Goal: Information Seeking & Learning: Learn about a topic

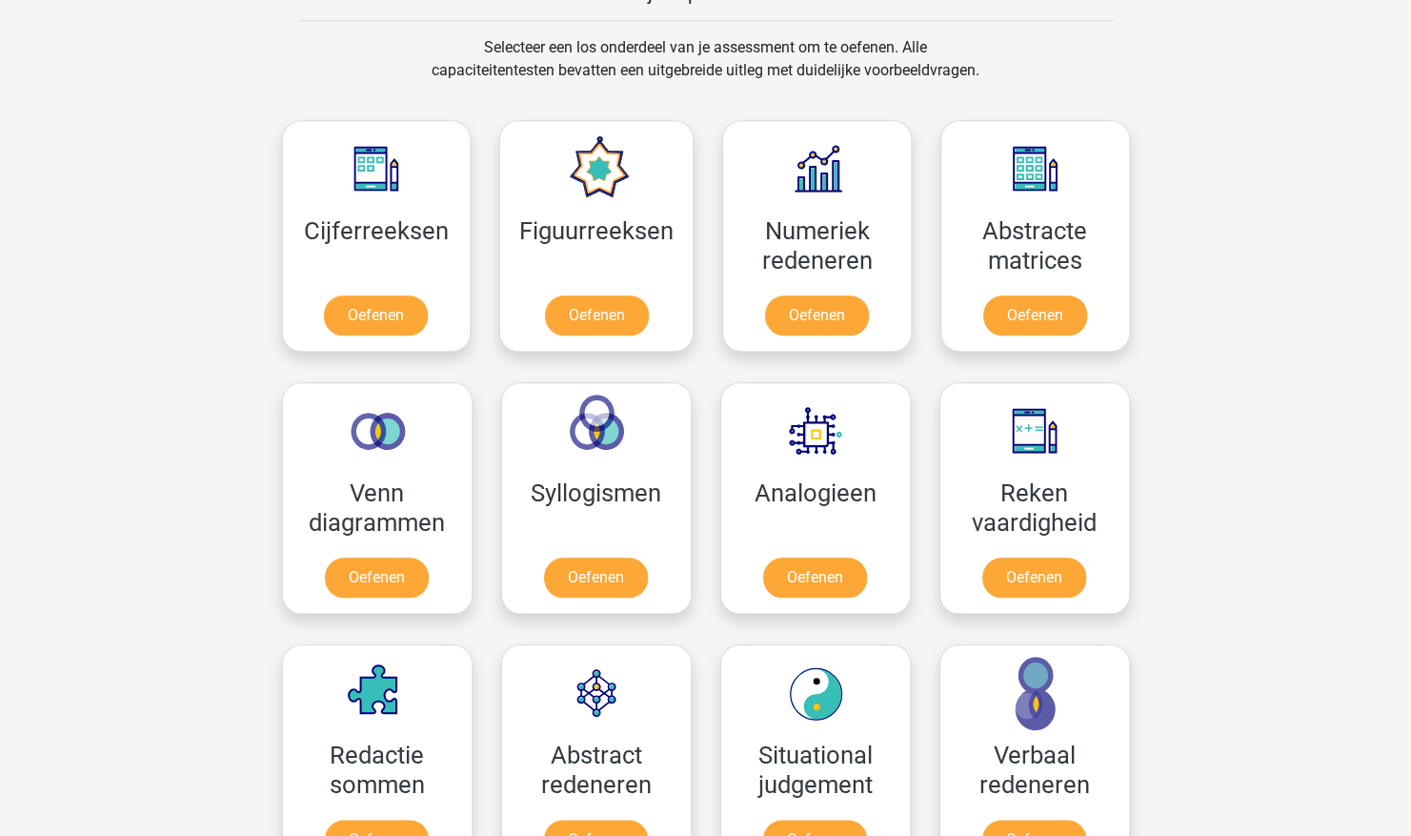
scroll to position [778, 0]
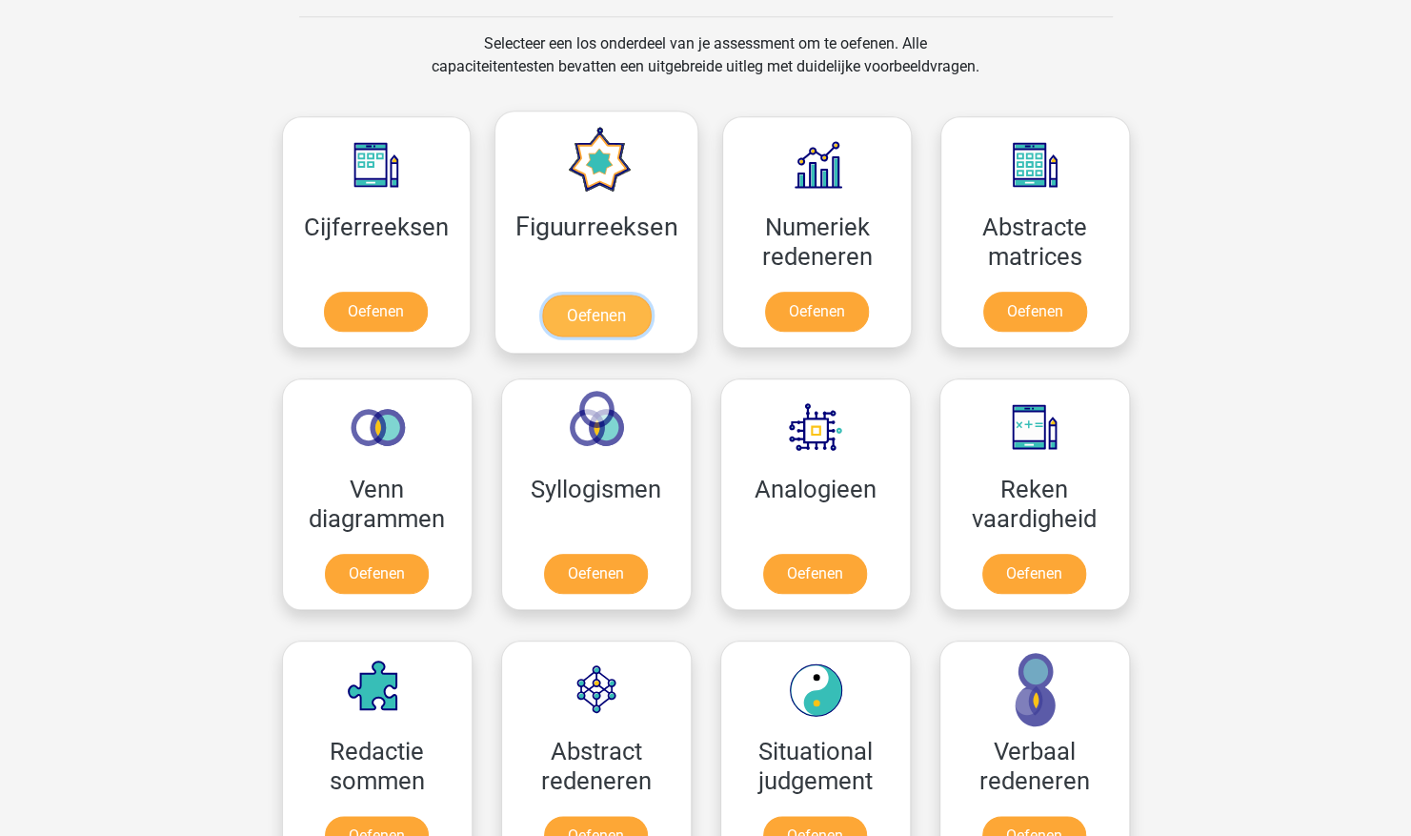
click at [624, 294] on link "Oefenen" at bounding box center [596, 315] width 109 height 42
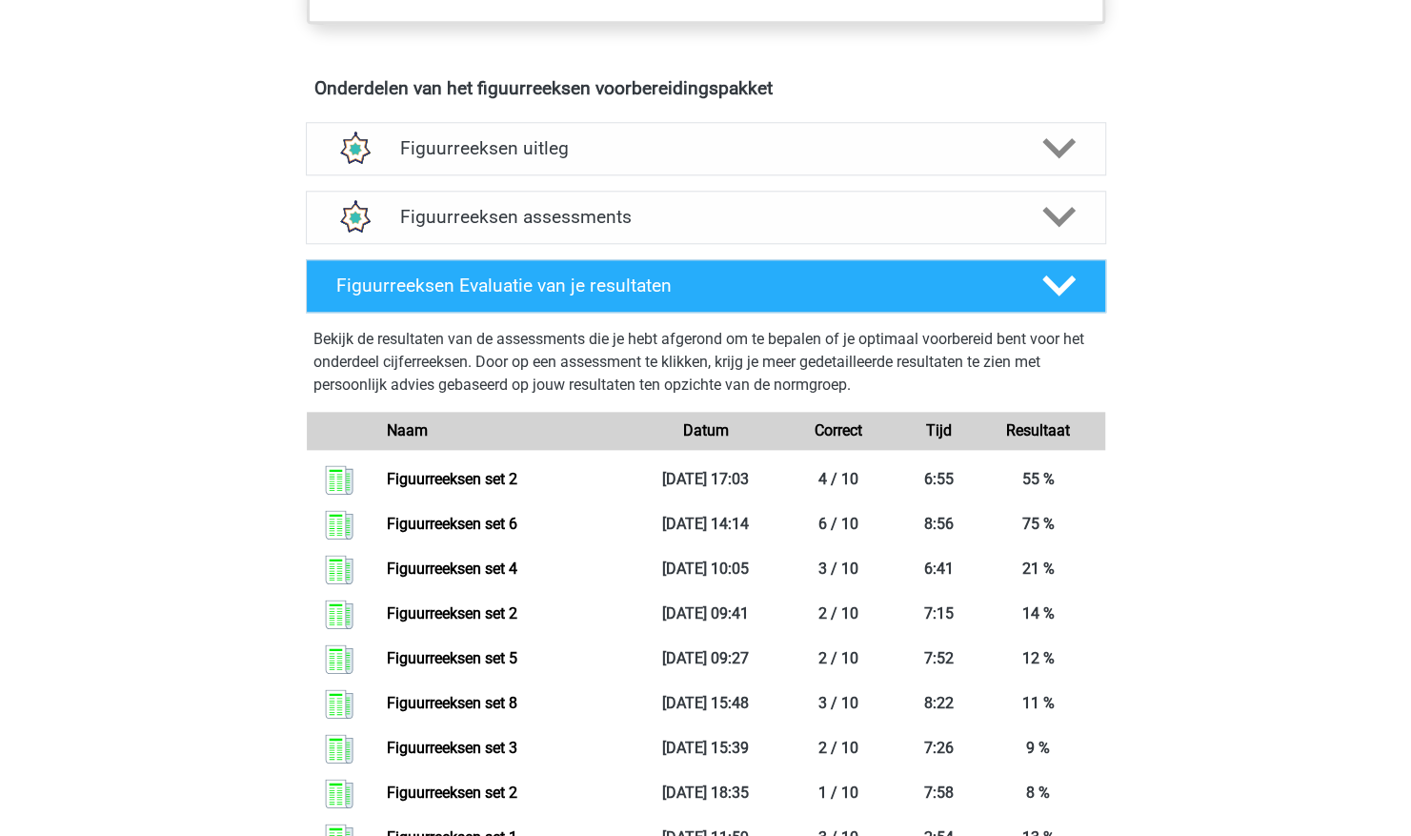
scroll to position [1084, 0]
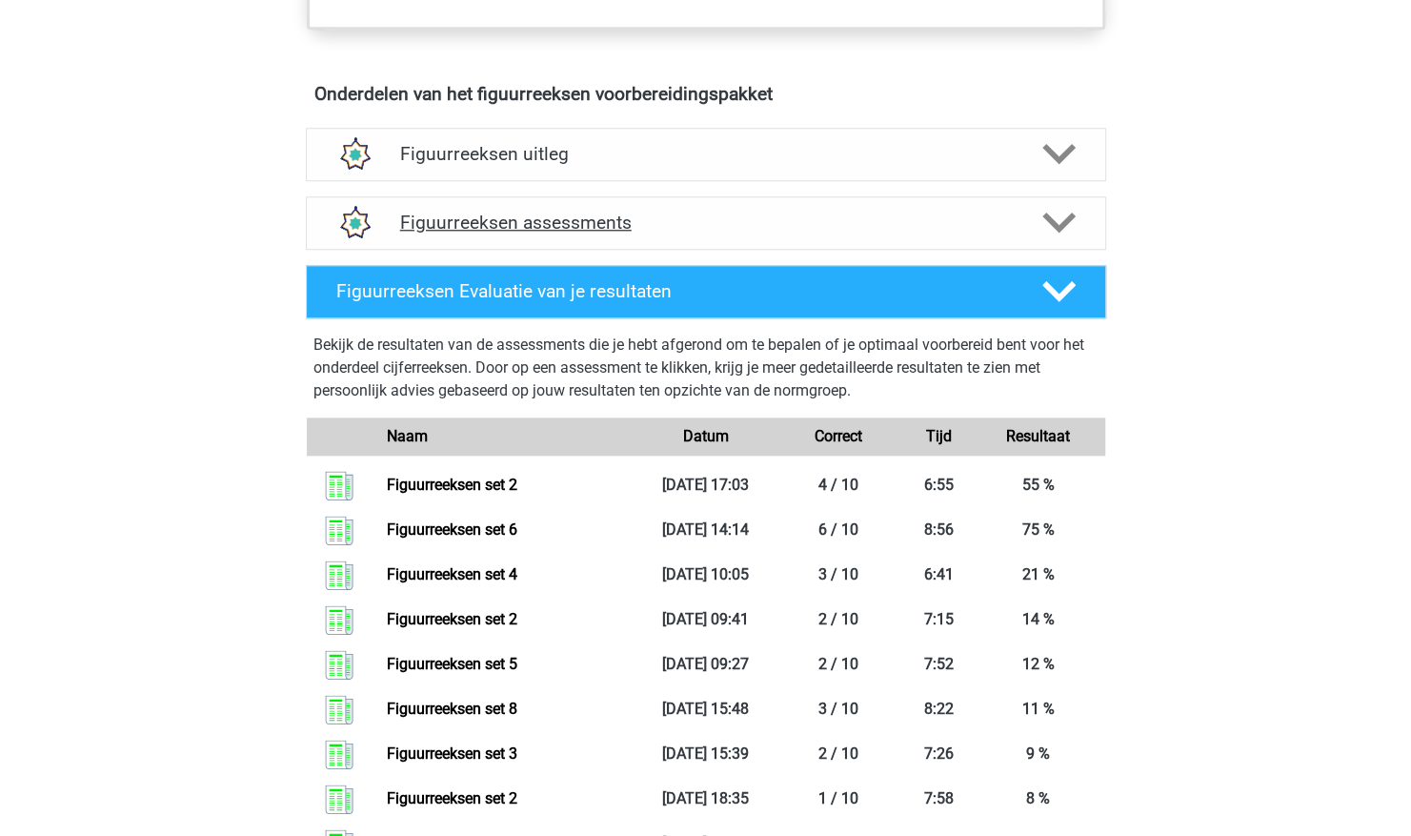
click at [1072, 213] on polygon at bounding box center [1059, 223] width 33 height 21
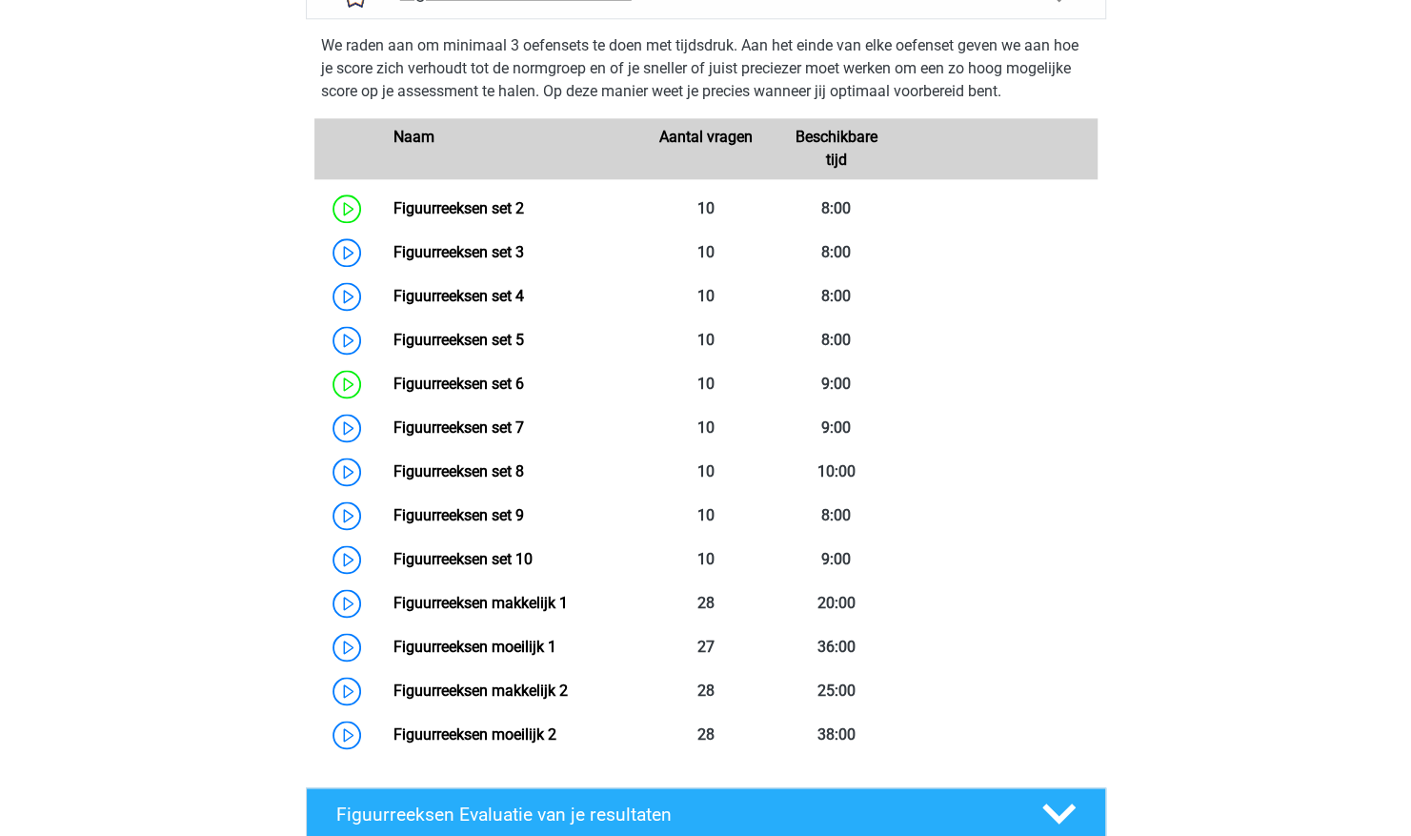
scroll to position [1318, 0]
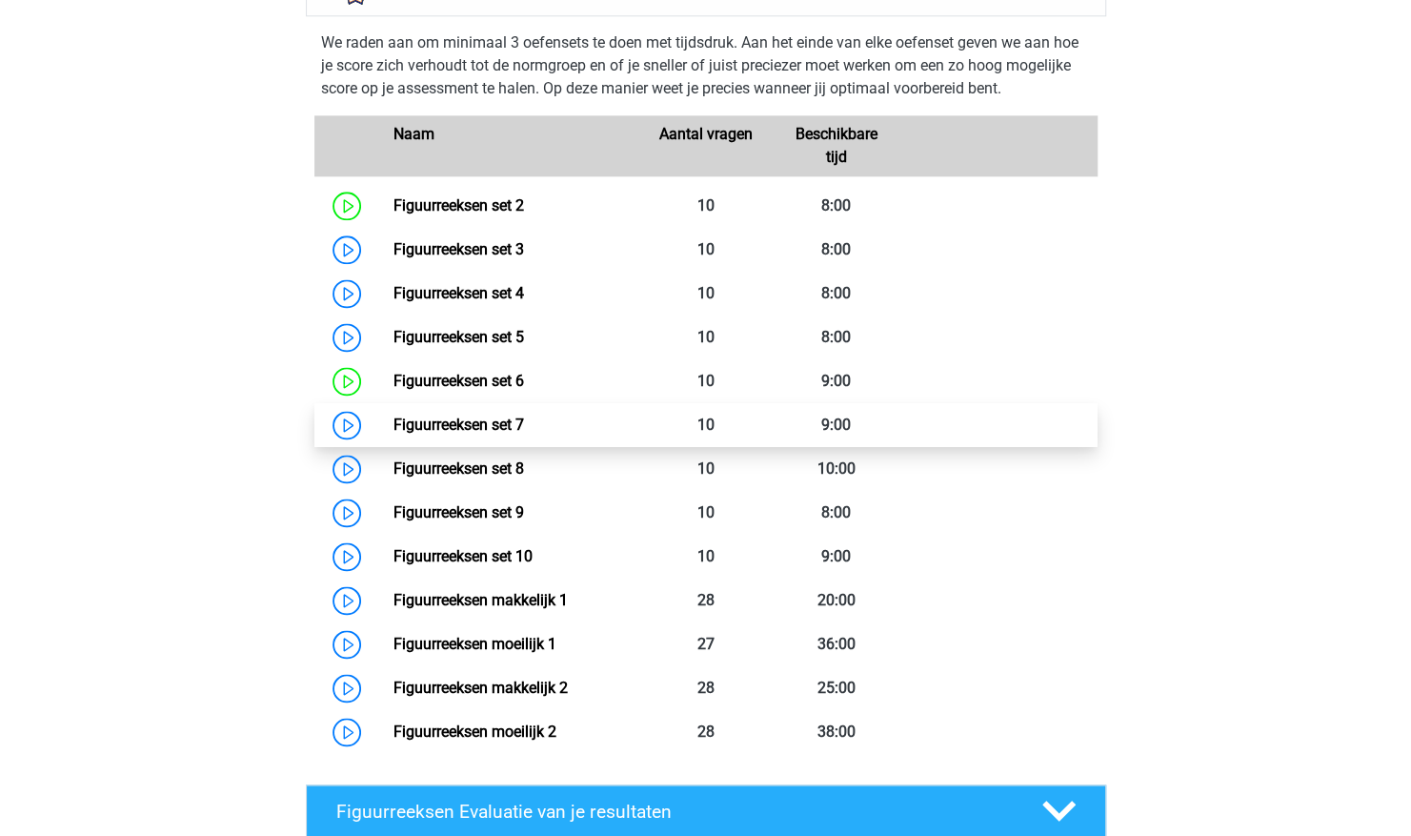
click at [524, 431] on link "Figuurreeksen set 7" at bounding box center [459, 424] width 131 height 18
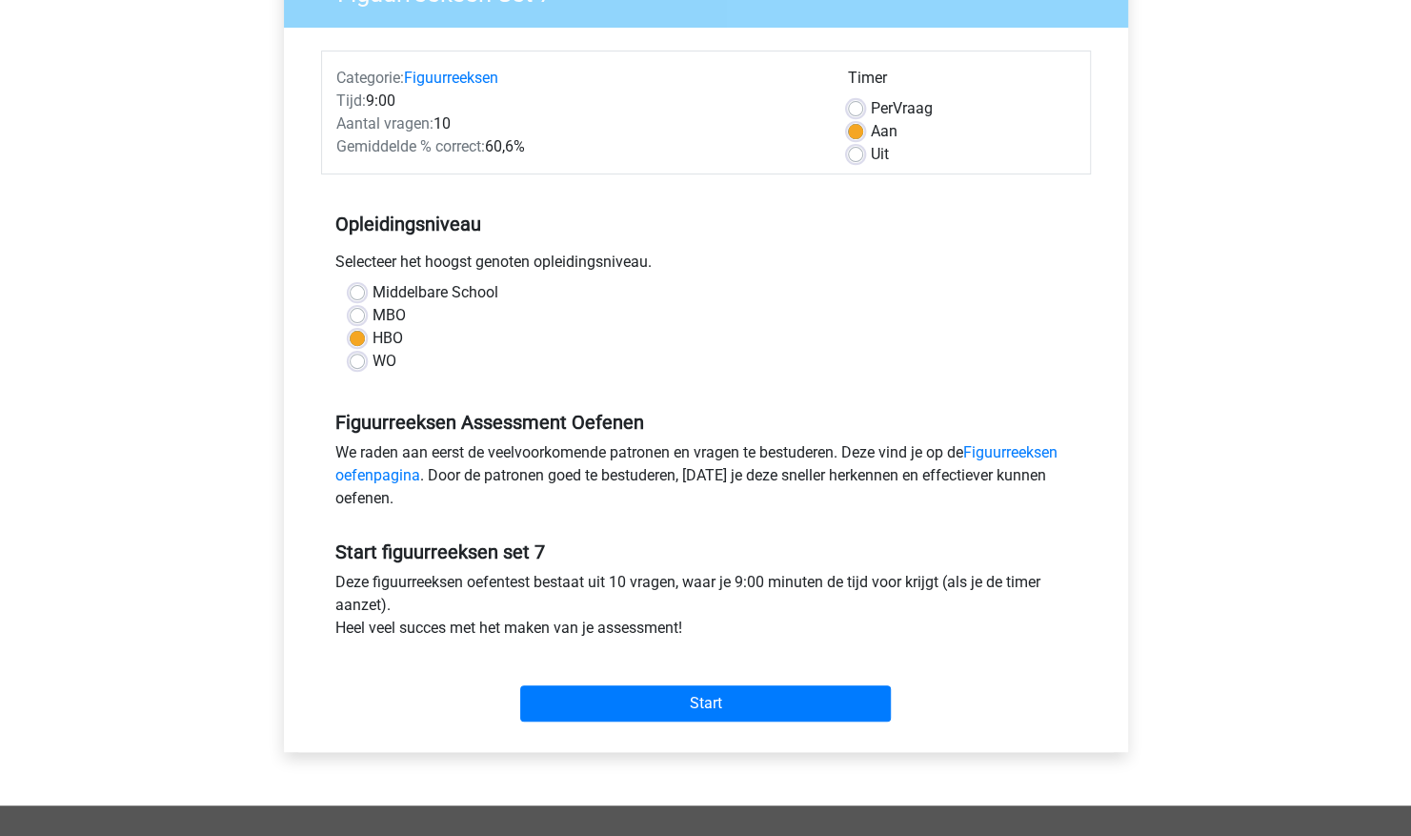
scroll to position [198, 0]
click at [646, 705] on input "Start" at bounding box center [705, 702] width 371 height 36
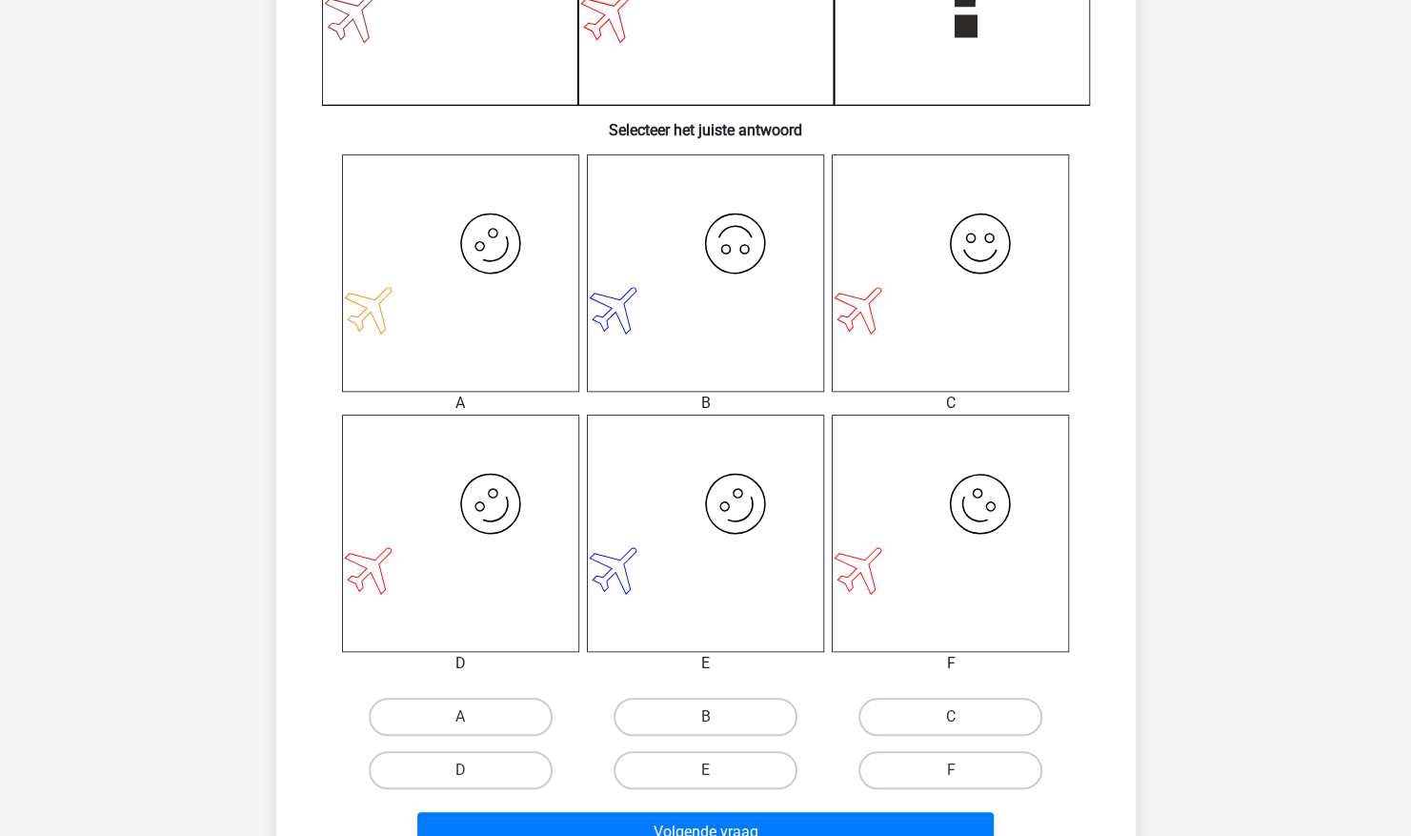
scroll to position [643, 0]
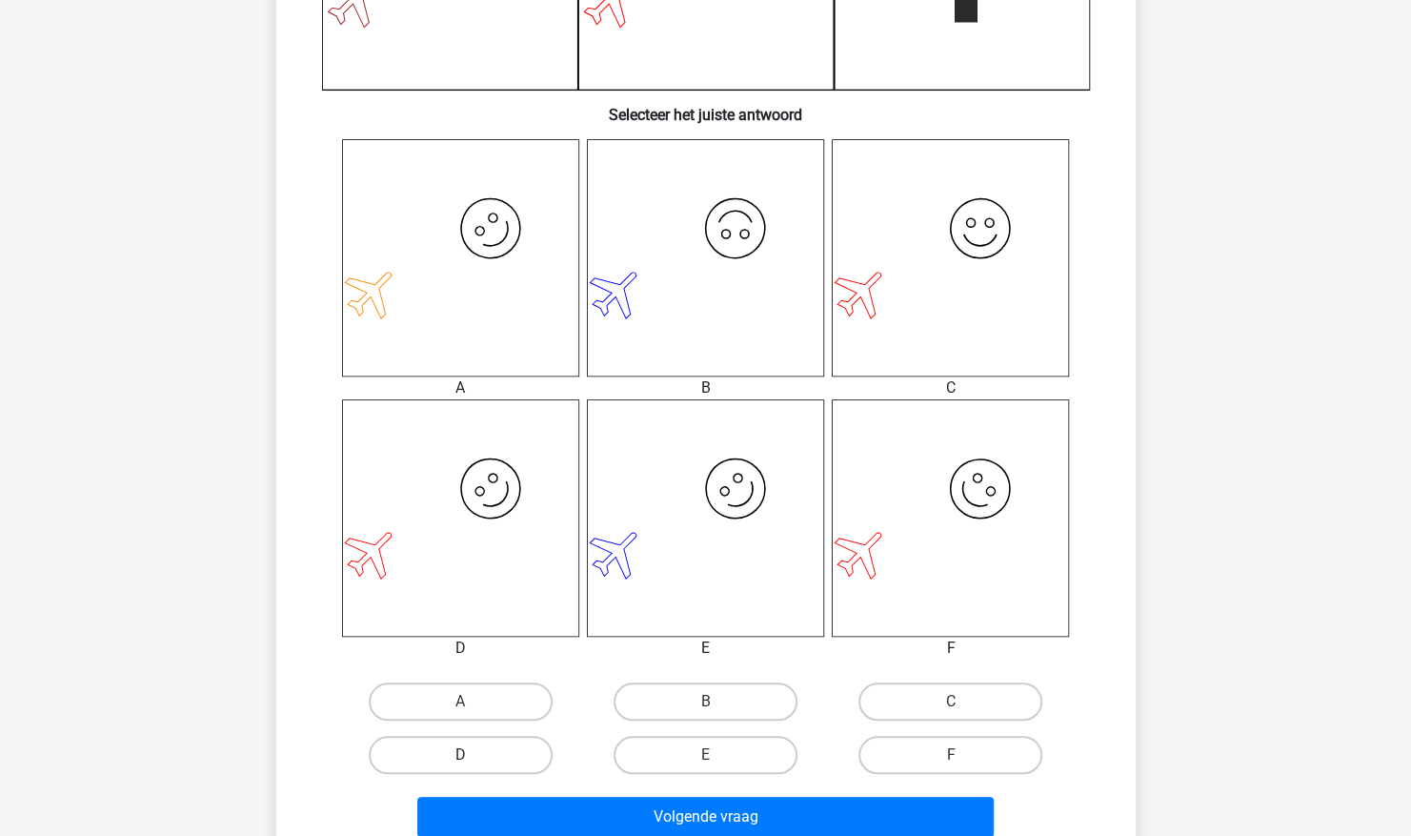
click at [480, 745] on label "D" at bounding box center [461, 755] width 184 height 38
click at [473, 755] on input "D" at bounding box center [466, 761] width 12 height 12
radio input "true"
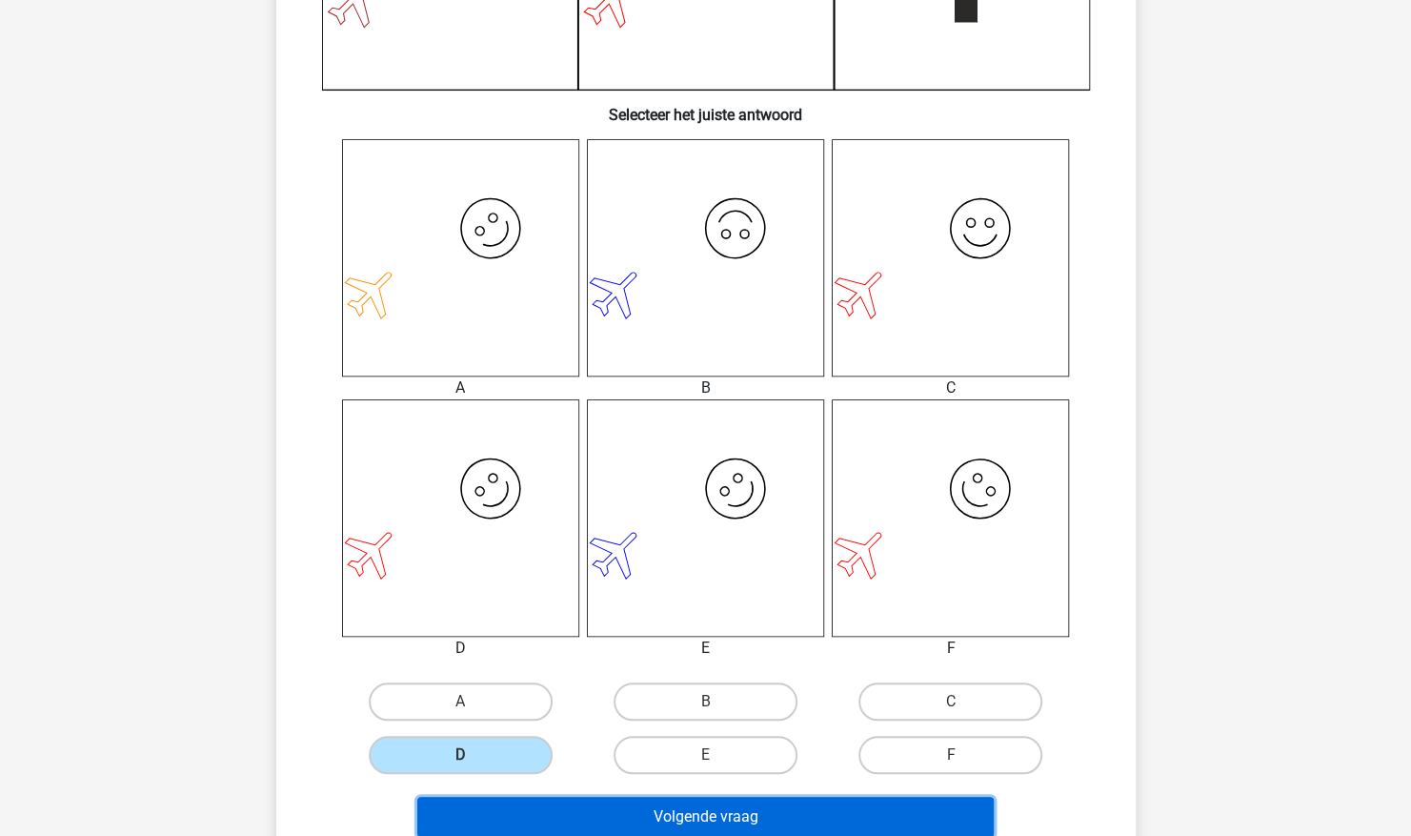
click at [563, 808] on button "Volgende vraag" at bounding box center [705, 817] width 577 height 40
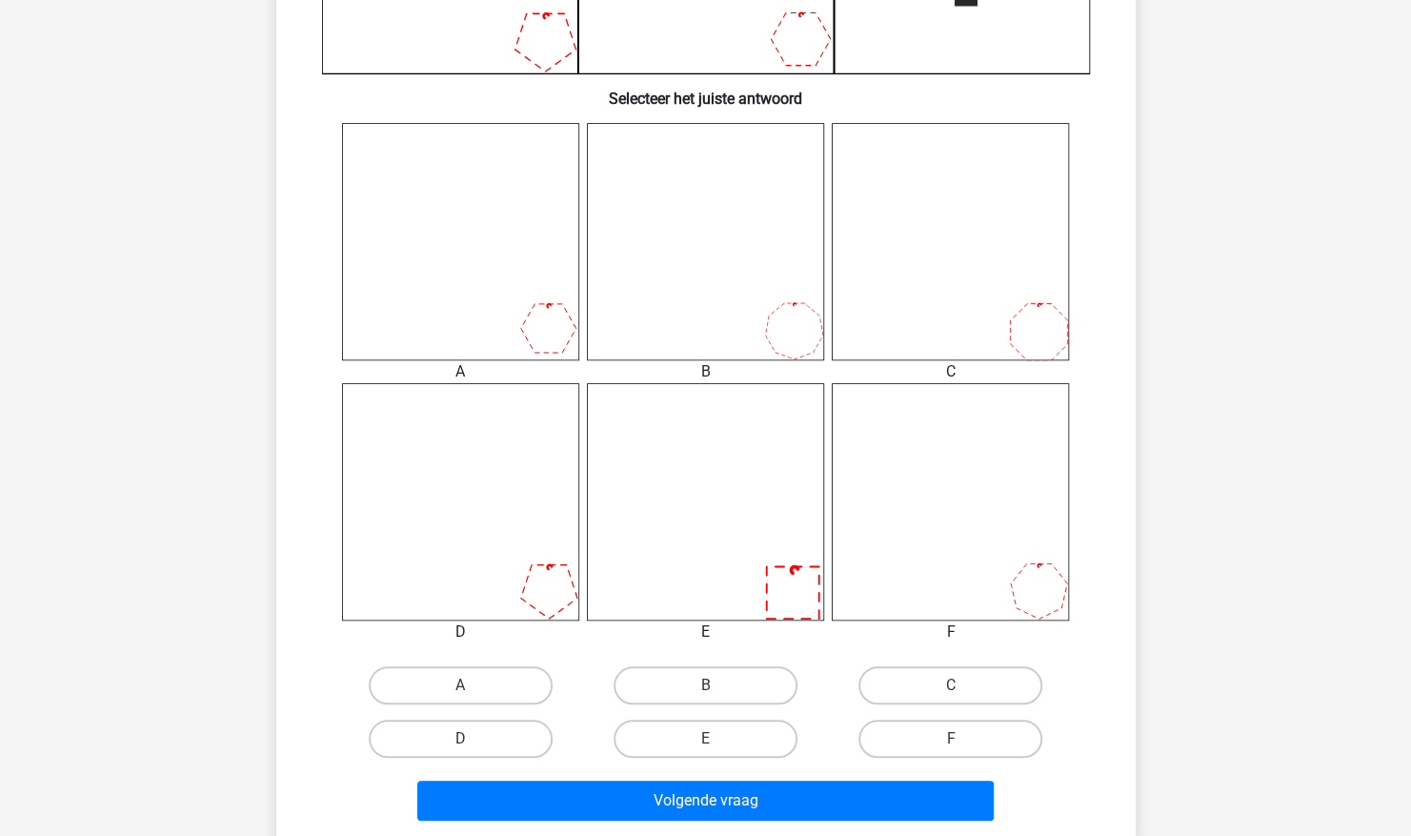
scroll to position [696, 0]
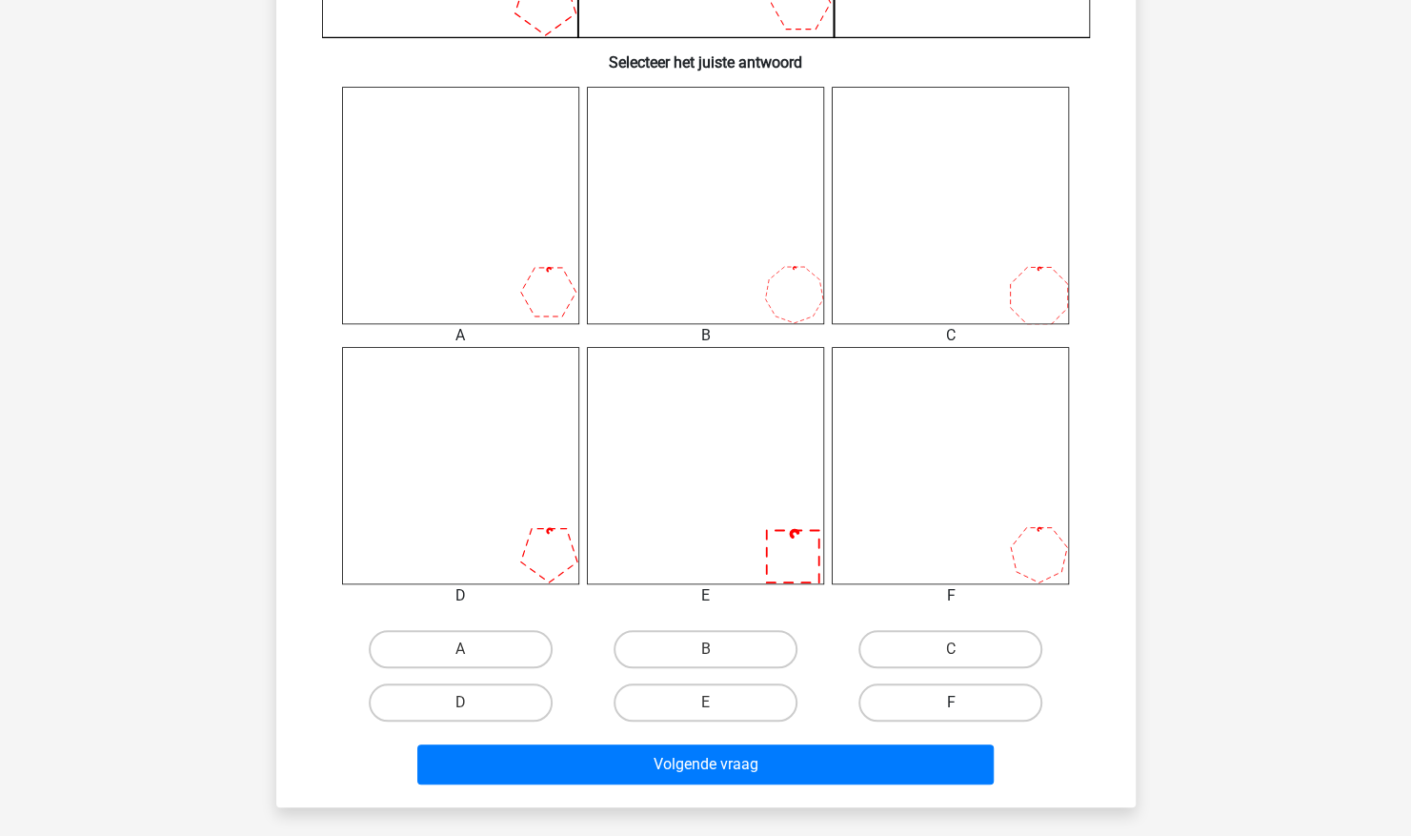
click at [932, 711] on label "F" at bounding box center [951, 702] width 184 height 38
click at [951, 711] on input "F" at bounding box center [957, 708] width 12 height 12
radio input "true"
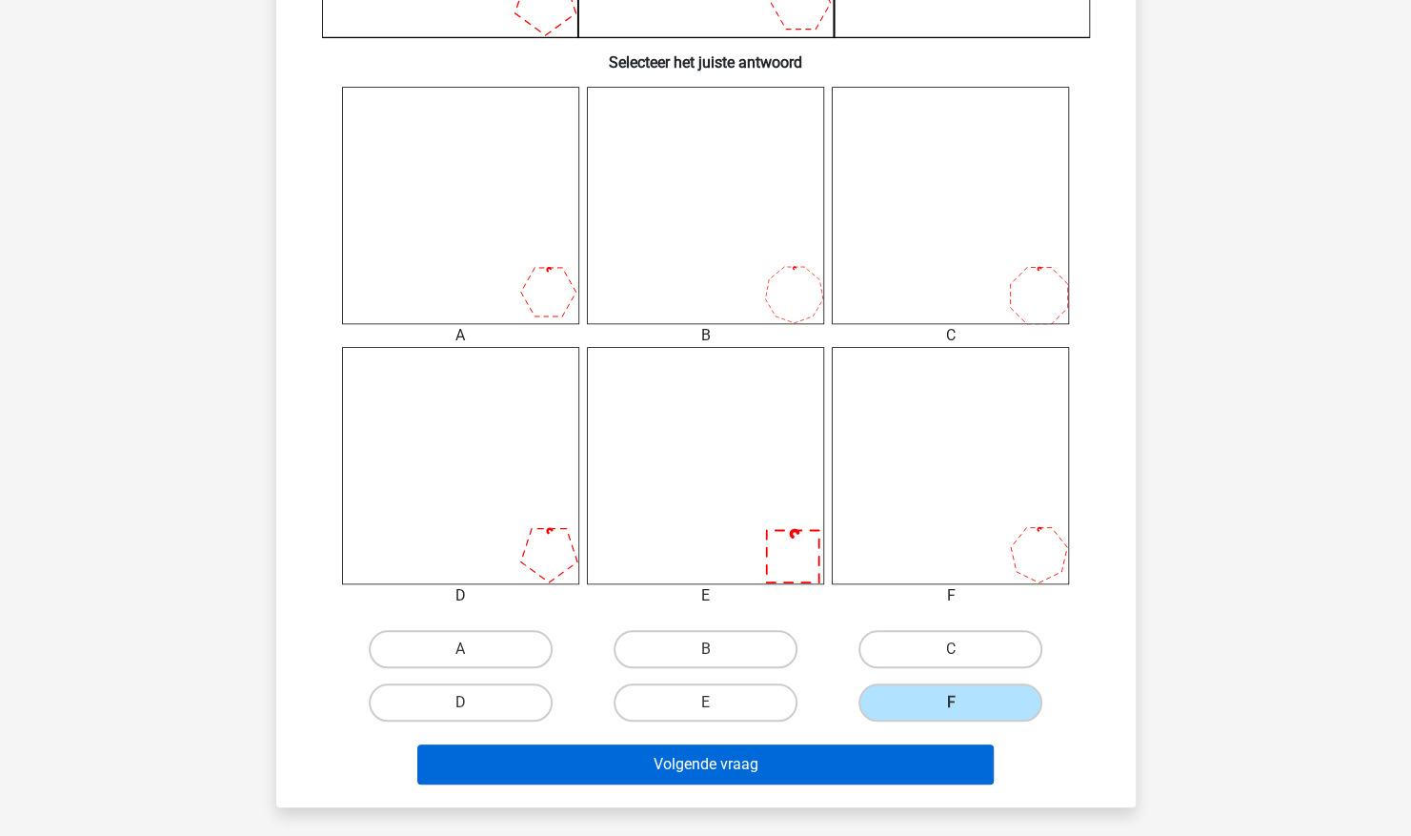
click at [927, 751] on button "Volgende vraag" at bounding box center [705, 764] width 577 height 40
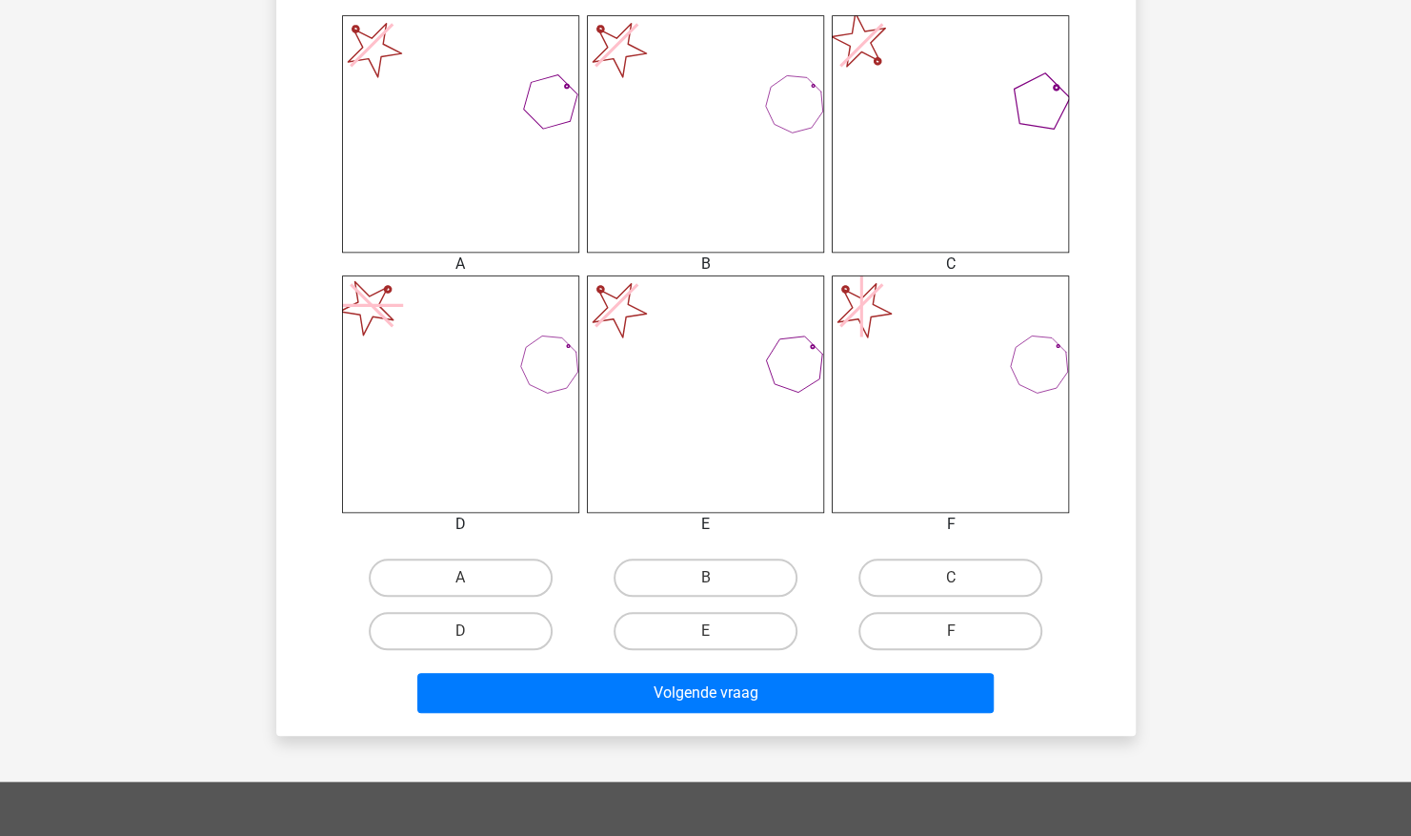
scroll to position [768, 0]
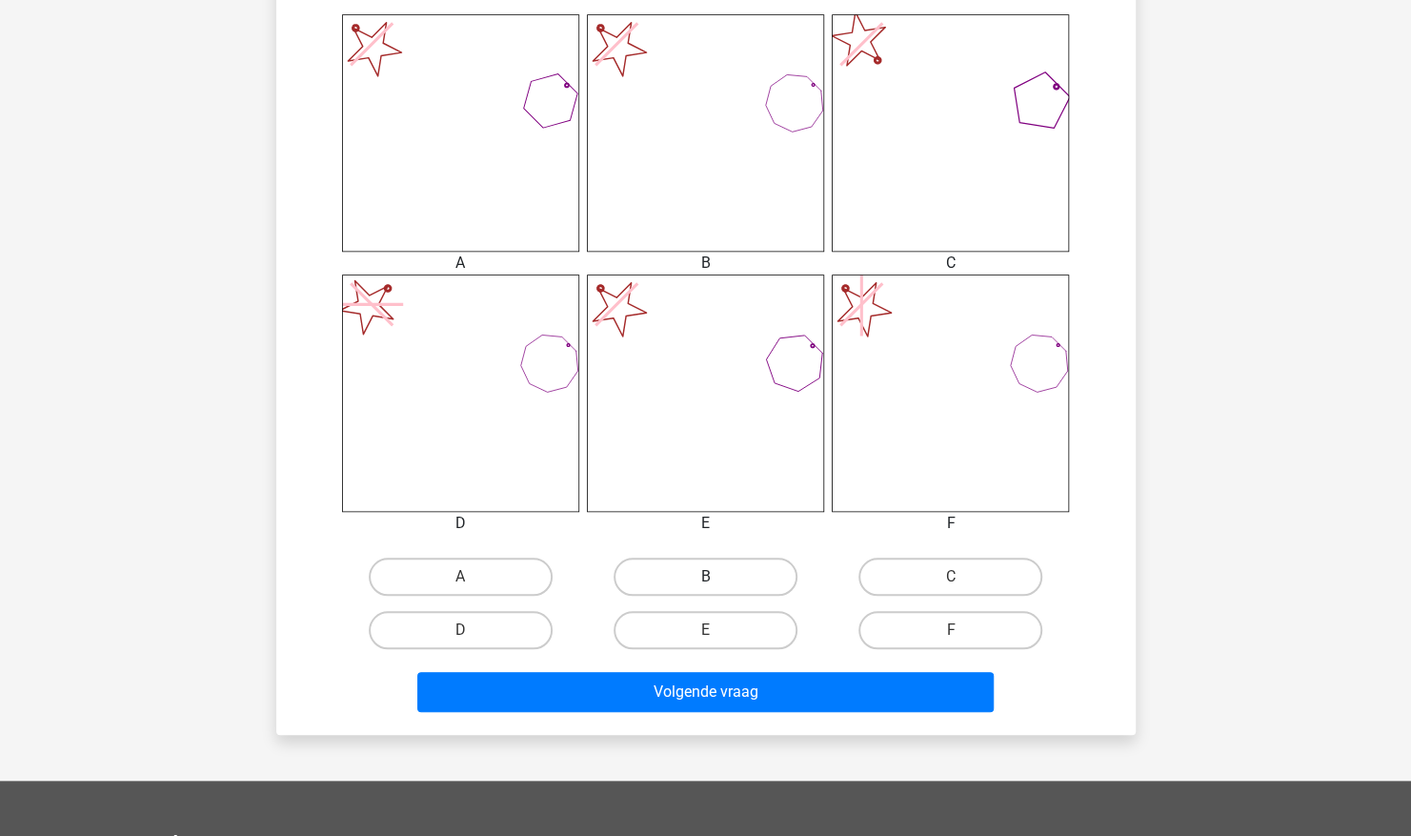
click at [762, 576] on label "B" at bounding box center [706, 576] width 184 height 38
click at [718, 577] on input "B" at bounding box center [711, 583] width 12 height 12
radio input "true"
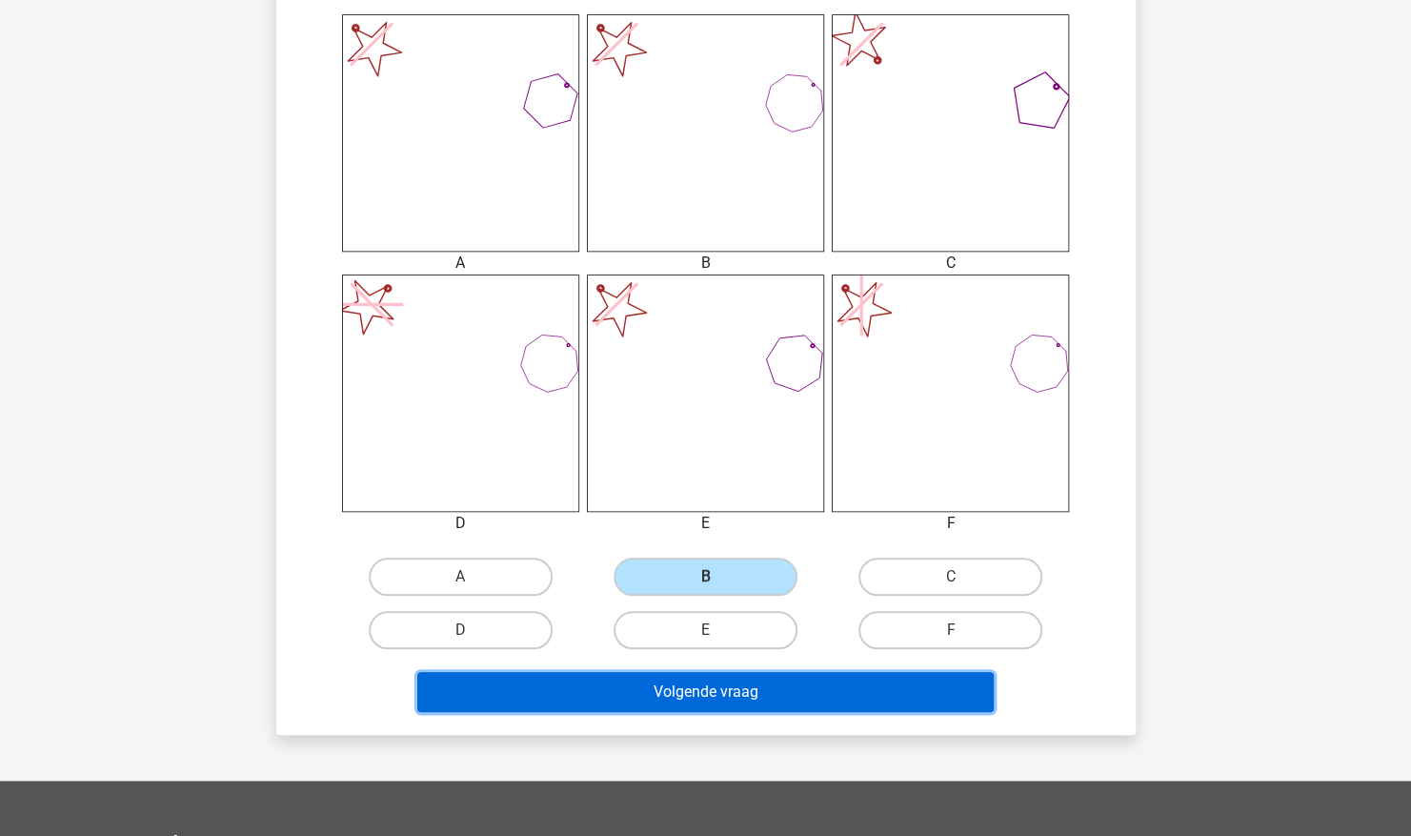
click at [793, 688] on button "Volgende vraag" at bounding box center [705, 692] width 577 height 40
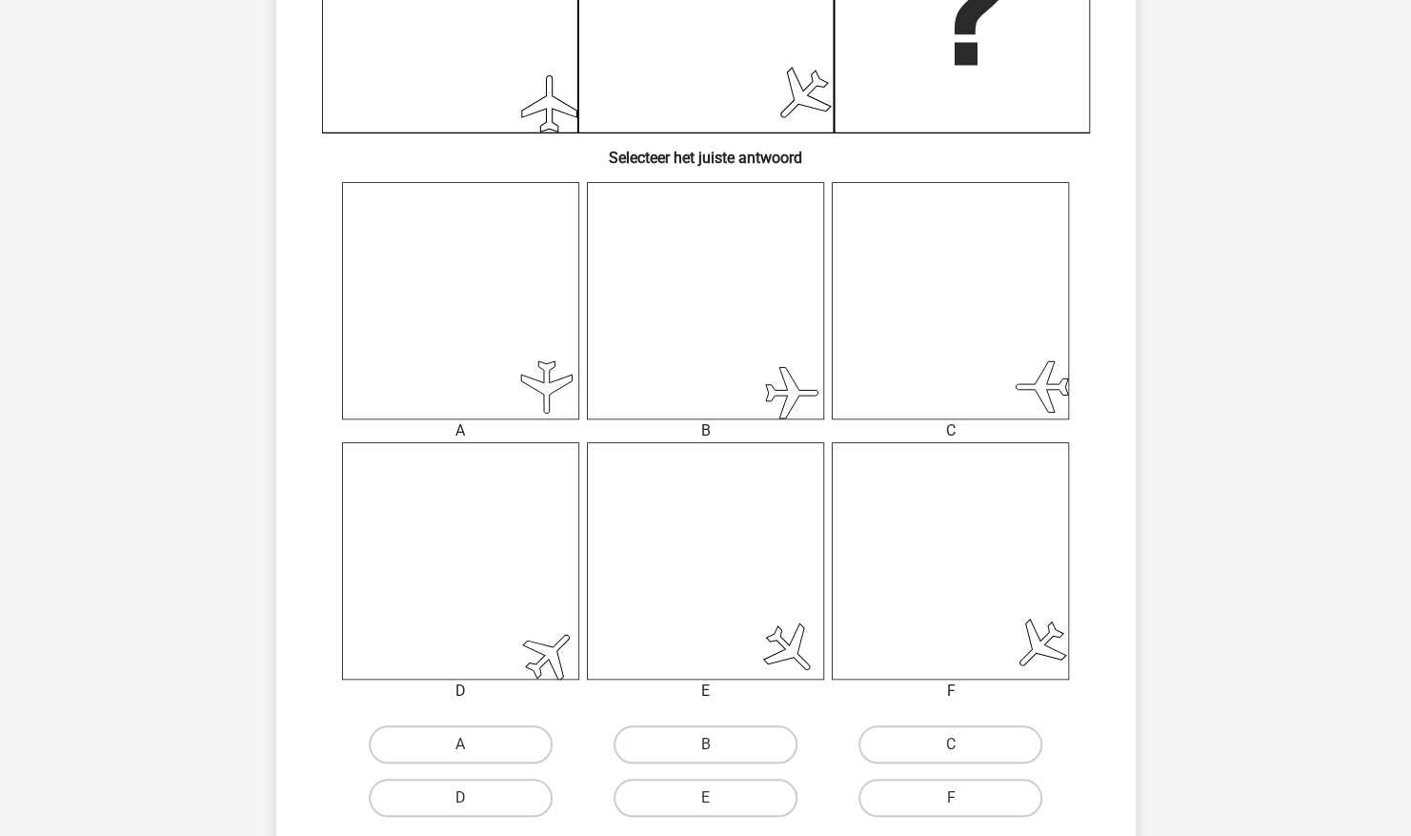
scroll to position [604, 0]
click at [729, 741] on label "B" at bounding box center [706, 740] width 184 height 38
click at [718, 741] on input "B" at bounding box center [711, 746] width 12 height 12
radio input "true"
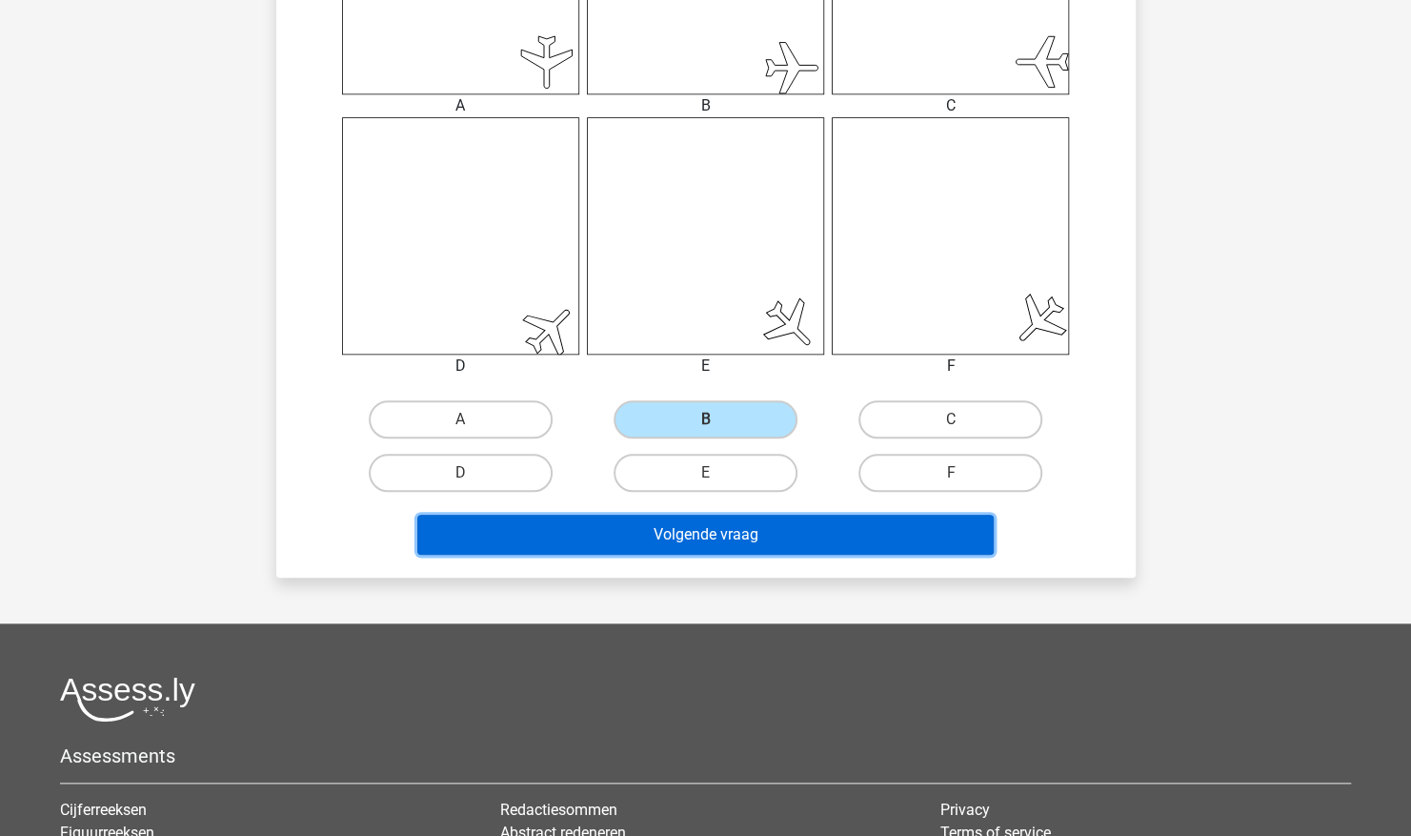
click at [850, 541] on button "Volgende vraag" at bounding box center [705, 535] width 577 height 40
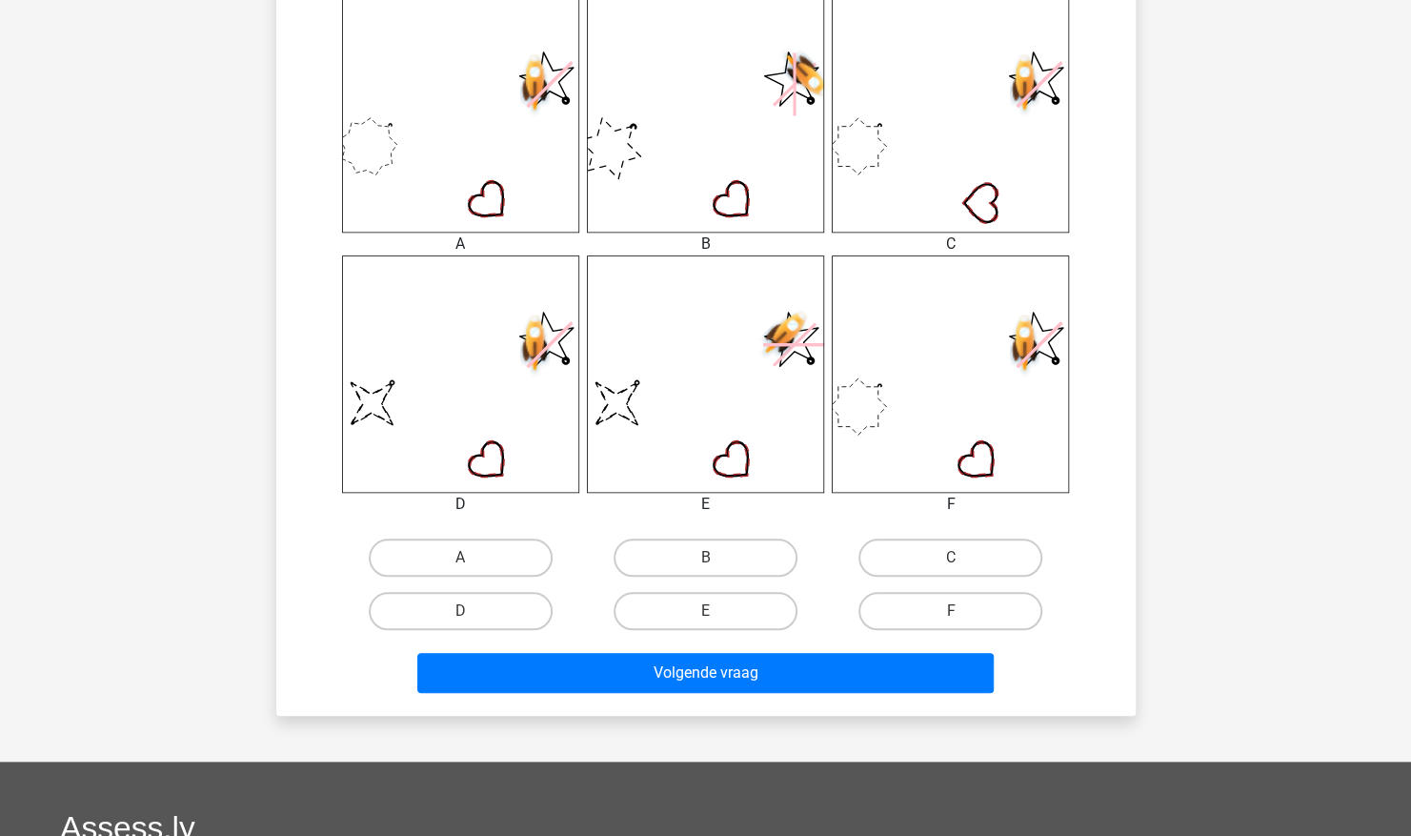
scroll to position [789, 0]
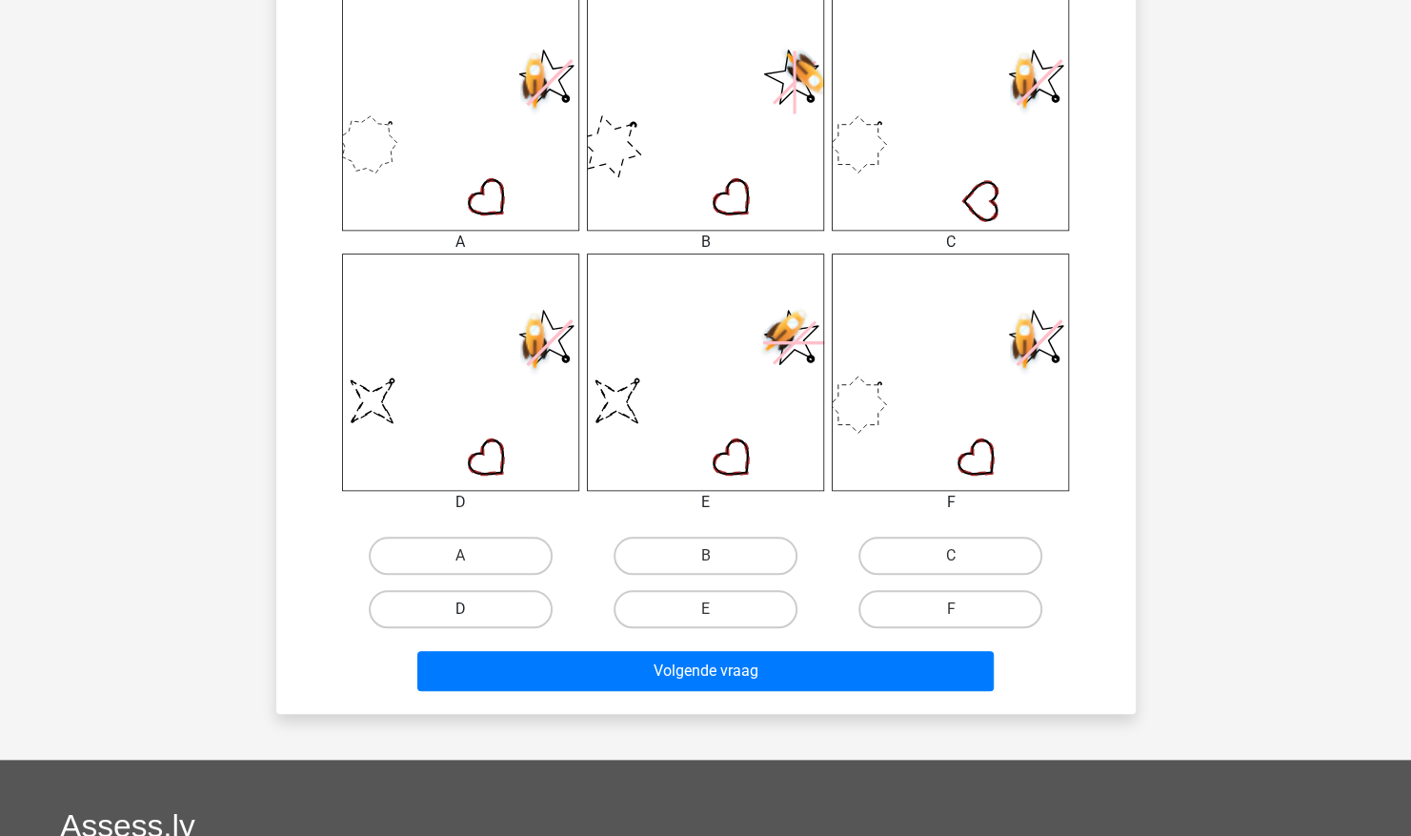
click at [511, 626] on label "D" at bounding box center [461, 609] width 184 height 38
click at [473, 621] on input "D" at bounding box center [466, 615] width 12 height 12
radio input "true"
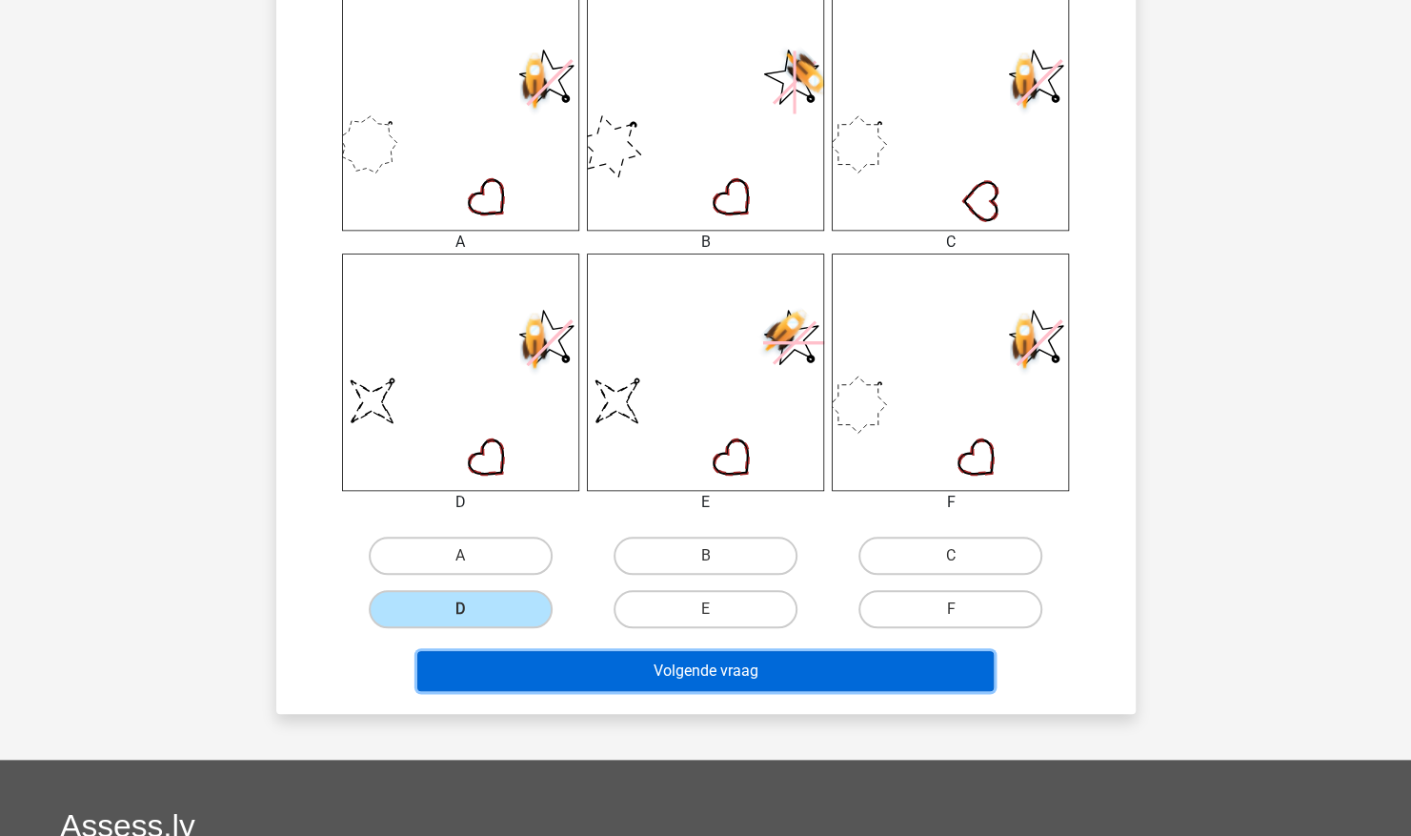
click at [537, 674] on button "Volgende vraag" at bounding box center [705, 671] width 577 height 40
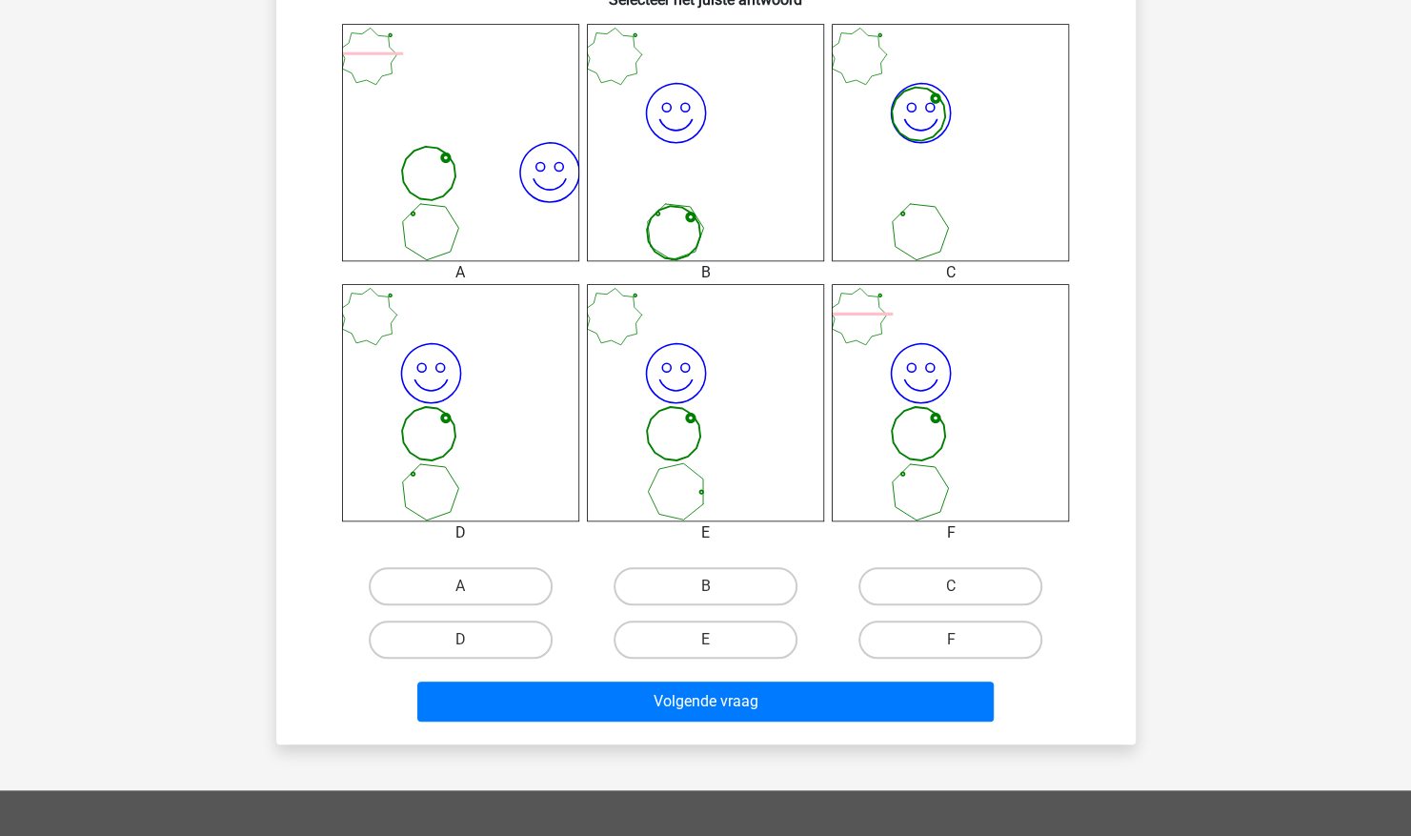
scroll to position [760, 0]
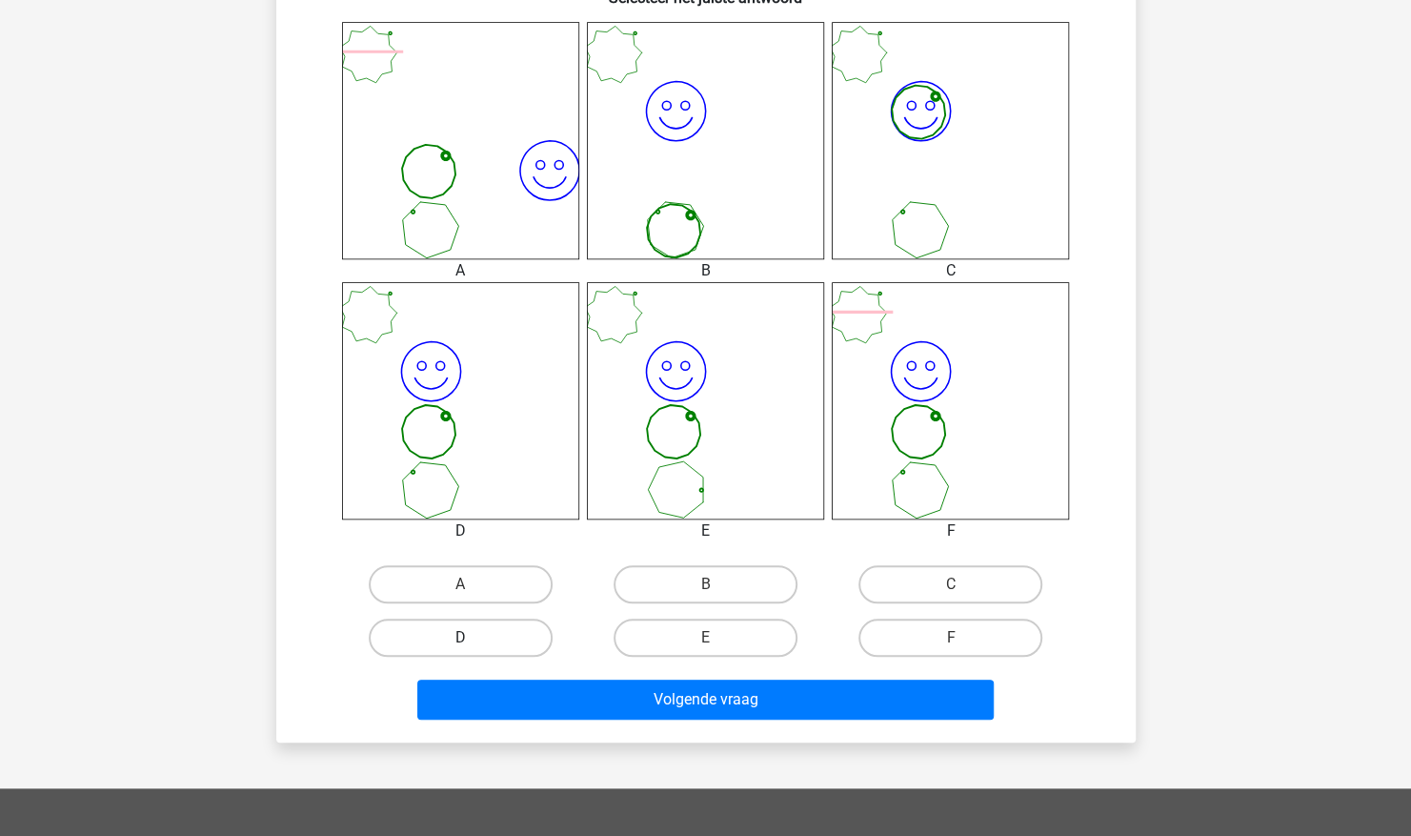
click at [486, 650] on label "D" at bounding box center [461, 637] width 184 height 38
click at [473, 650] on input "D" at bounding box center [466, 644] width 12 height 12
radio input "true"
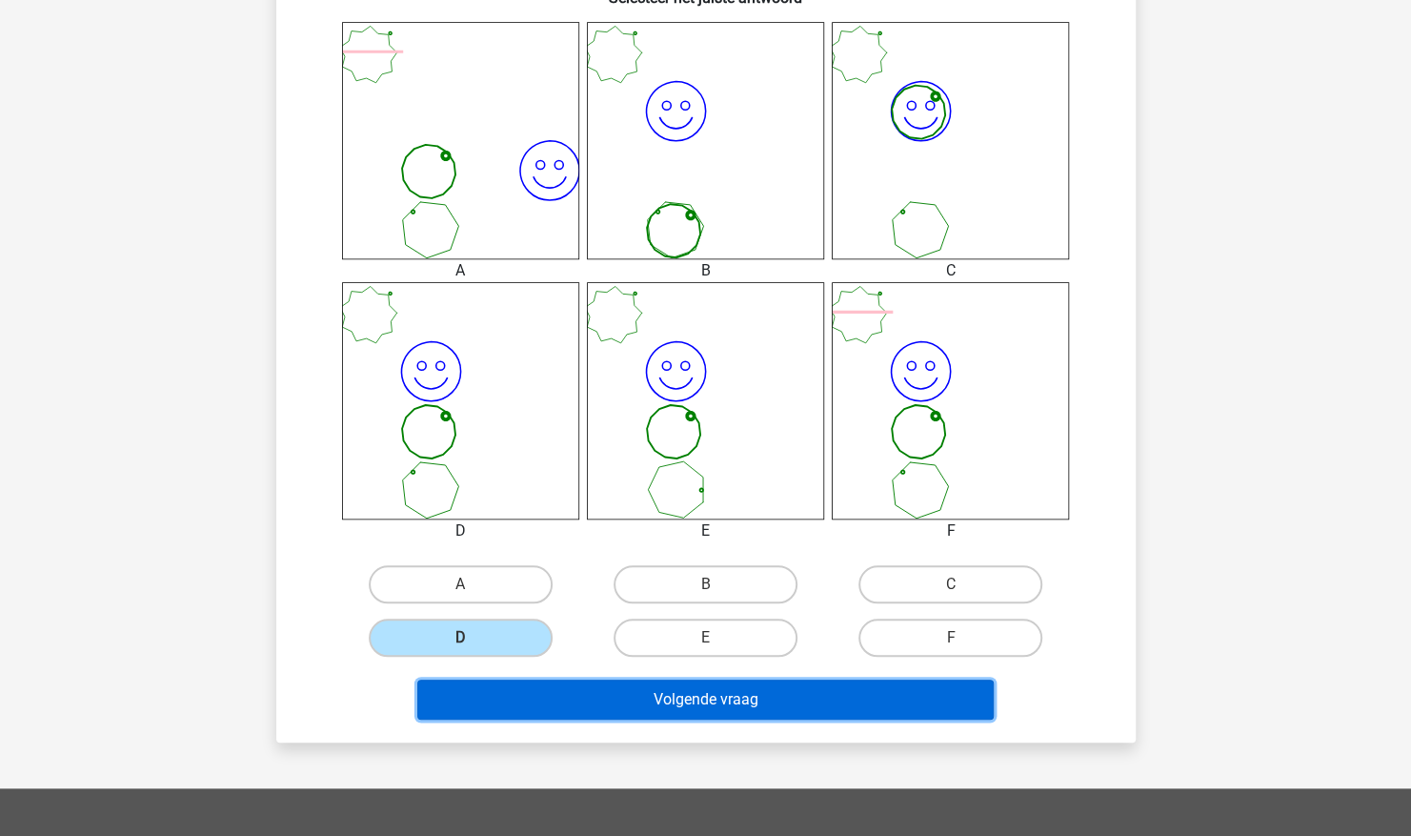
click at [619, 701] on button "Volgende vraag" at bounding box center [705, 699] width 577 height 40
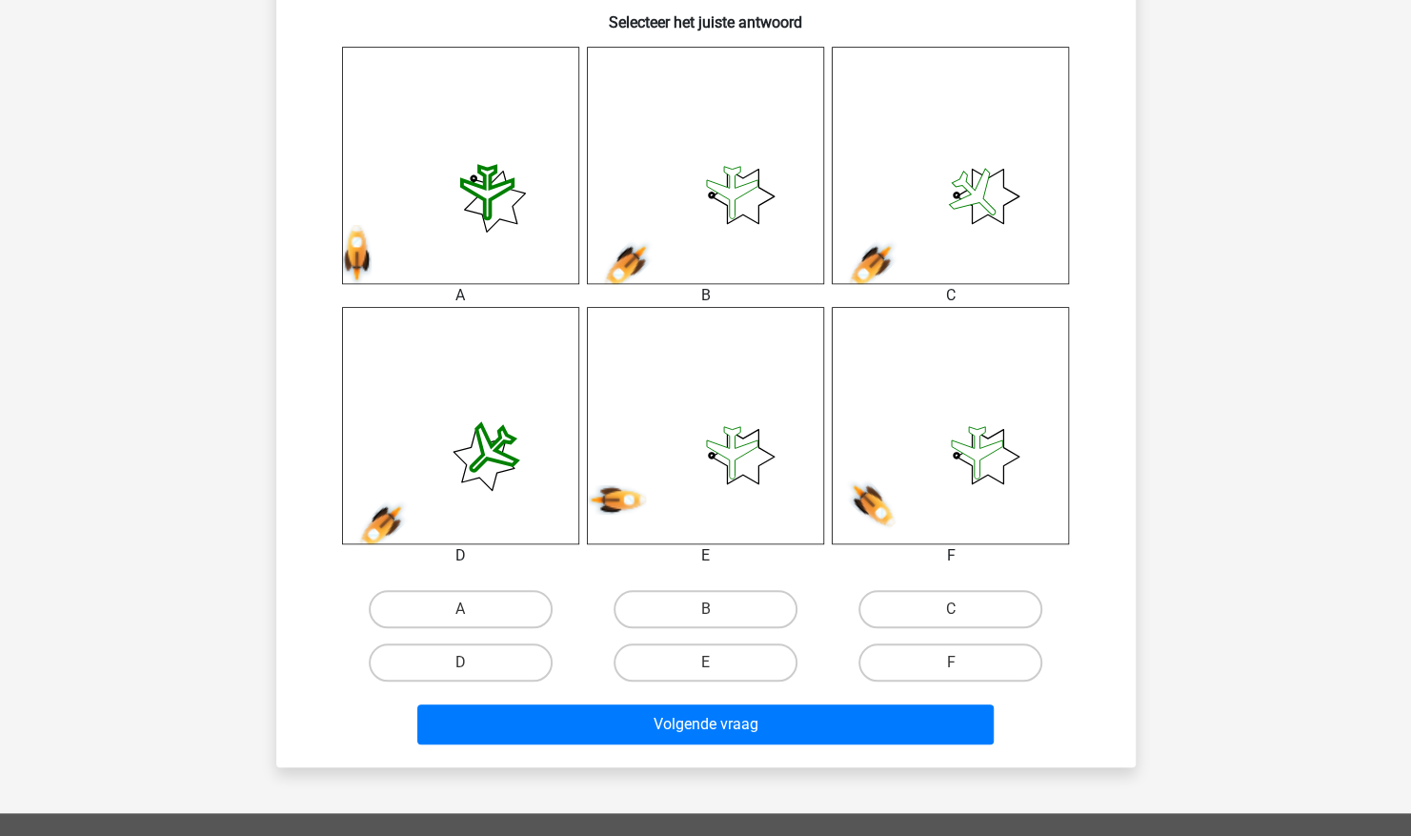
scroll to position [814, 0]
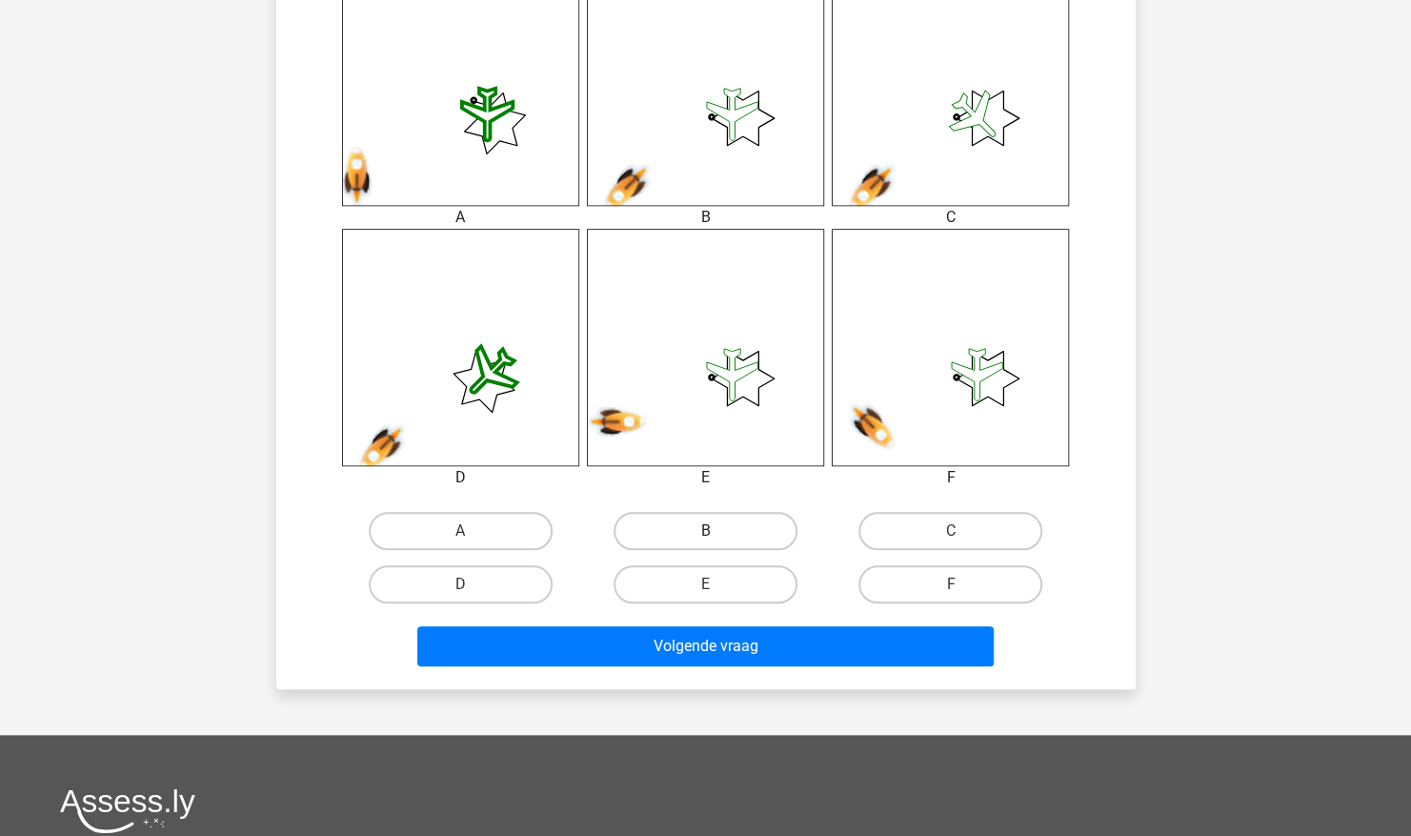
click at [726, 537] on label "B" at bounding box center [706, 531] width 184 height 38
click at [718, 537] on input "B" at bounding box center [711, 537] width 12 height 12
radio input "true"
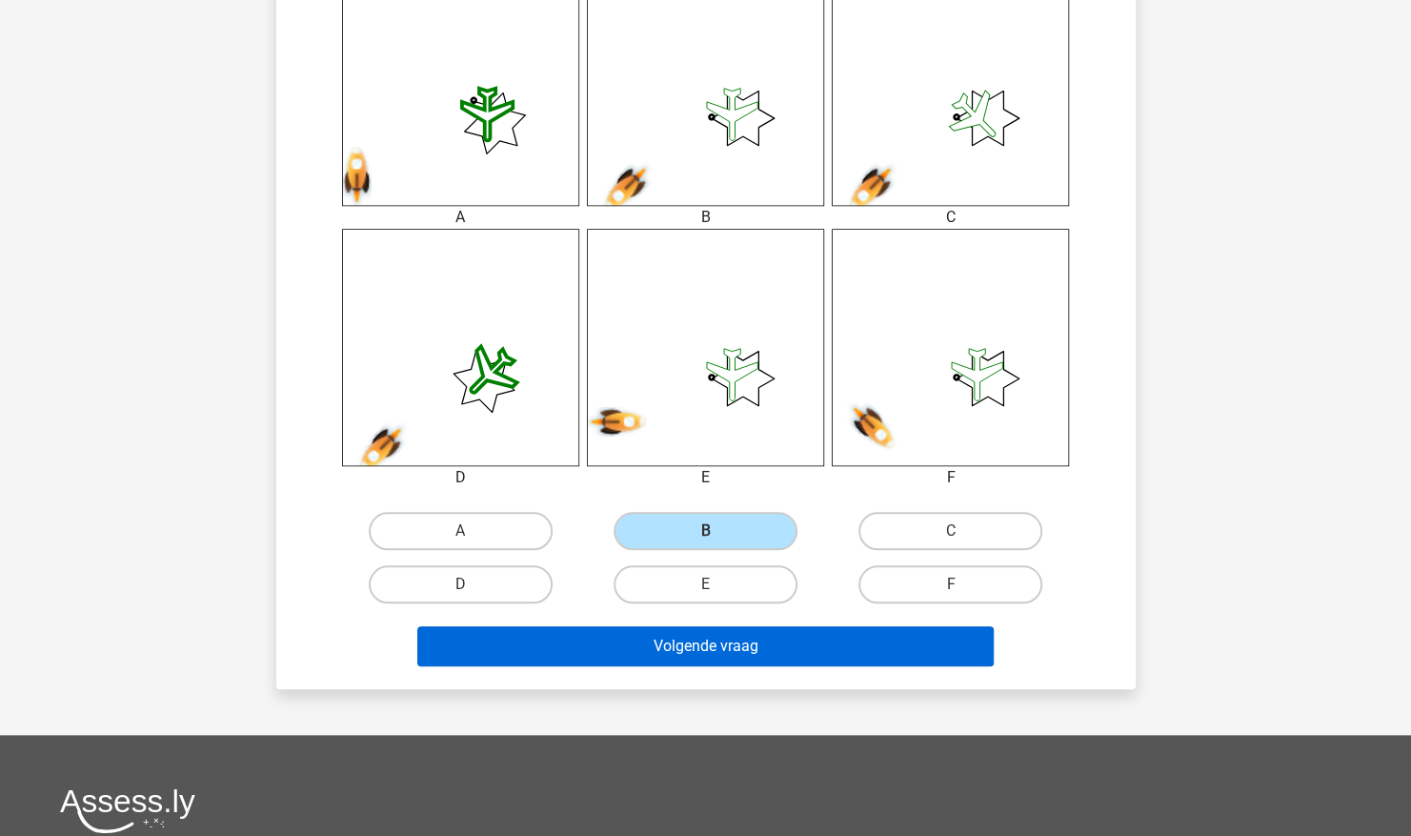
click at [729, 655] on button "Volgende vraag" at bounding box center [705, 646] width 577 height 40
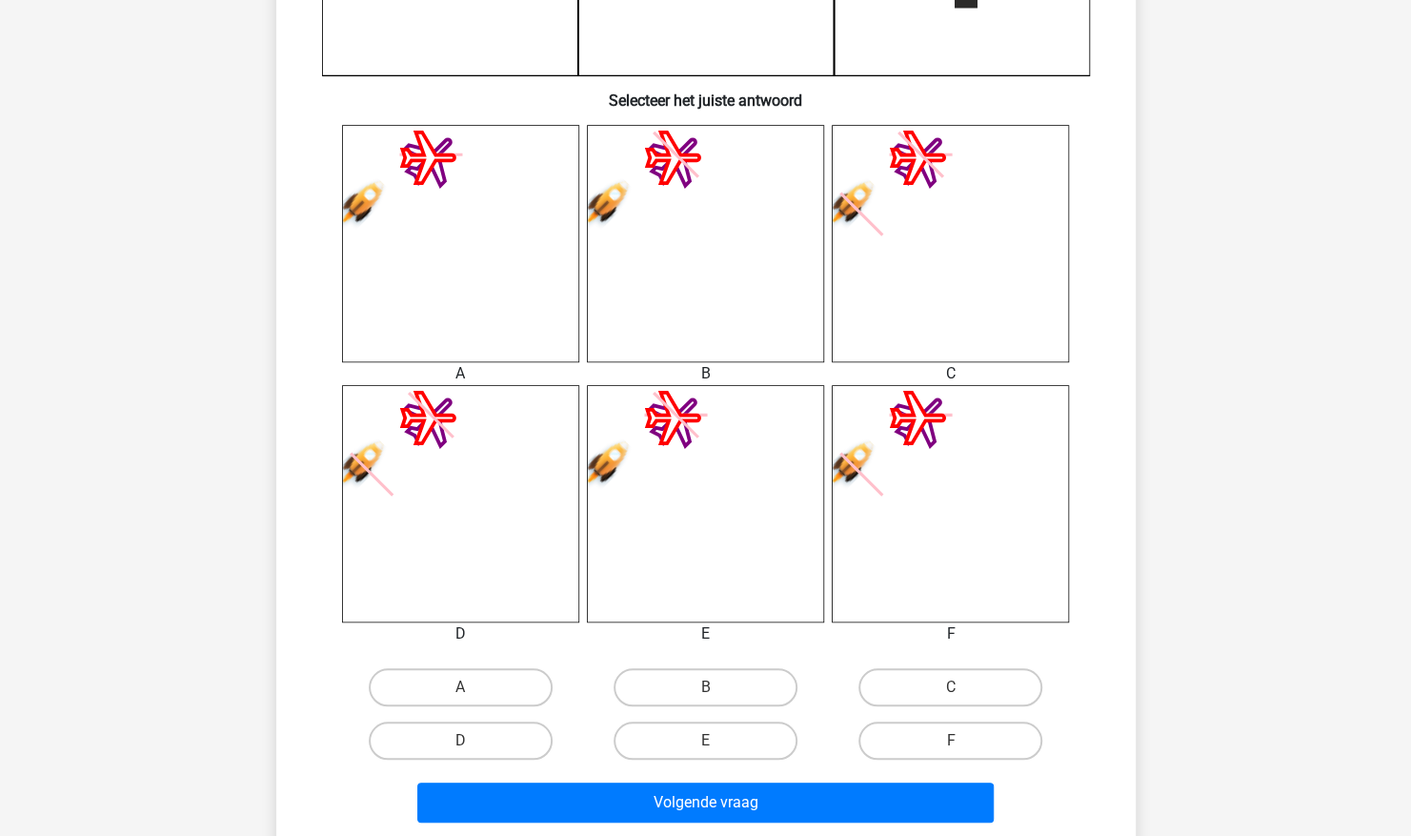
scroll to position [650, 0]
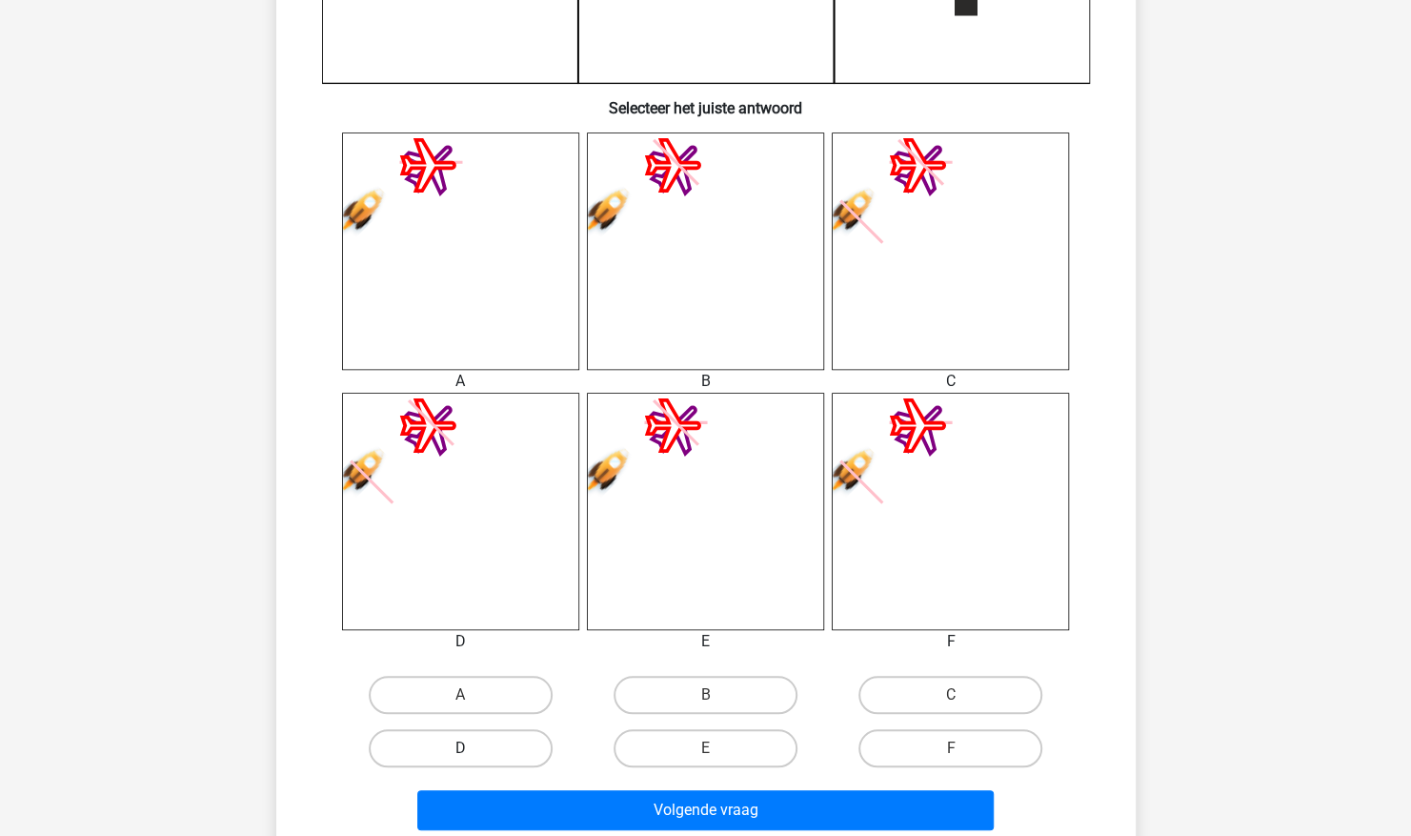
click at [509, 759] on label "D" at bounding box center [461, 748] width 184 height 38
click at [473, 759] on input "D" at bounding box center [466, 754] width 12 height 12
radio input "true"
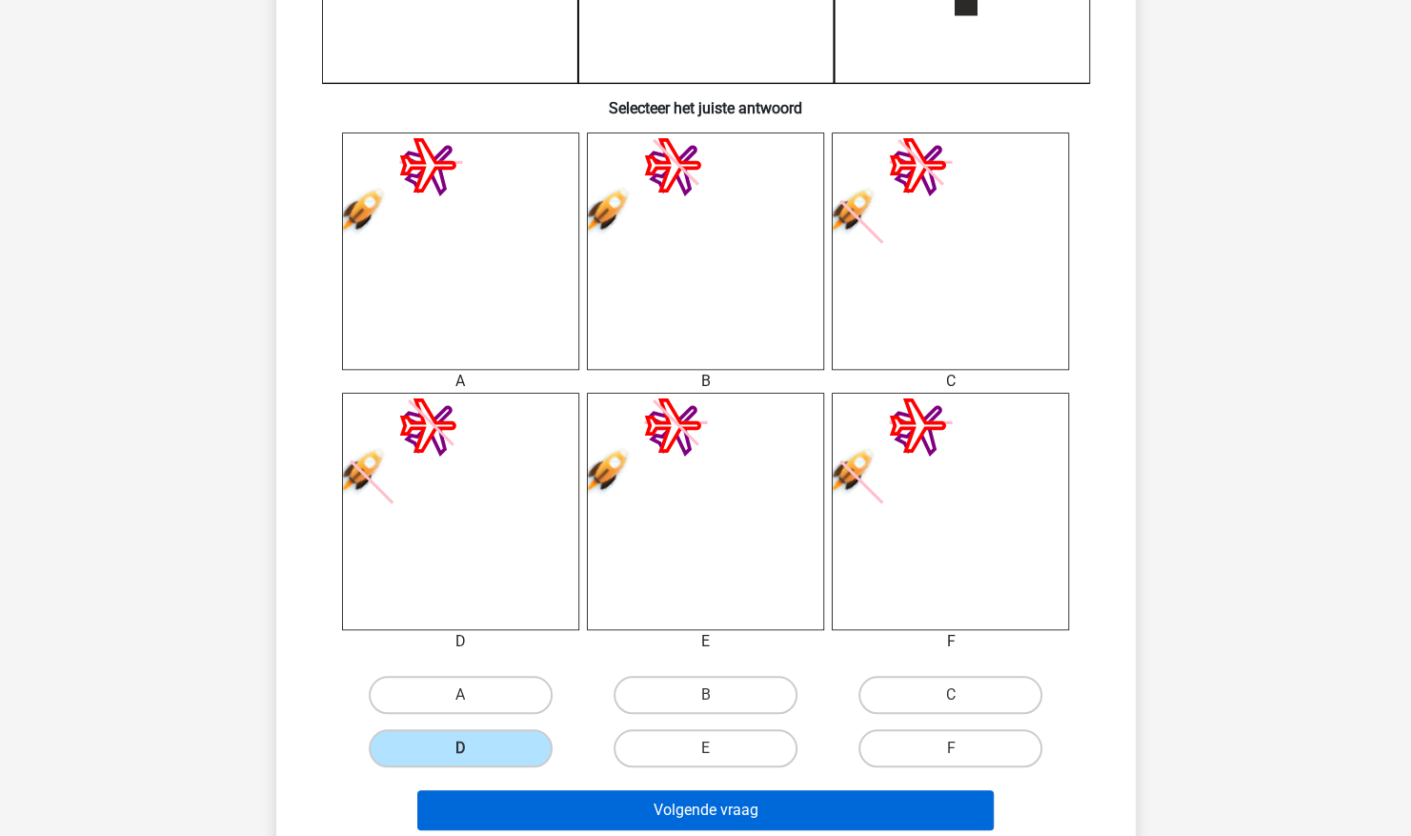
click at [635, 811] on button "Volgende vraag" at bounding box center [705, 810] width 577 height 40
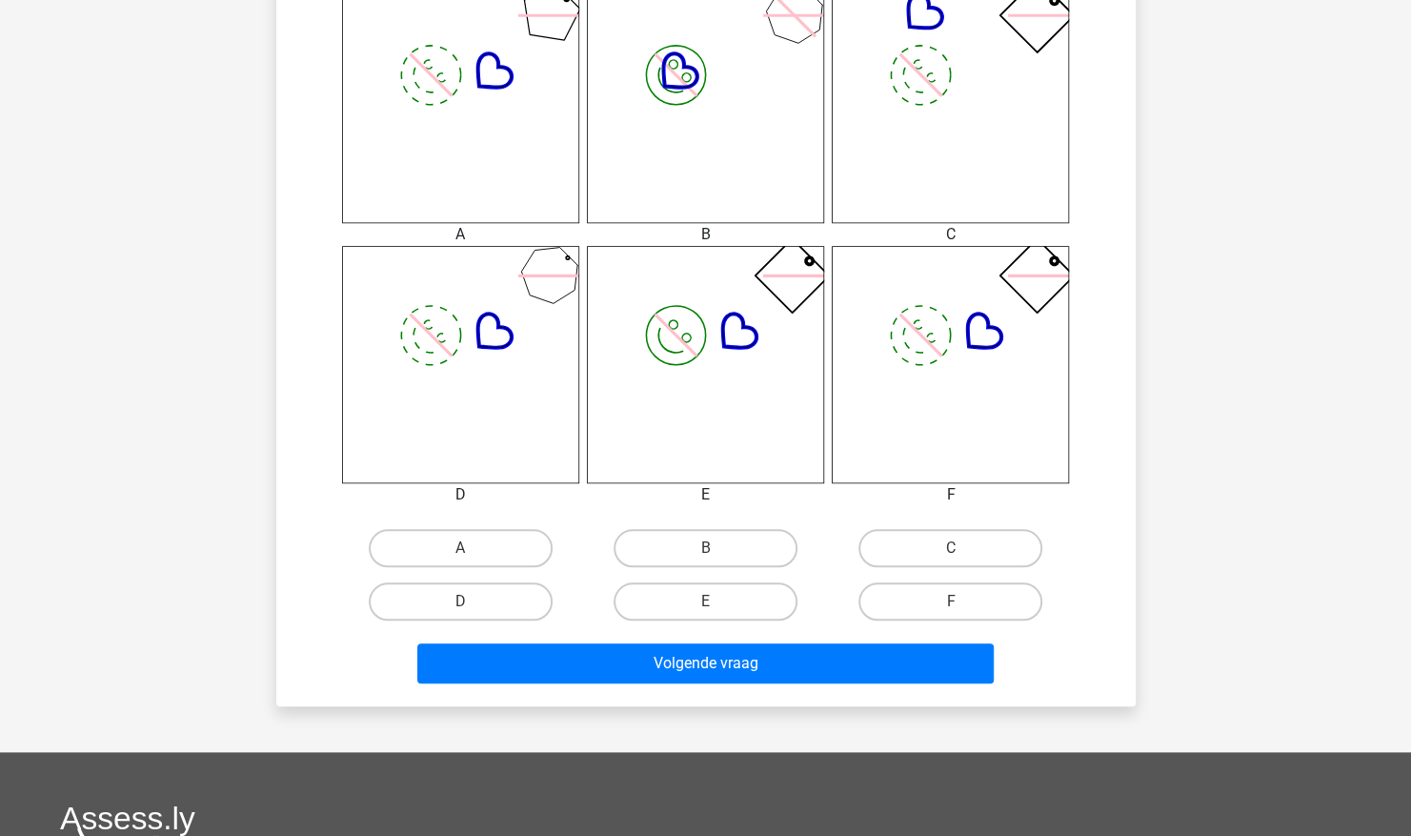
scroll to position [799, 0]
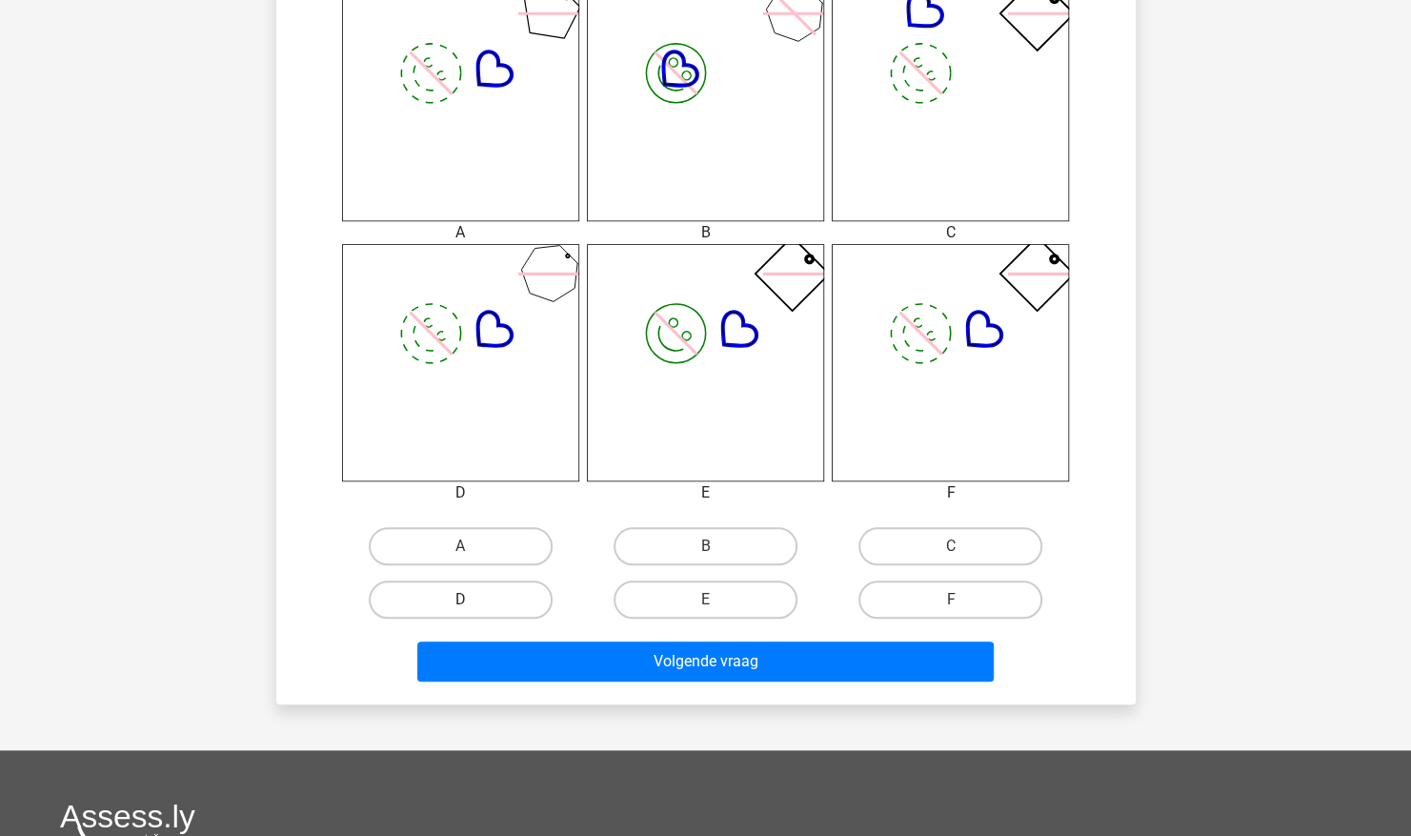
click at [516, 604] on label "D" at bounding box center [461, 599] width 184 height 38
click at [473, 604] on input "D" at bounding box center [466, 605] width 12 height 12
radio input "true"
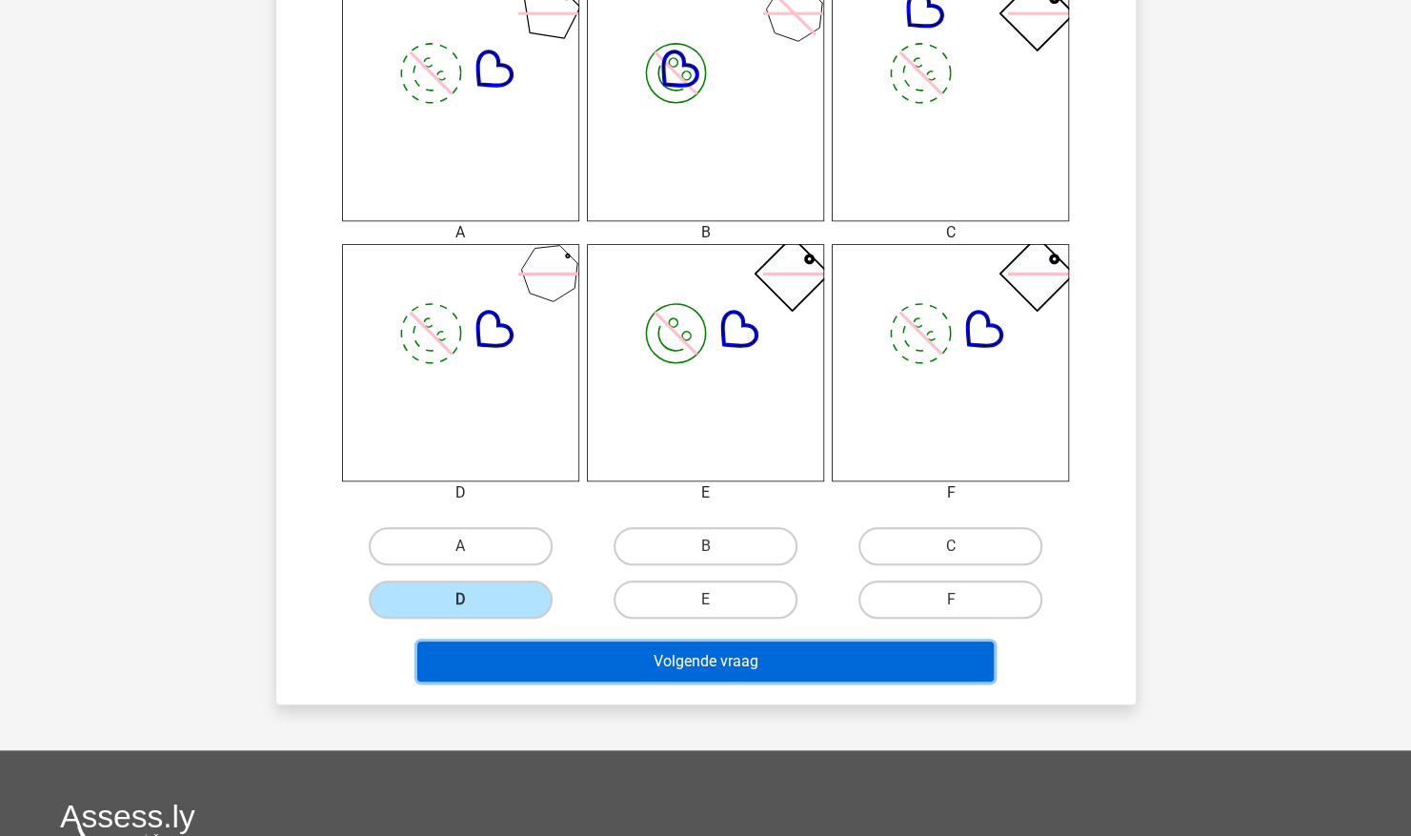
click at [602, 665] on button "Volgende vraag" at bounding box center [705, 661] width 577 height 40
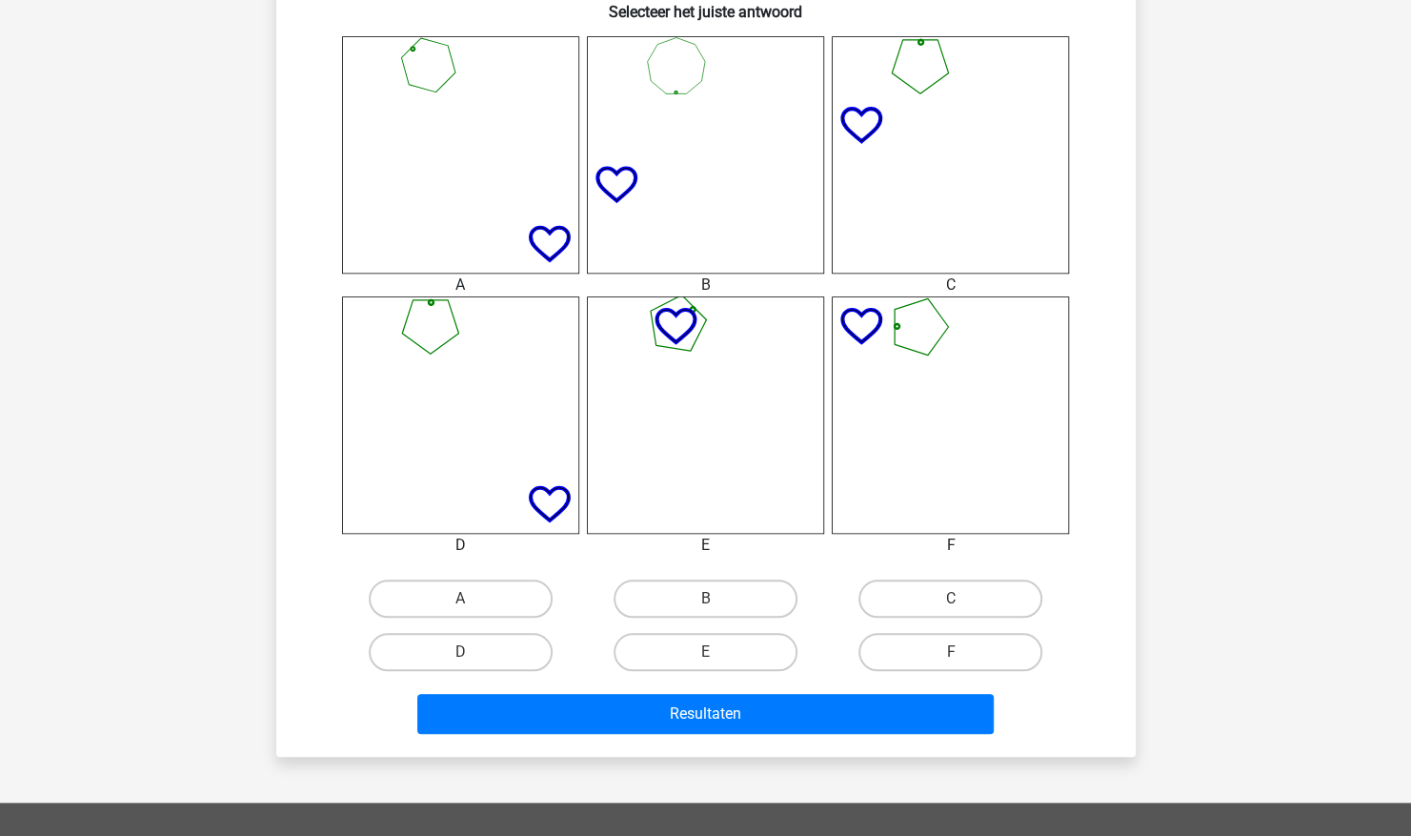
scroll to position [747, 0]
click at [518, 596] on label "A" at bounding box center [461, 597] width 184 height 38
click at [473, 598] on input "A" at bounding box center [466, 604] width 12 height 12
radio input "true"
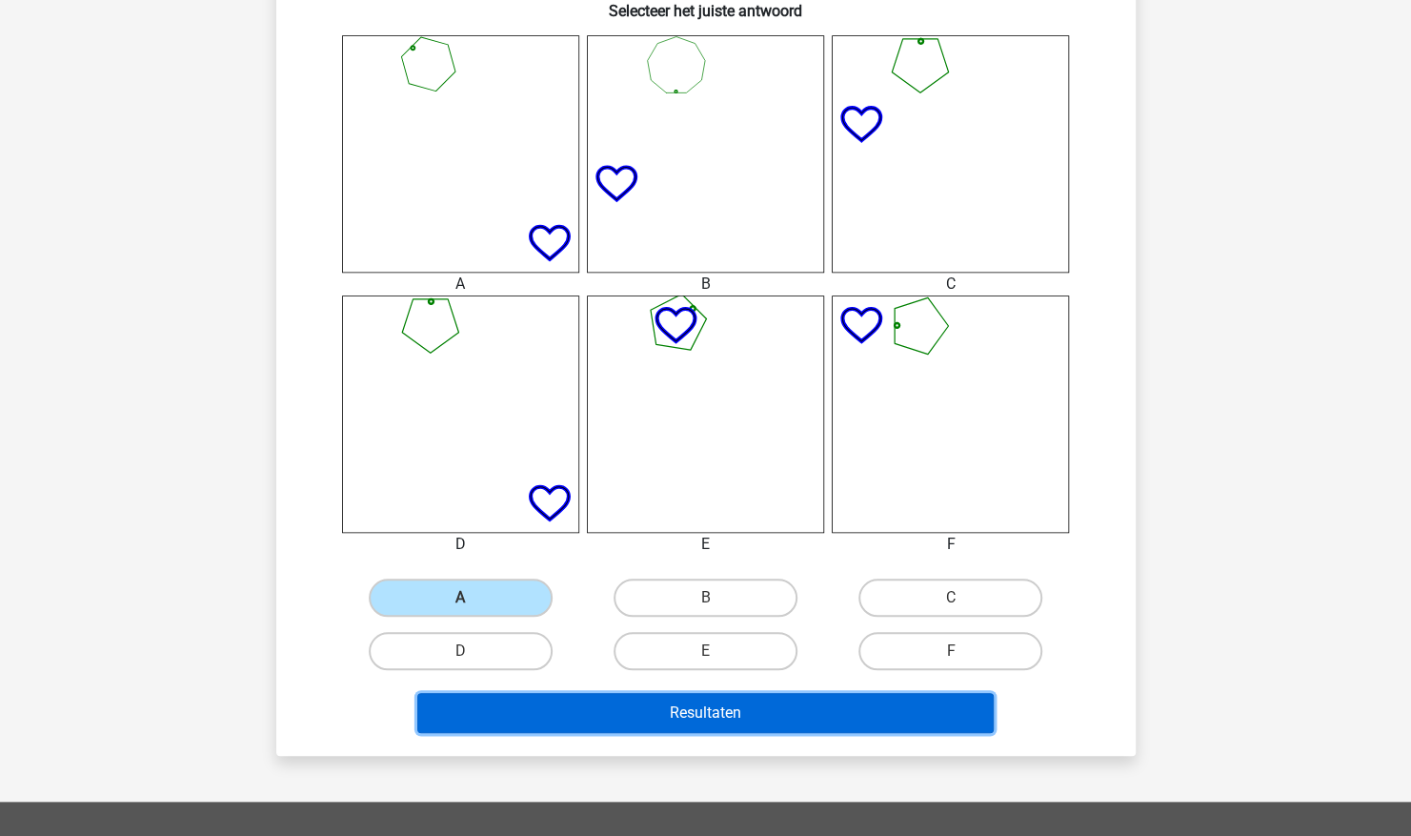
click at [932, 711] on button "Resultaten" at bounding box center [705, 713] width 577 height 40
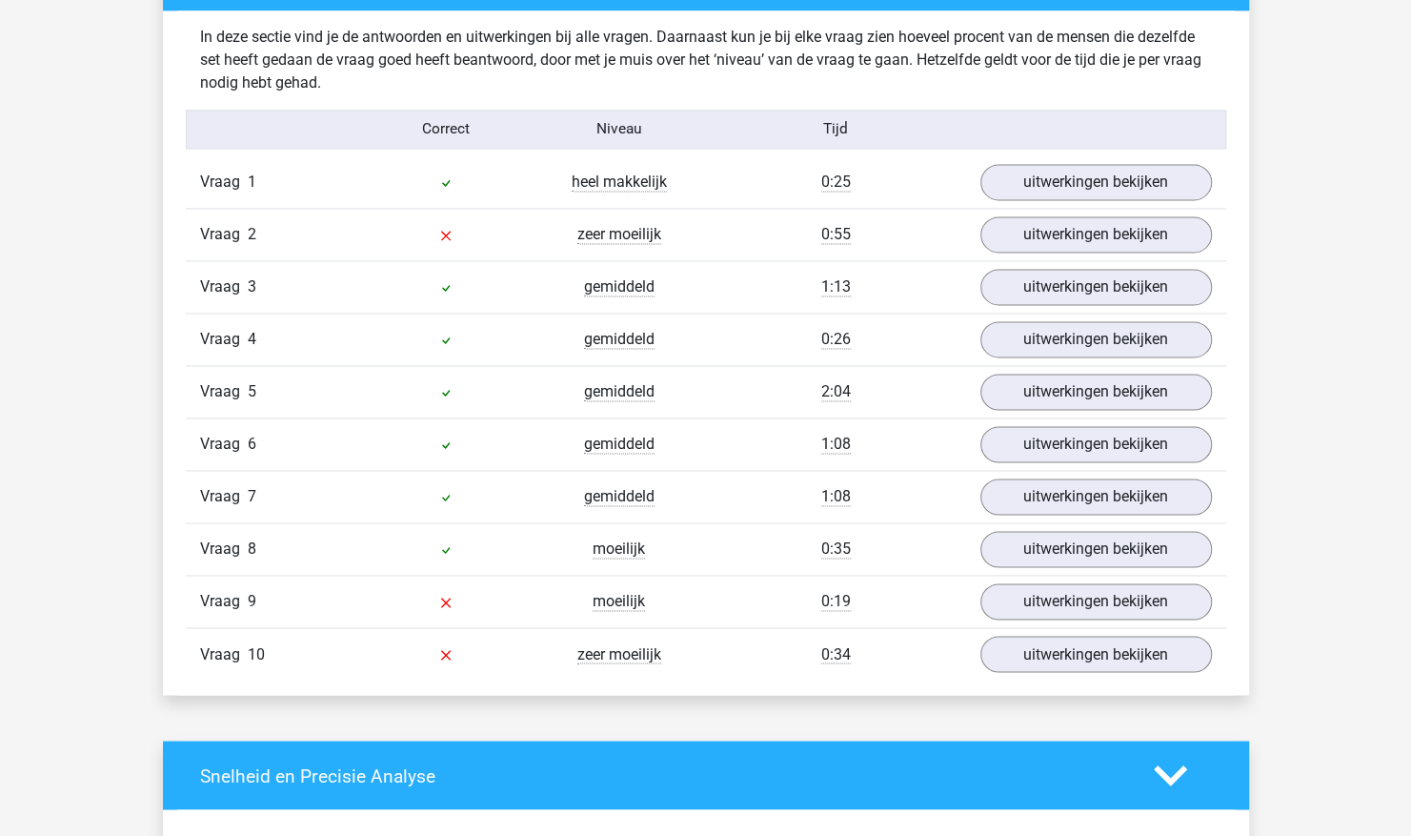
scroll to position [1490, 0]
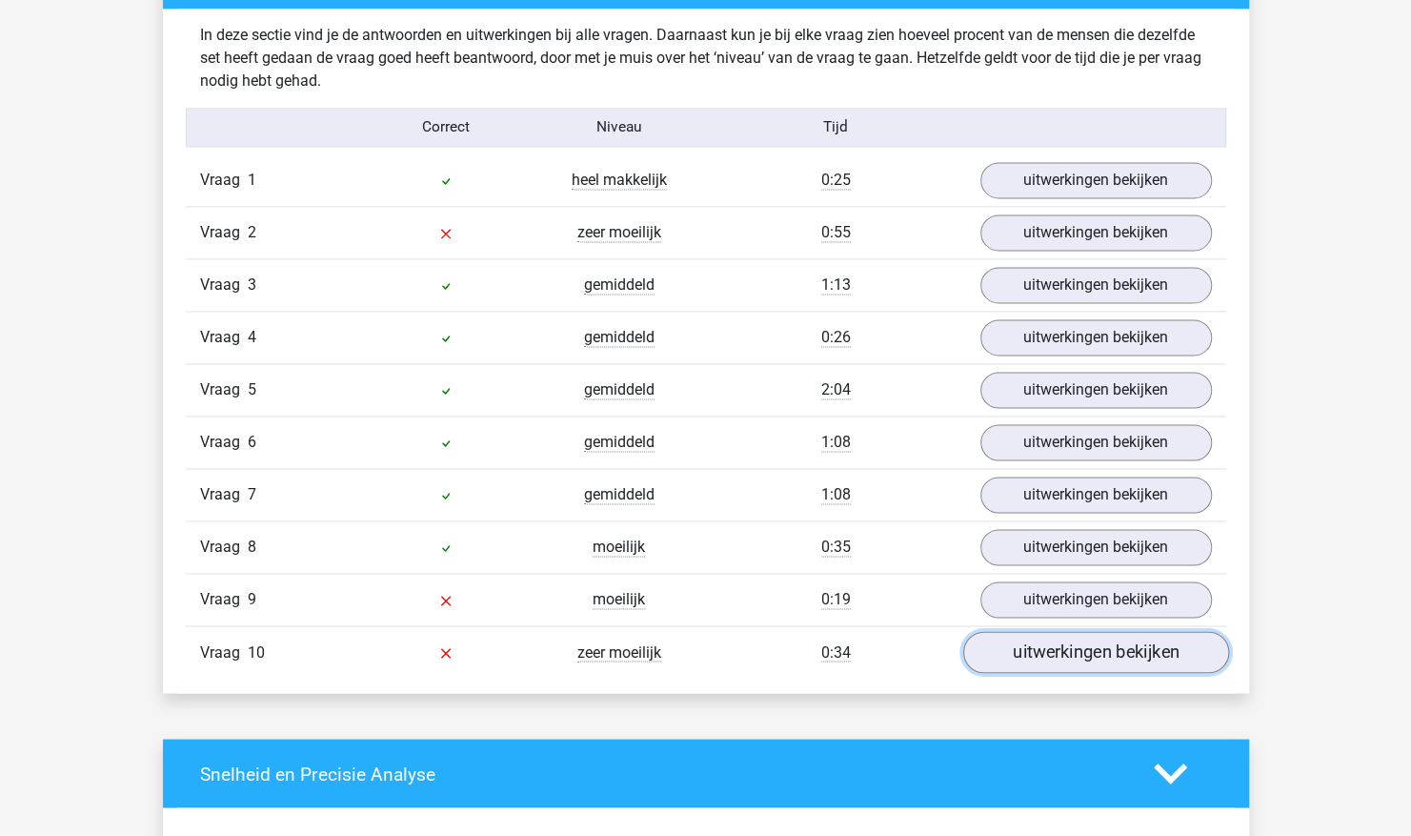
click at [1052, 636] on link "uitwerkingen bekijken" at bounding box center [1096, 653] width 266 height 42
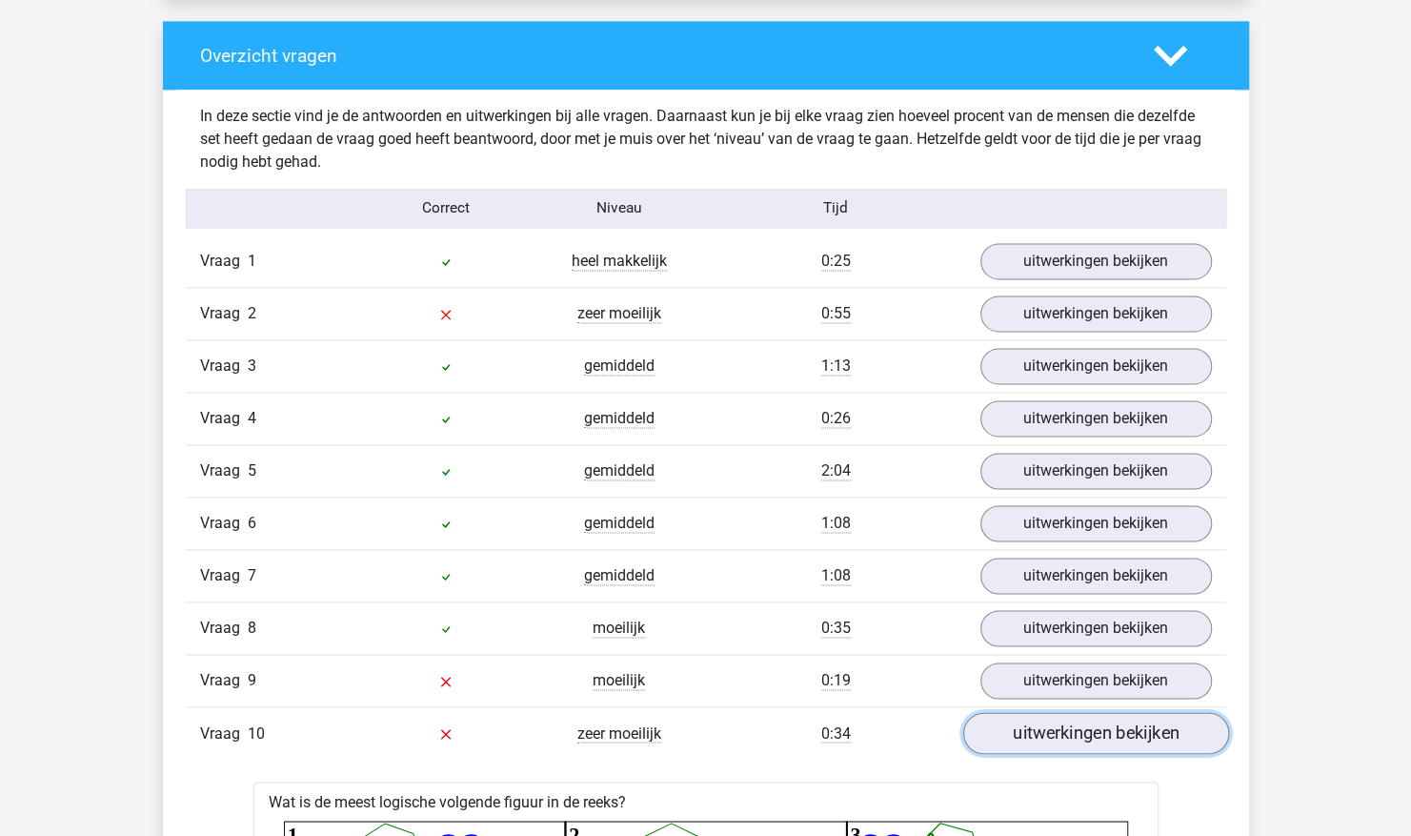
scroll to position [1416, 0]
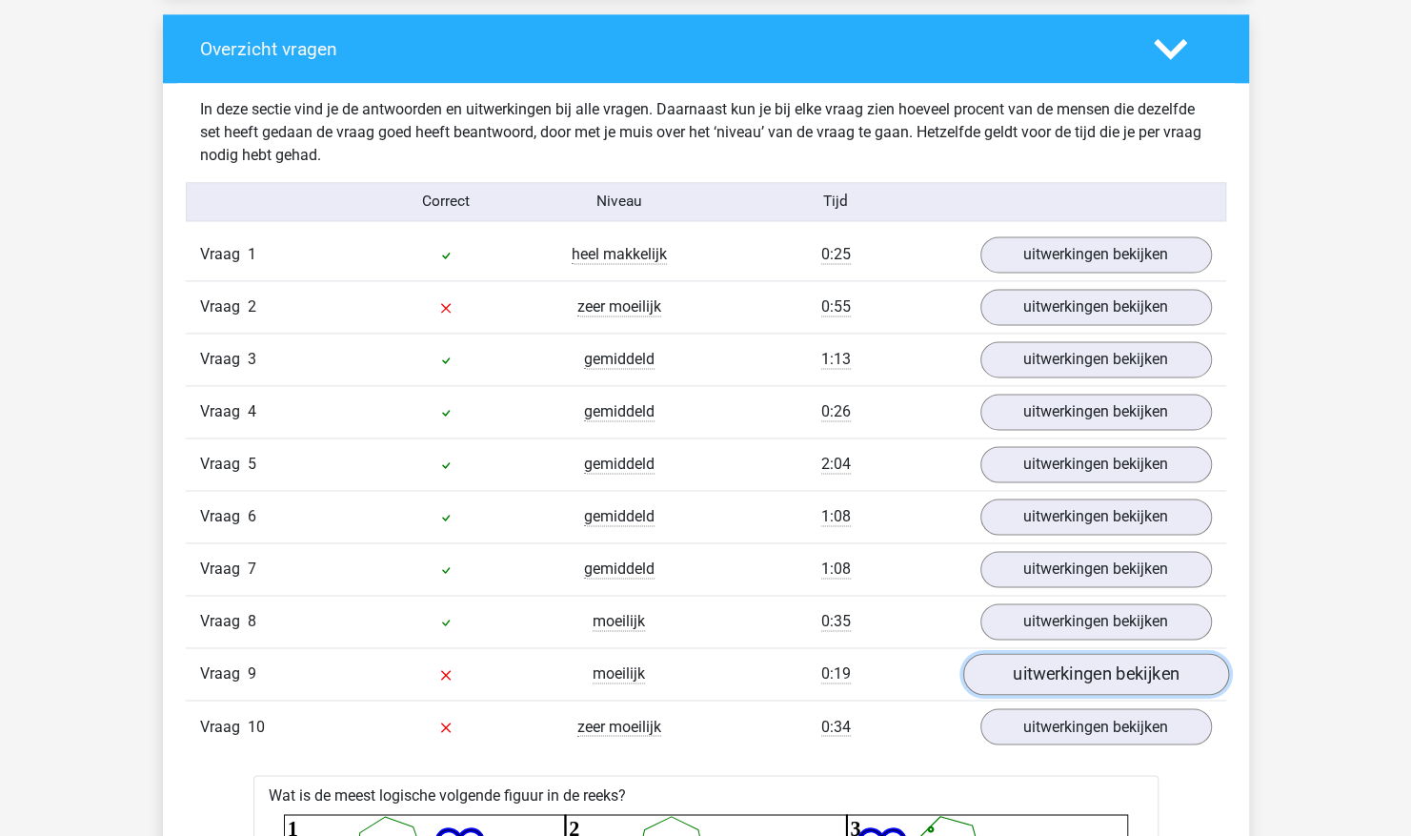
click at [1052, 660] on link "uitwerkingen bekijken" at bounding box center [1096, 675] width 266 height 42
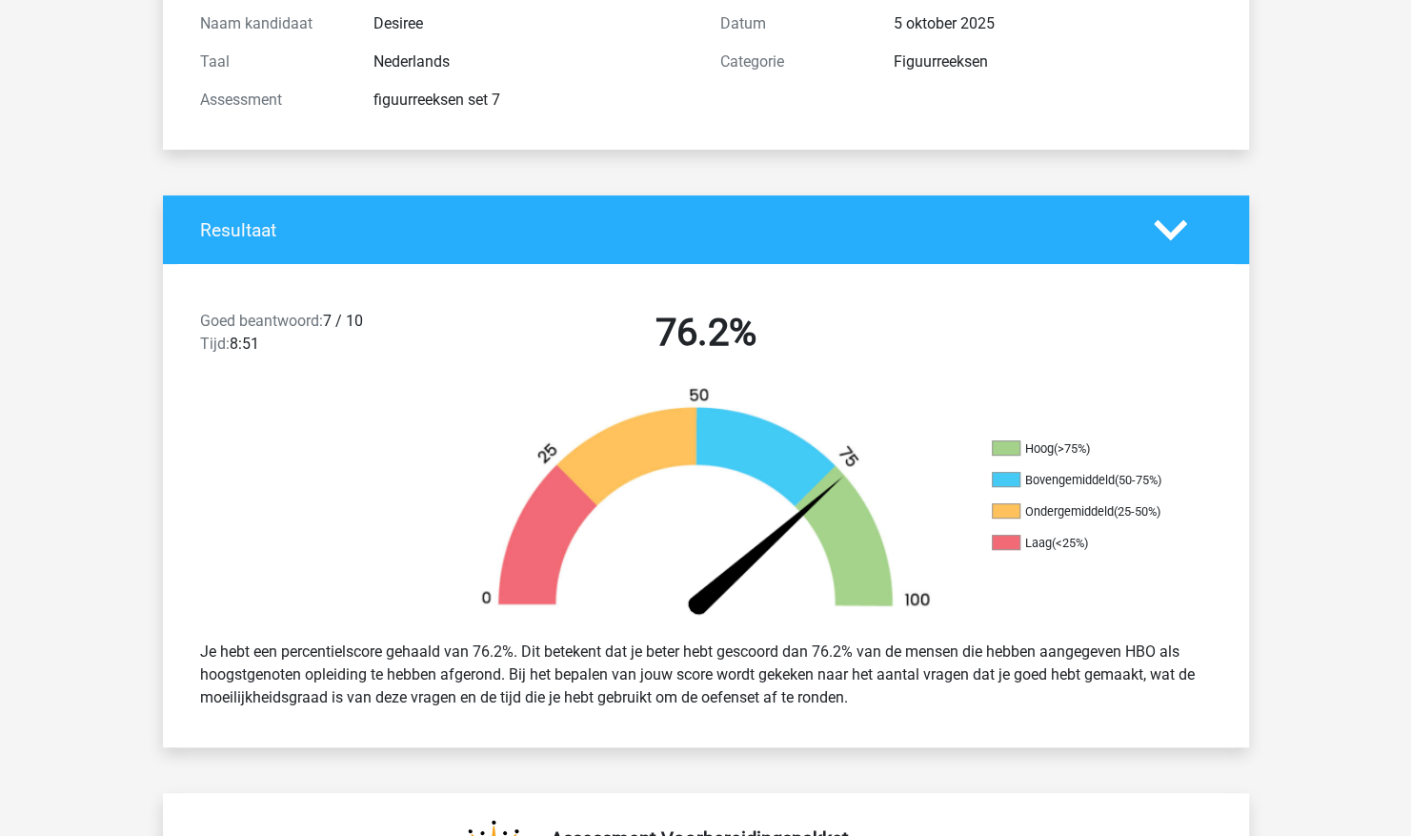
scroll to position [0, 0]
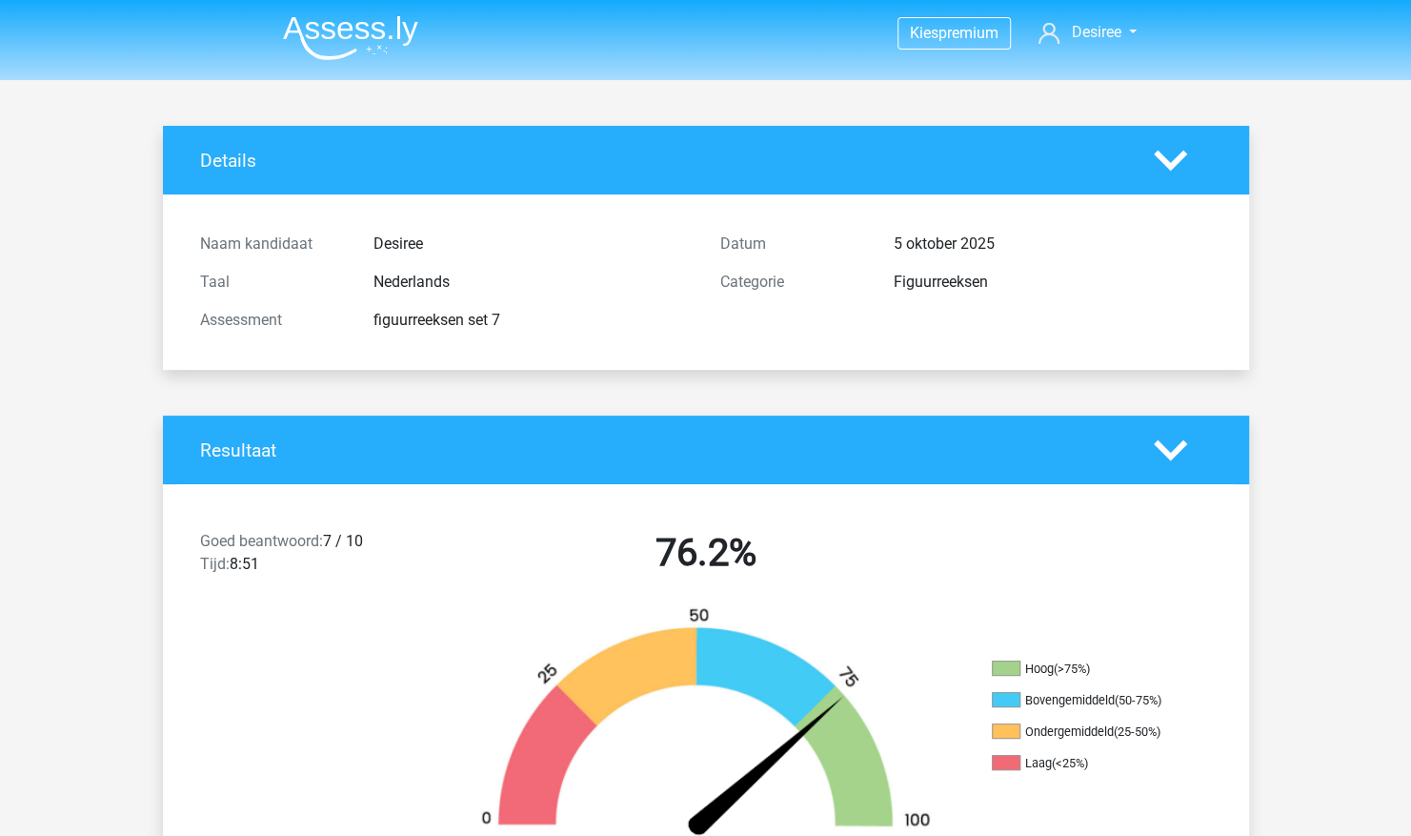
click at [368, 28] on img at bounding box center [350, 37] width 135 height 45
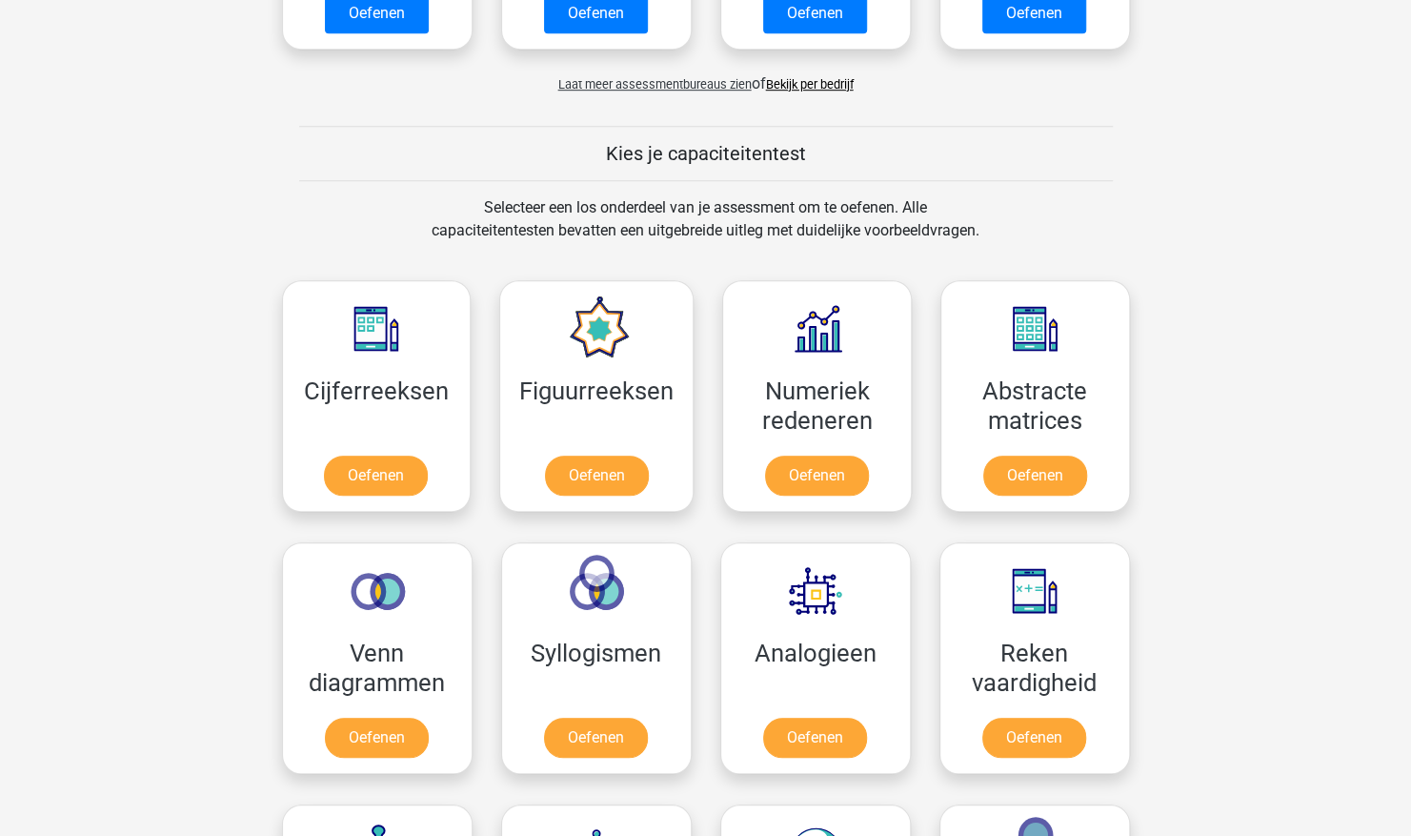
scroll to position [616, 0]
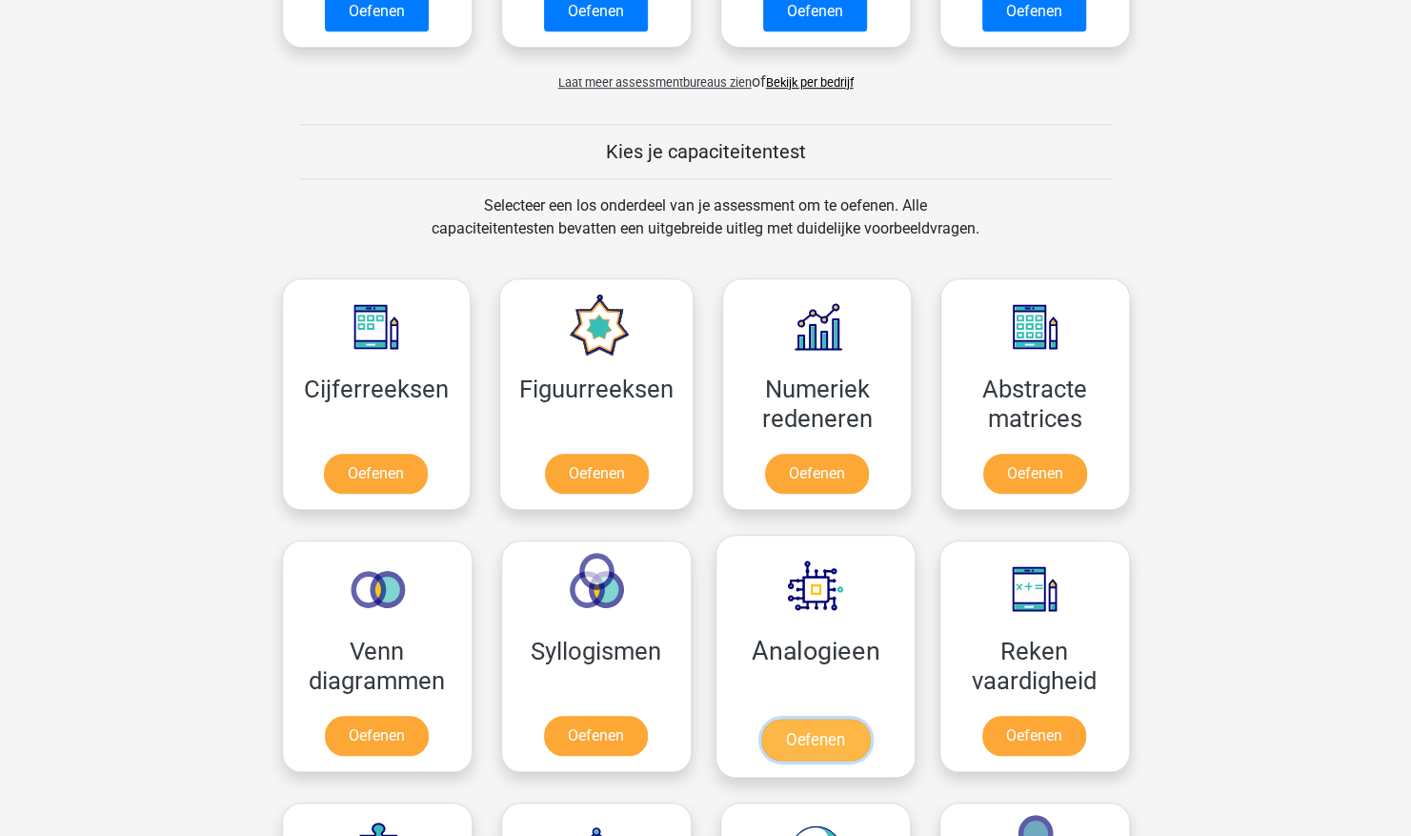
click at [804, 719] on link "Oefenen" at bounding box center [814, 740] width 109 height 42
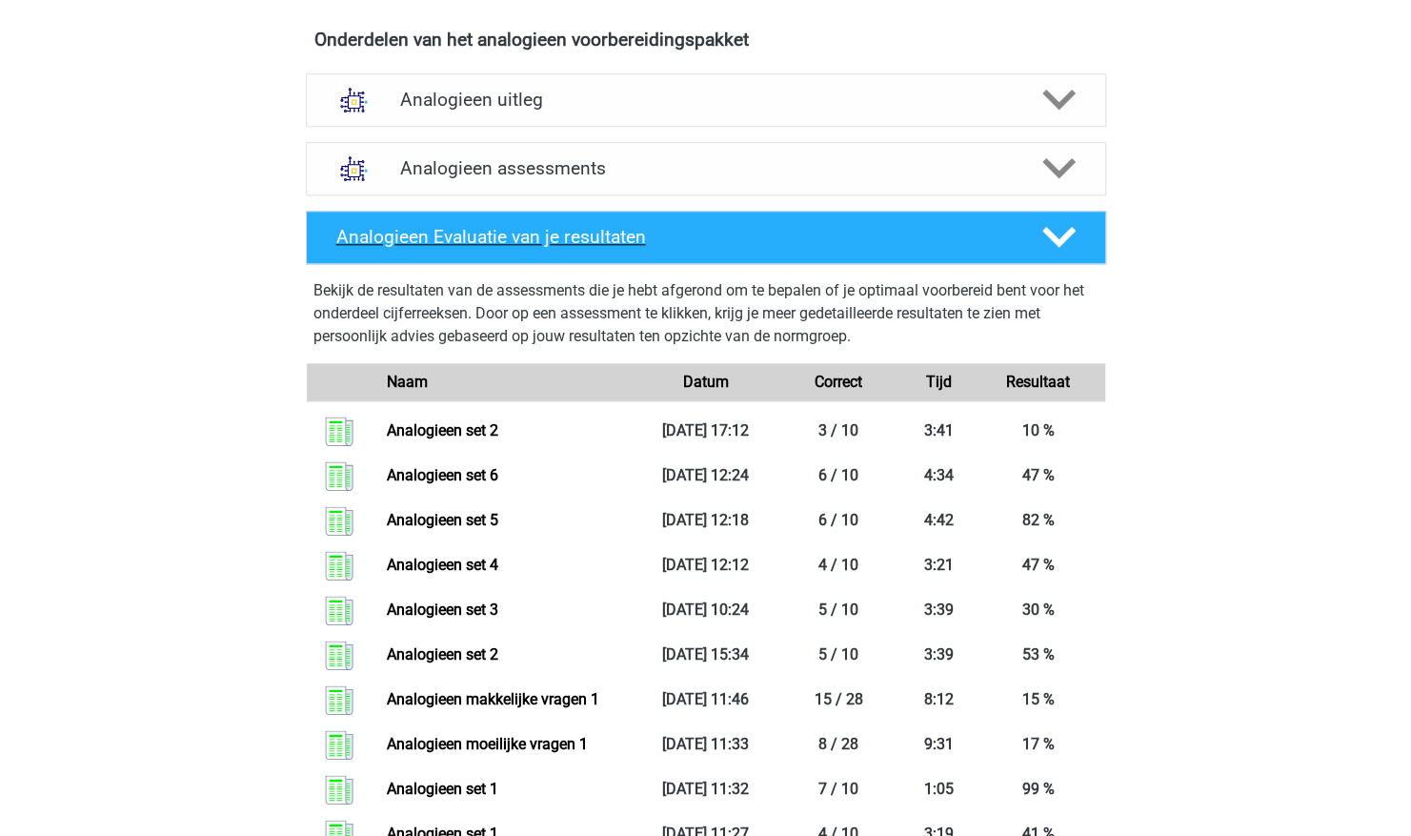
scroll to position [1079, 0]
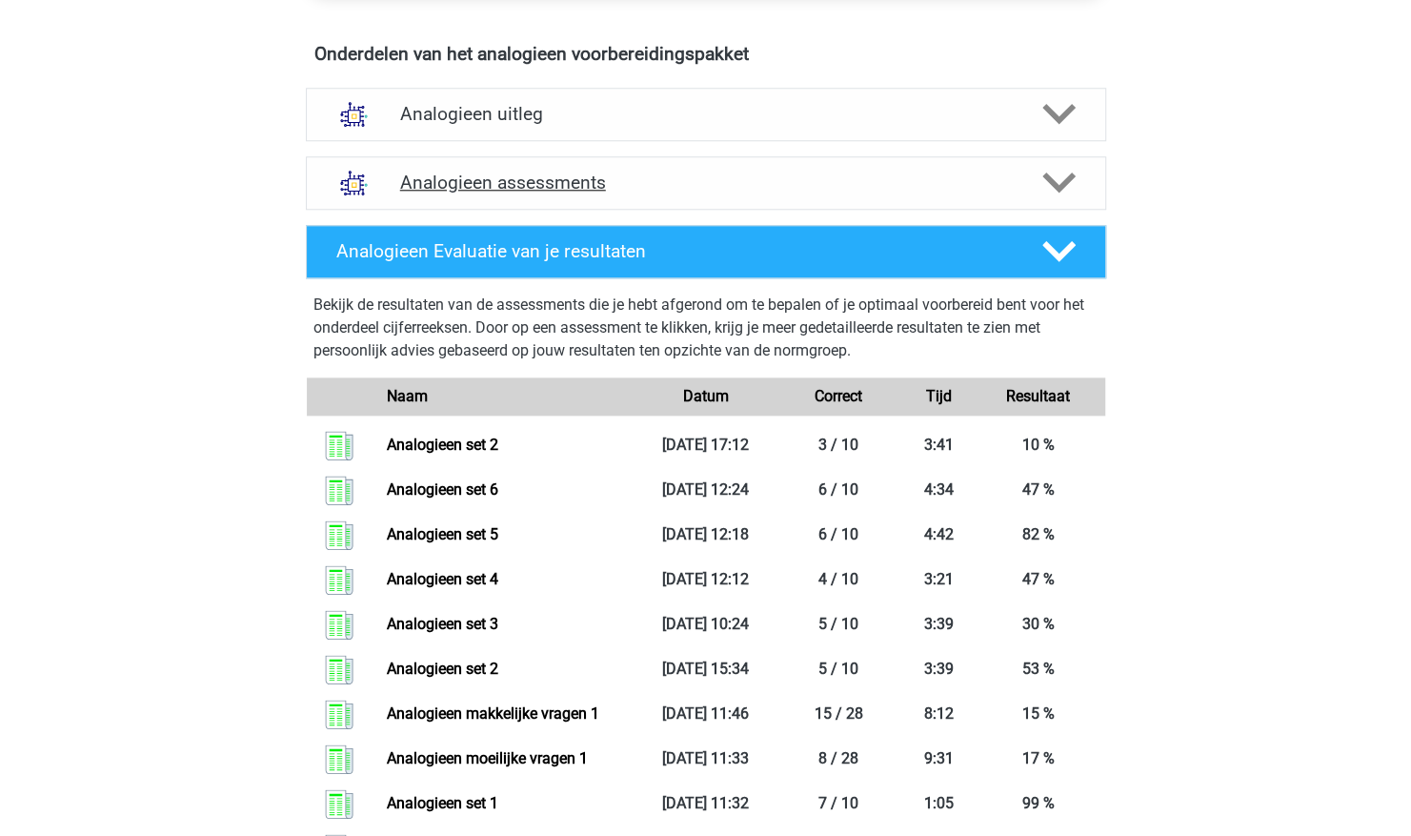
click at [1043, 167] on icon at bounding box center [1059, 182] width 33 height 33
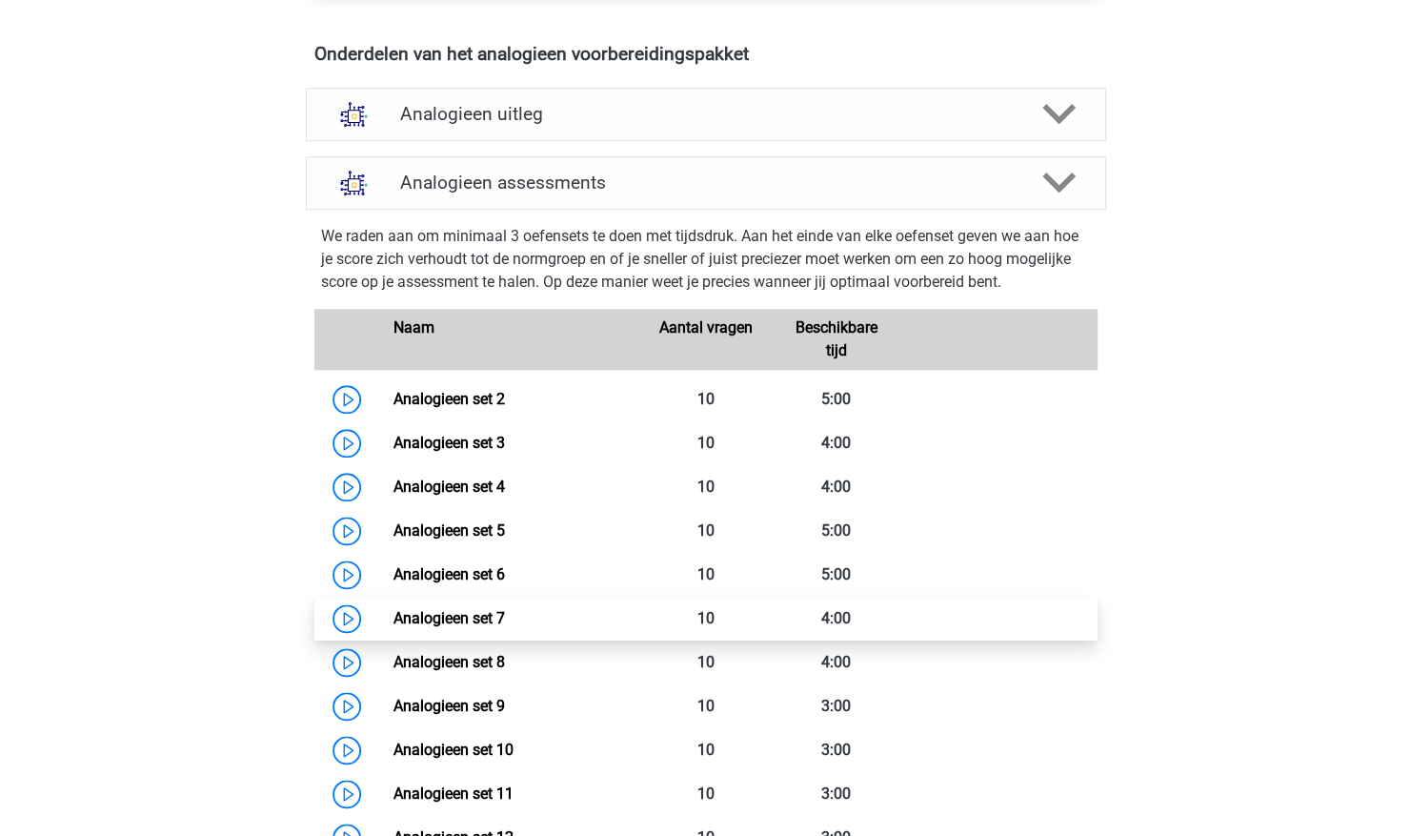
click at [505, 609] on link "Analogieen set 7" at bounding box center [449, 618] width 111 height 18
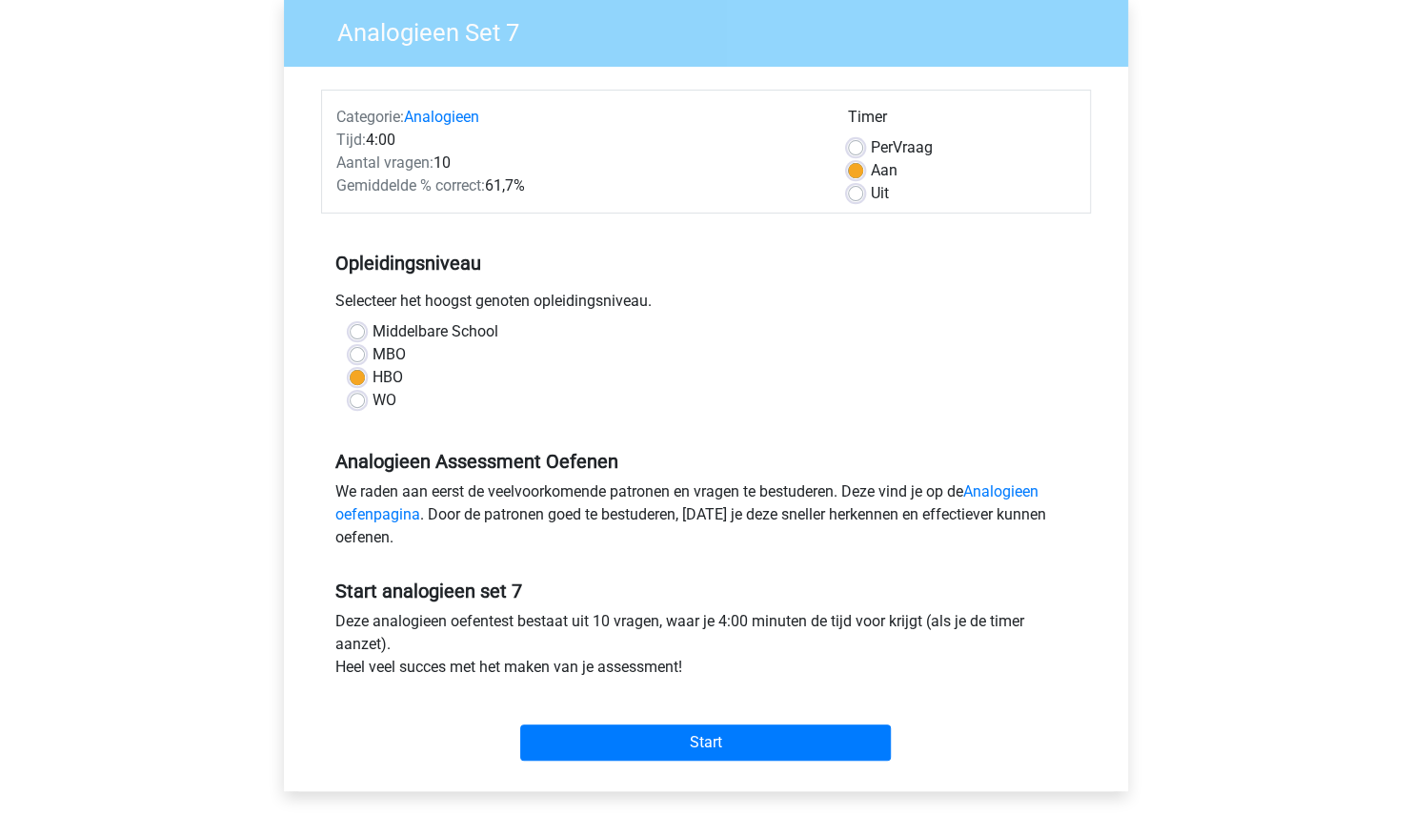
scroll to position [170, 0]
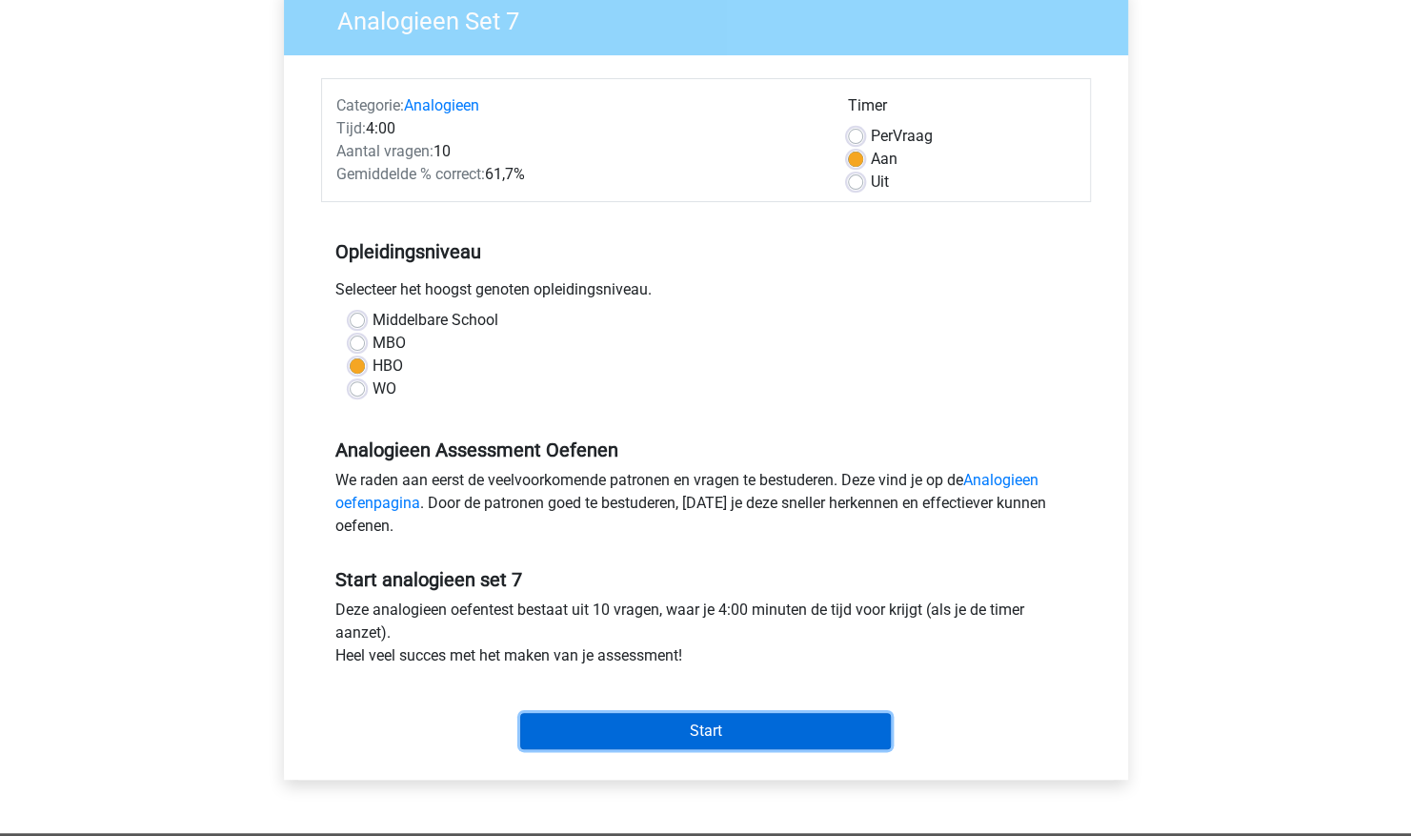
click at [757, 725] on input "Start" at bounding box center [705, 731] width 371 height 36
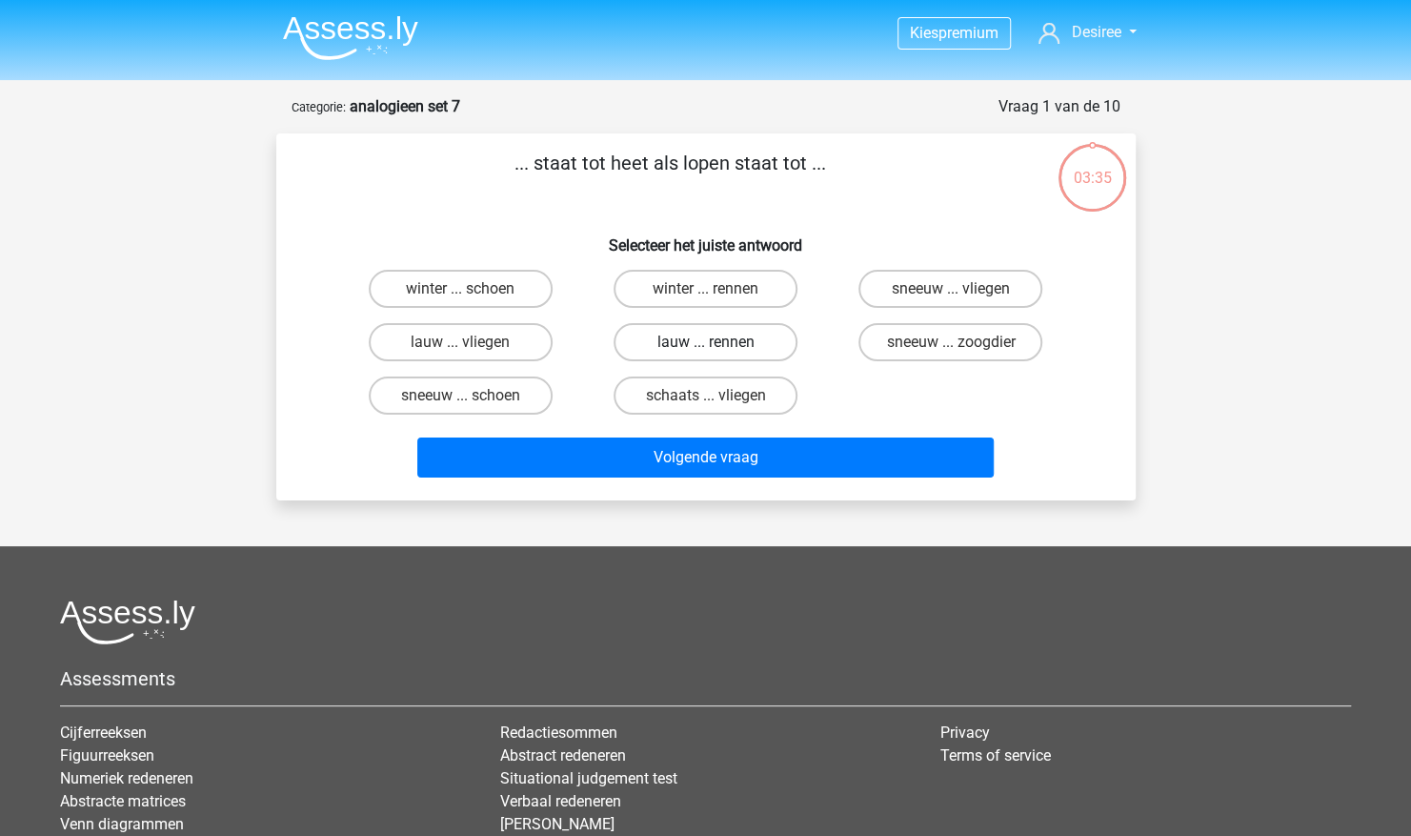
click at [750, 339] on label "lauw ... rennen" at bounding box center [706, 342] width 184 height 38
click at [718, 342] on input "lauw ... rennen" at bounding box center [711, 348] width 12 height 12
radio input "true"
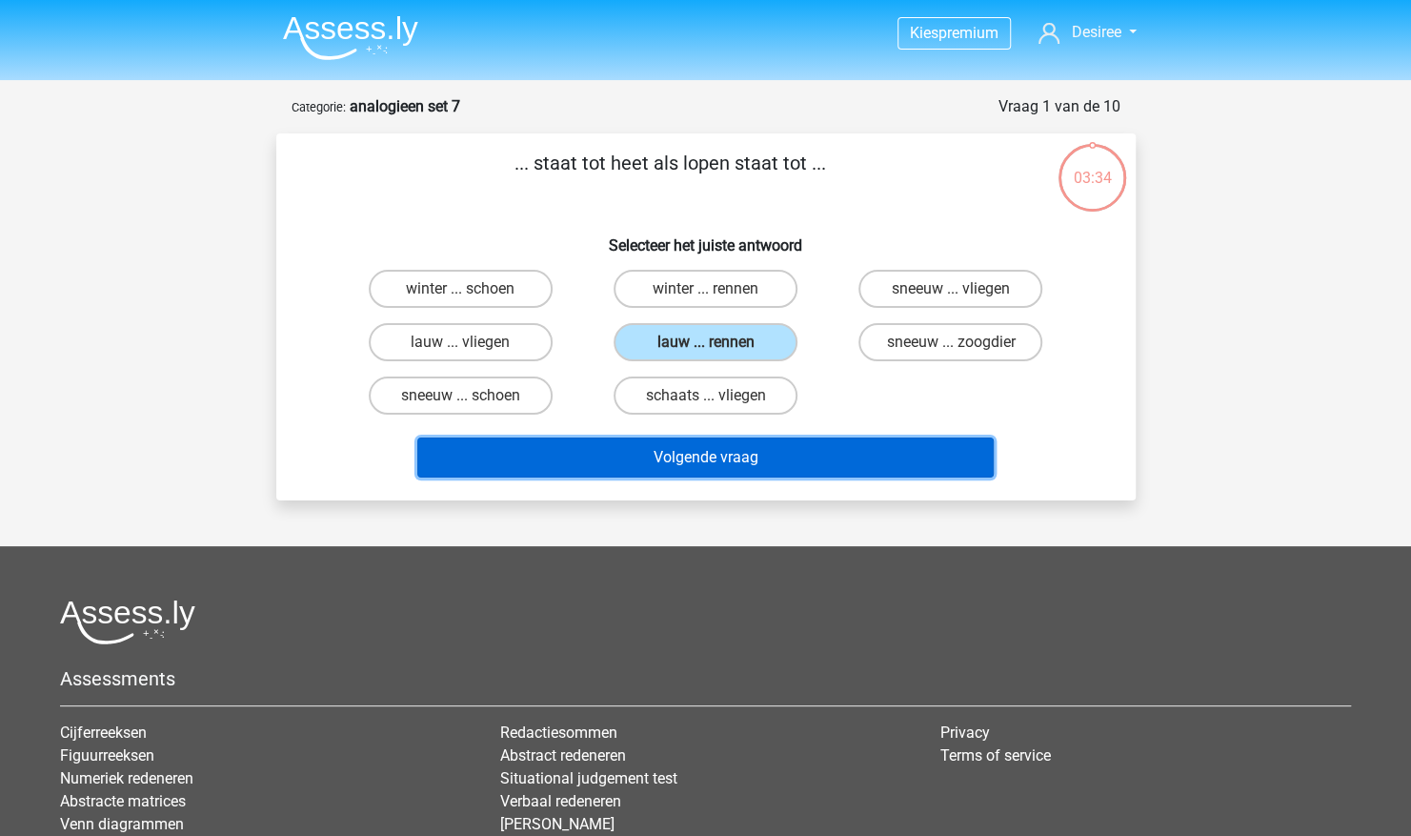
click at [850, 459] on button "Volgende vraag" at bounding box center [705, 457] width 577 height 40
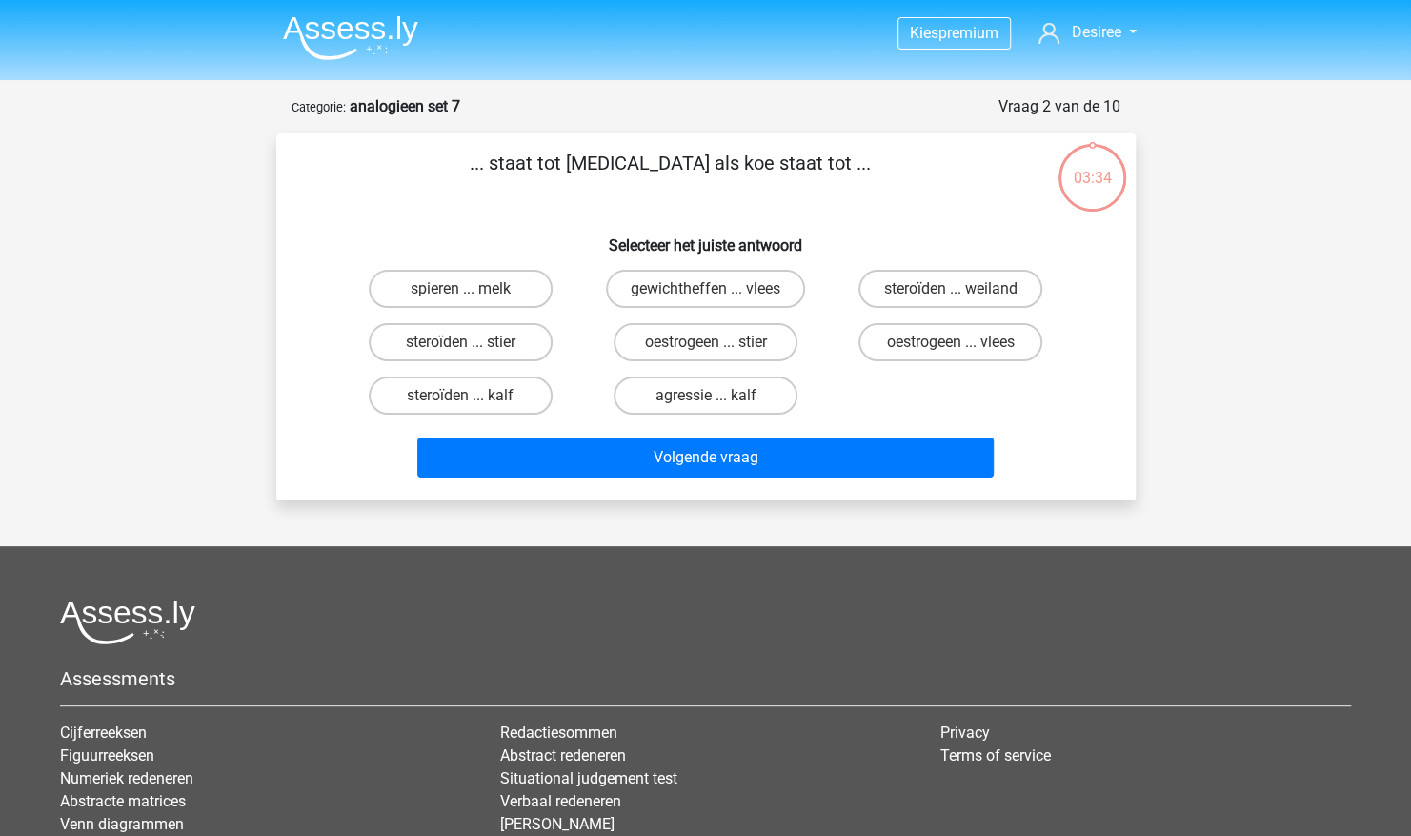
scroll to position [95, 0]
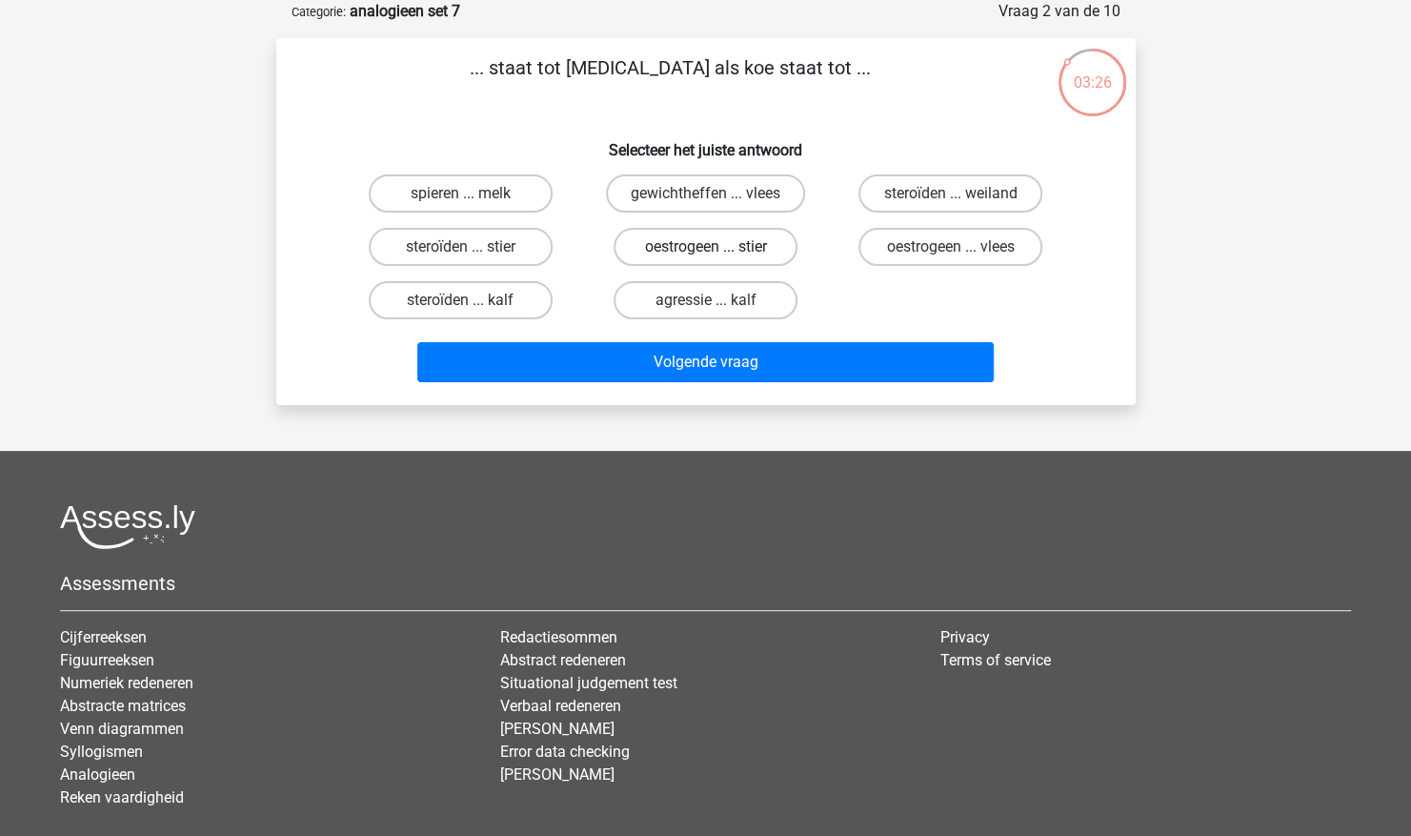
click at [753, 253] on label "oestrogeen ... stier" at bounding box center [706, 247] width 184 height 38
click at [718, 253] on input "oestrogeen ... stier" at bounding box center [711, 253] width 12 height 12
radio input "true"
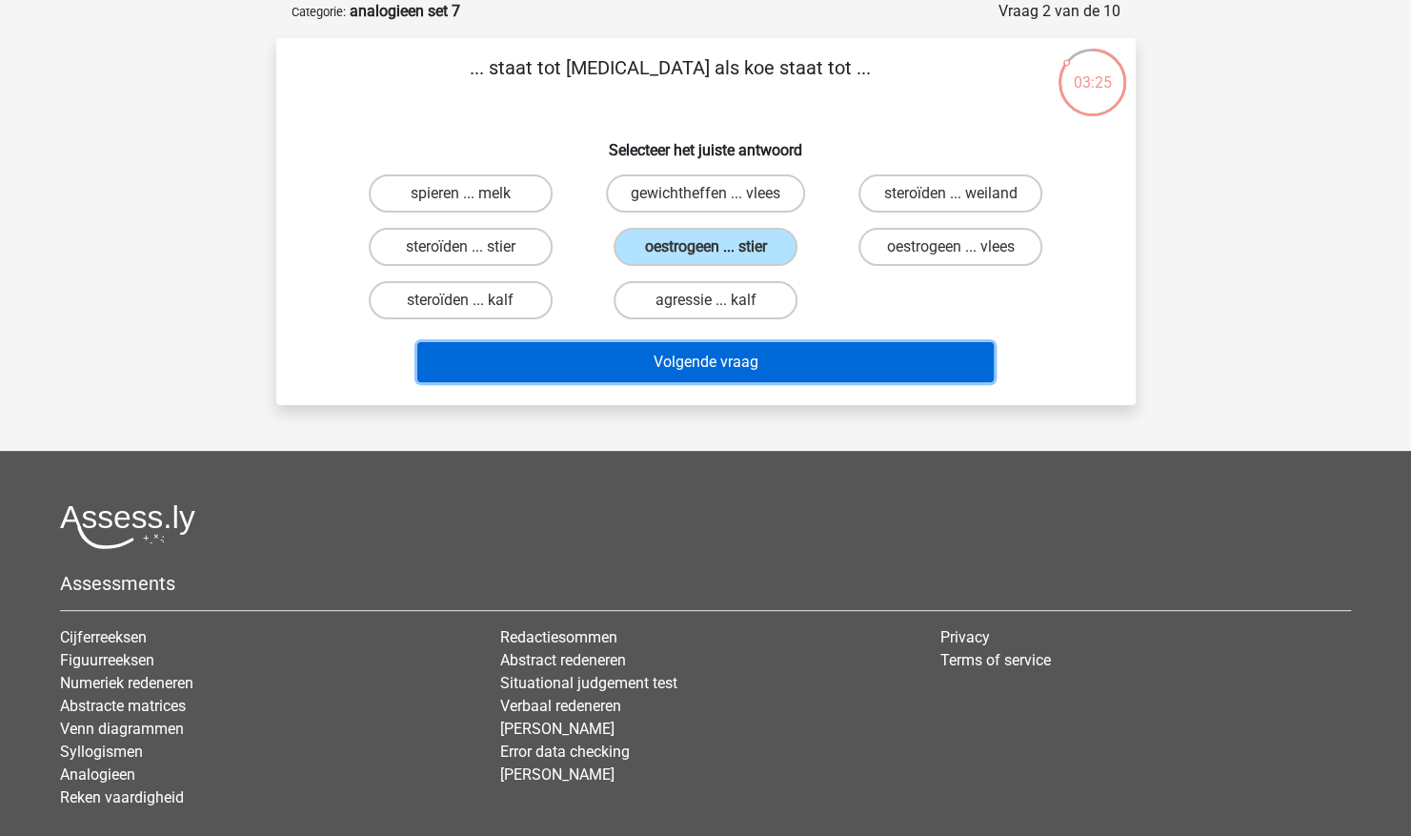
click at [890, 379] on button "Volgende vraag" at bounding box center [705, 362] width 577 height 40
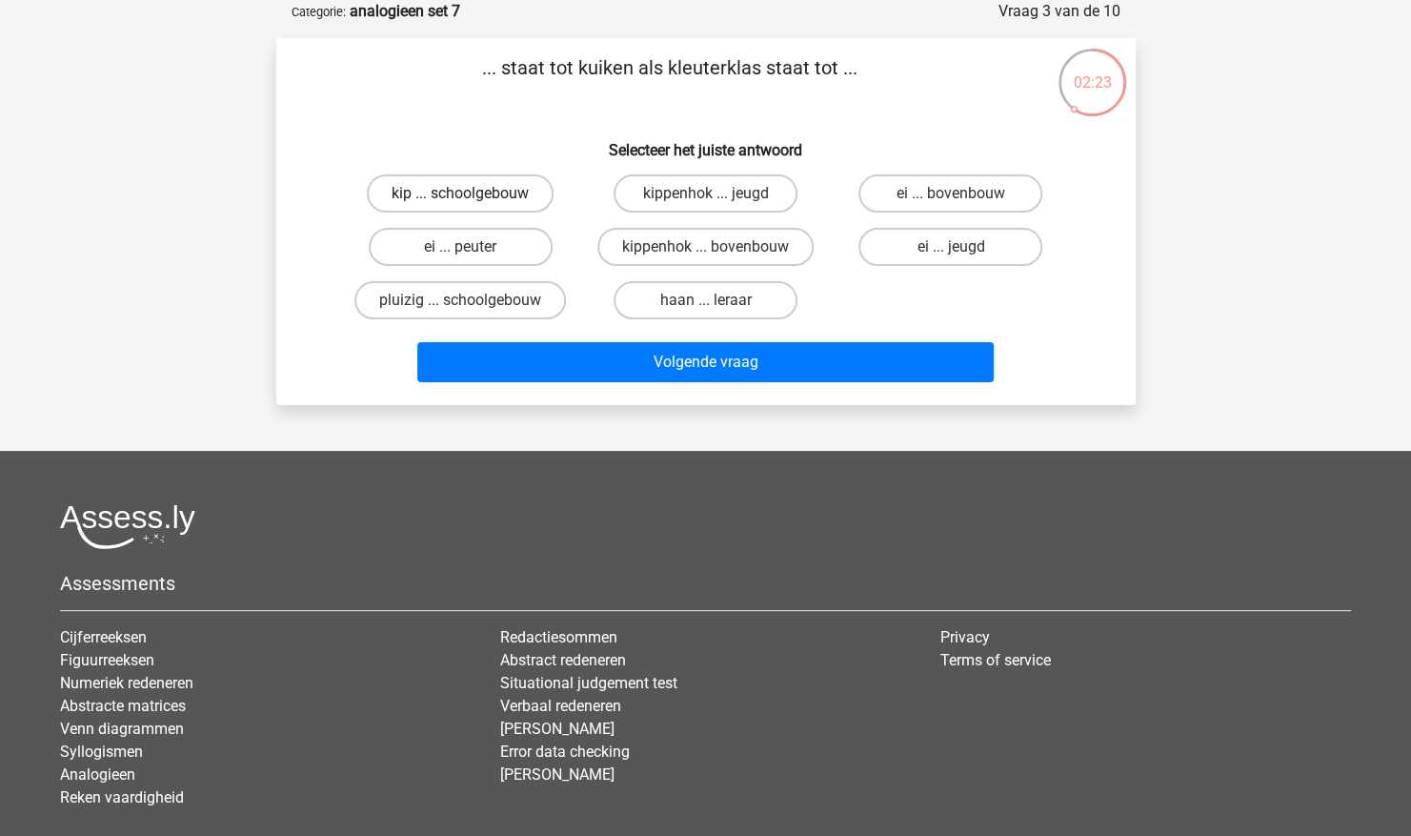
click at [508, 203] on label "kip ... schoolgebouw" at bounding box center [460, 193] width 187 height 38
click at [473, 203] on input "kip ... schoolgebouw" at bounding box center [466, 199] width 12 height 12
radio input "true"
click at [492, 265] on label "ei ... peuter" at bounding box center [461, 247] width 184 height 38
click at [473, 259] on input "ei ... peuter" at bounding box center [466, 253] width 12 height 12
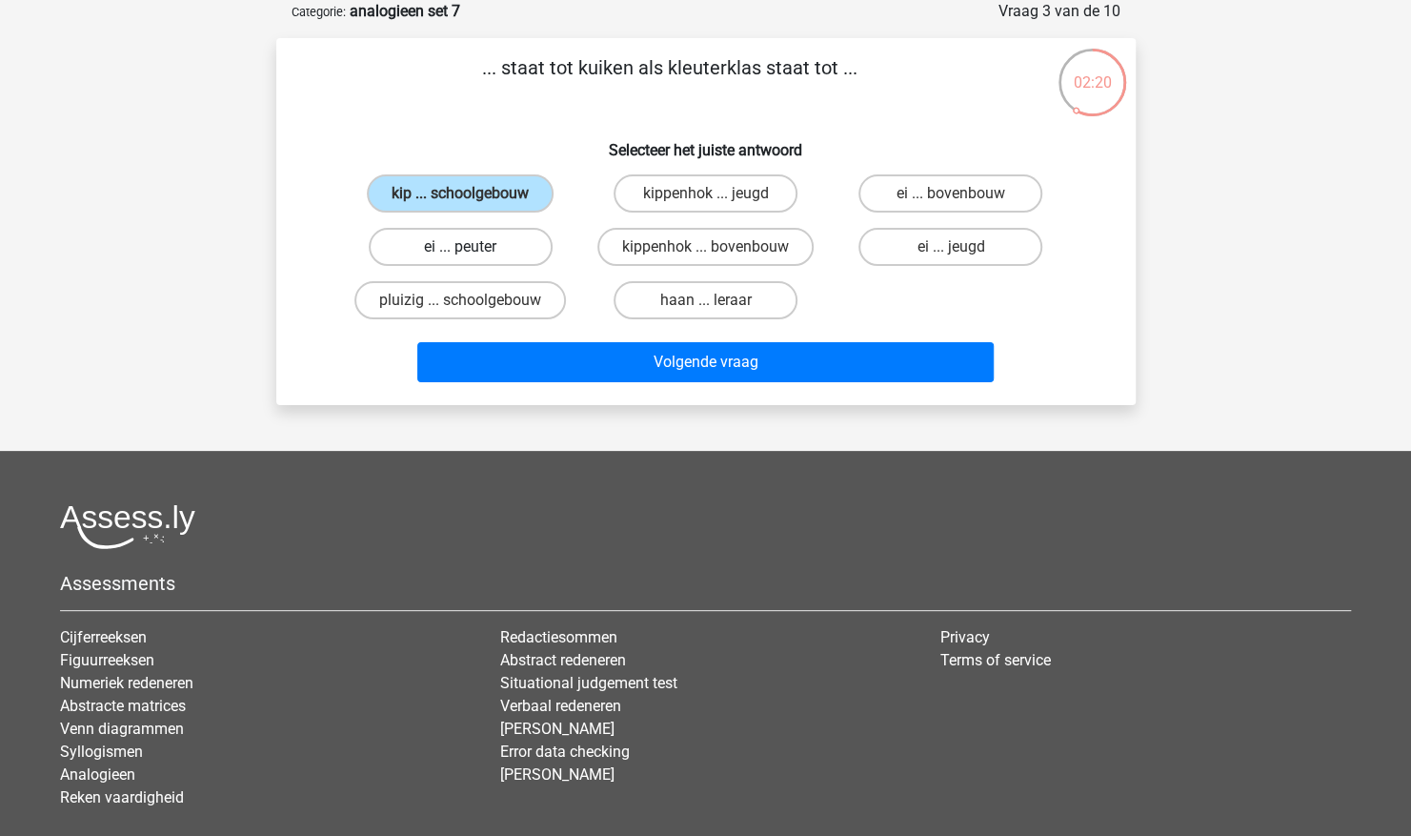
radio input "true"
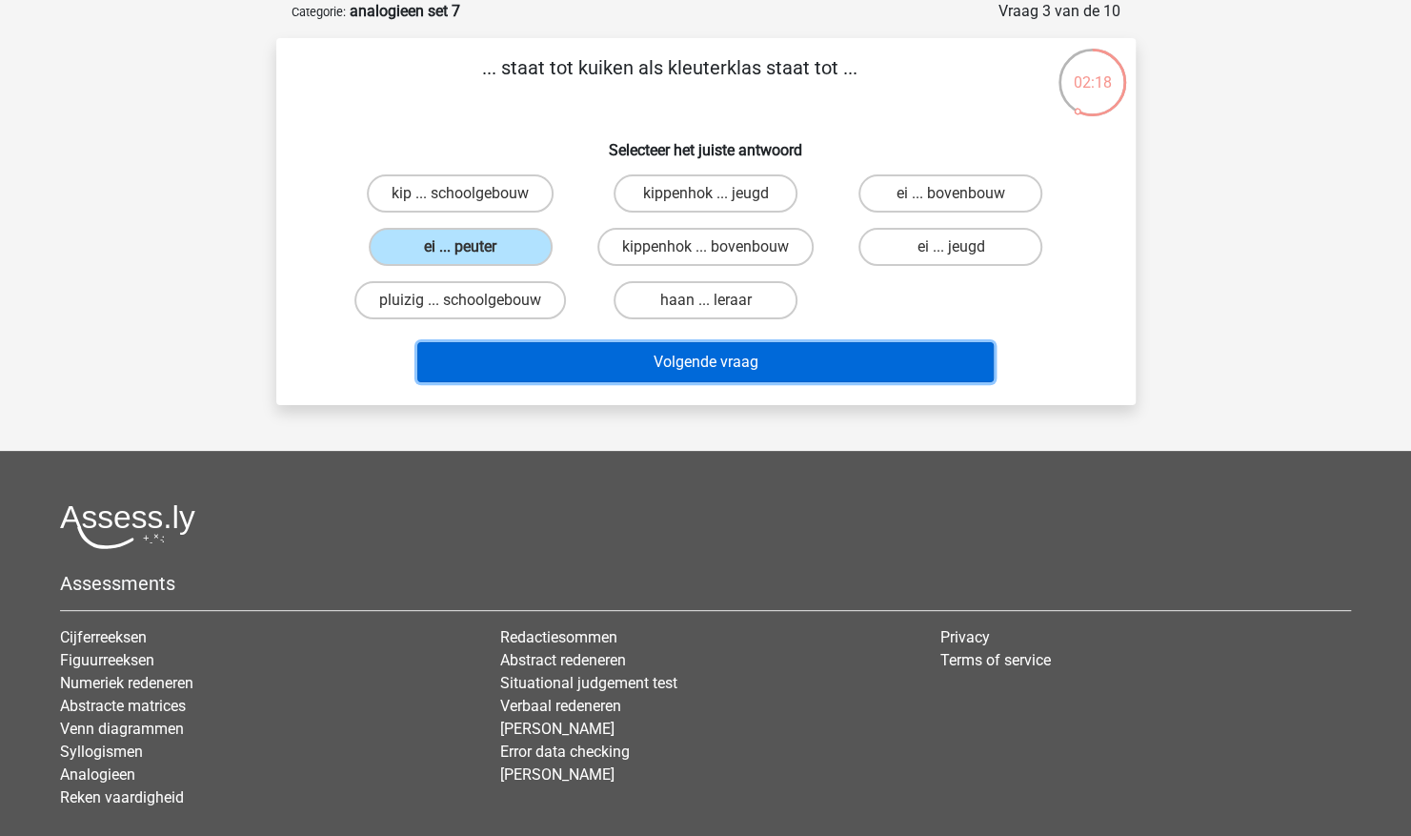
click at [917, 347] on button "Volgende vraag" at bounding box center [705, 362] width 577 height 40
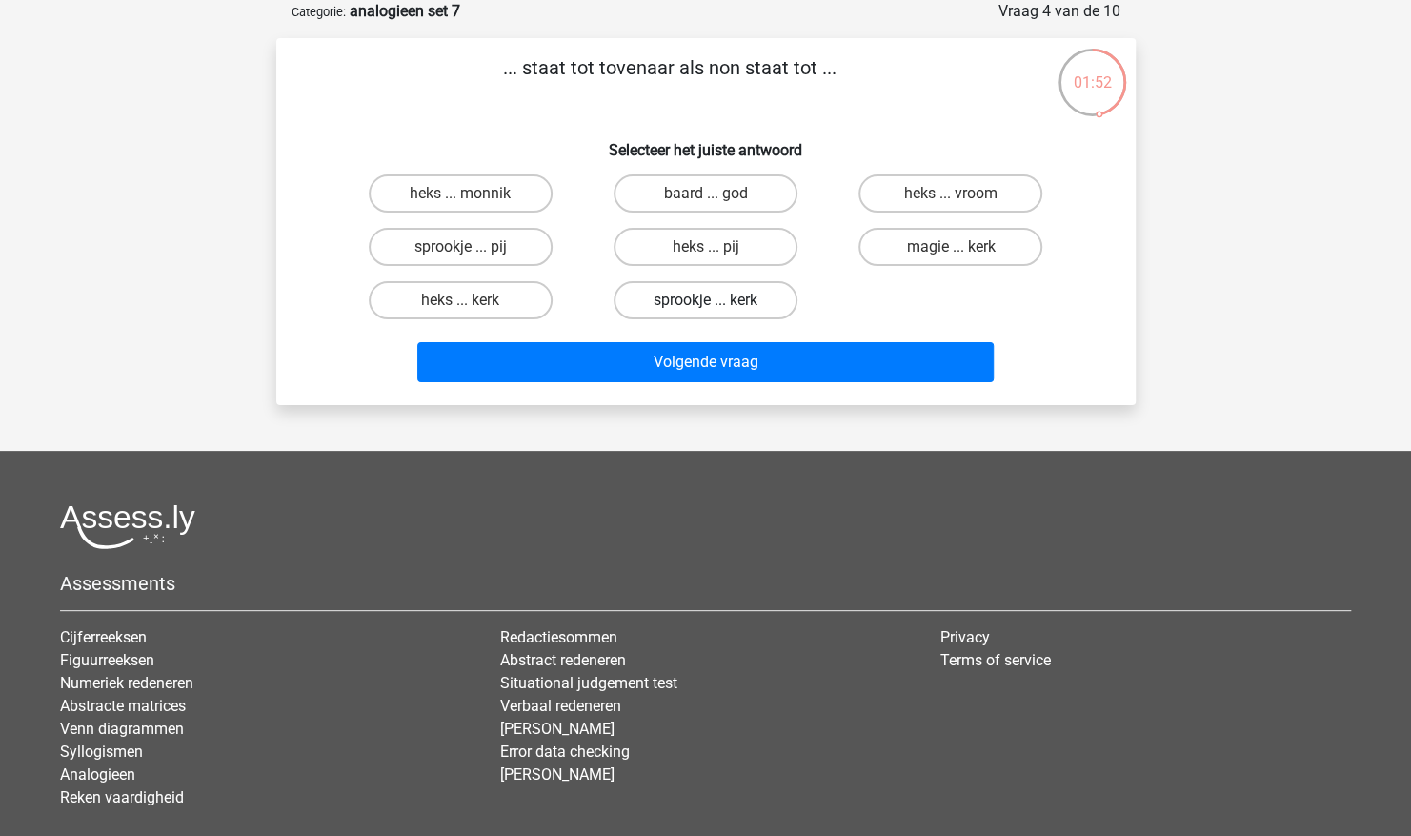
click at [727, 303] on label "sprookje ... kerk" at bounding box center [706, 300] width 184 height 38
click at [718, 303] on input "sprookje ... kerk" at bounding box center [711, 306] width 12 height 12
radio input "true"
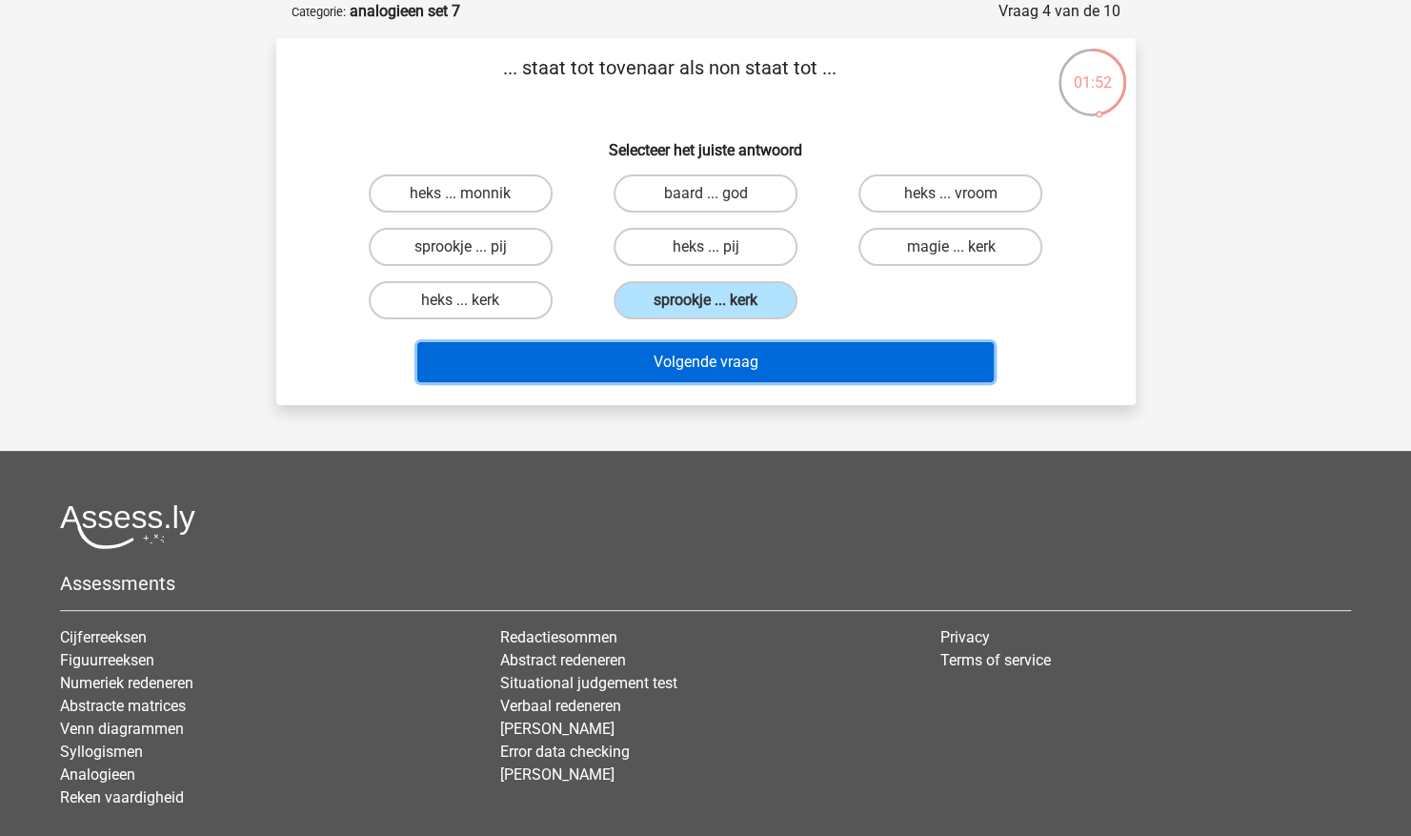
click at [752, 362] on button "Volgende vraag" at bounding box center [705, 362] width 577 height 40
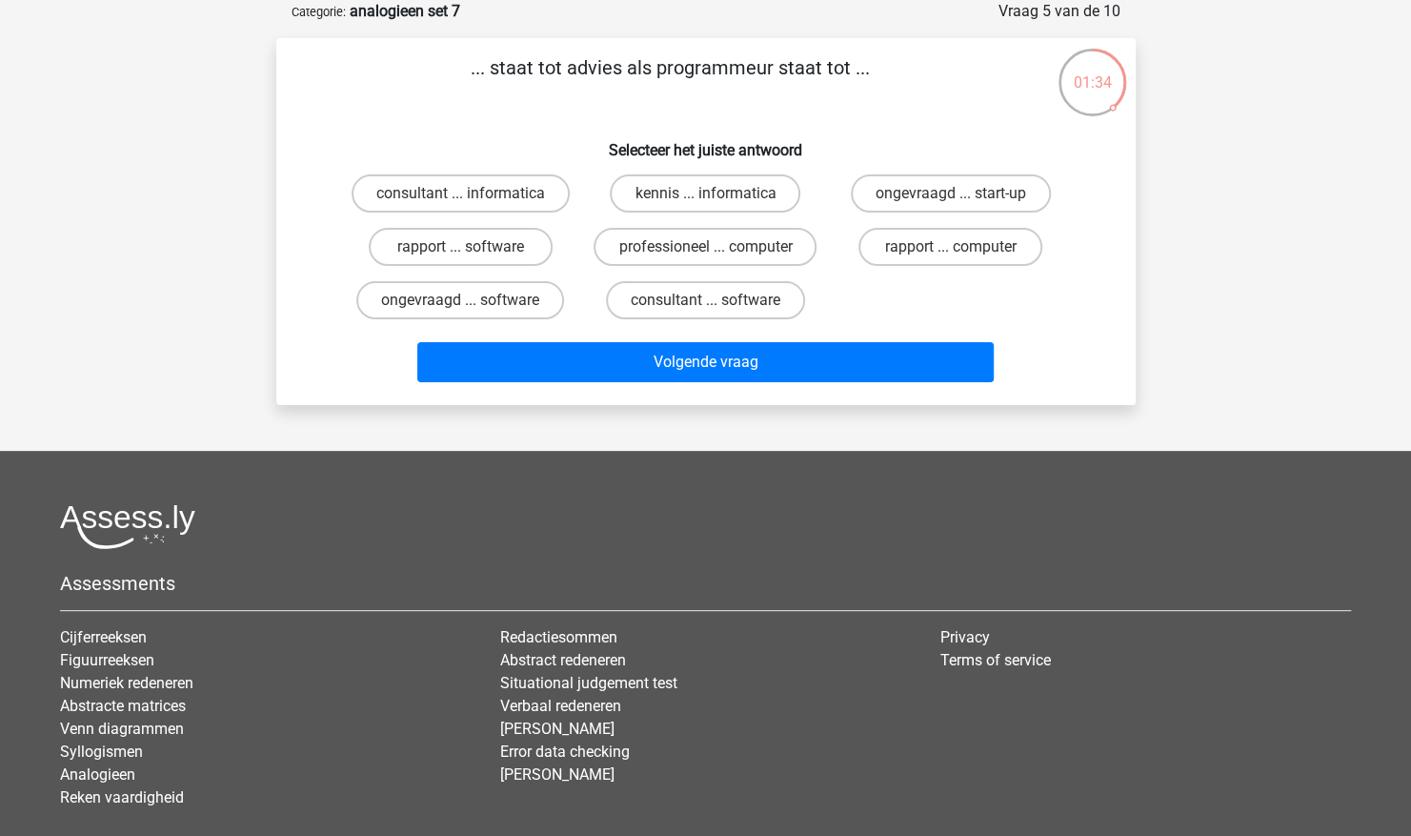
click at [501, 204] on label "consultant ... informatica" at bounding box center [461, 193] width 218 height 38
click at [473, 204] on input "consultant ... informatica" at bounding box center [466, 199] width 12 height 12
radio input "true"
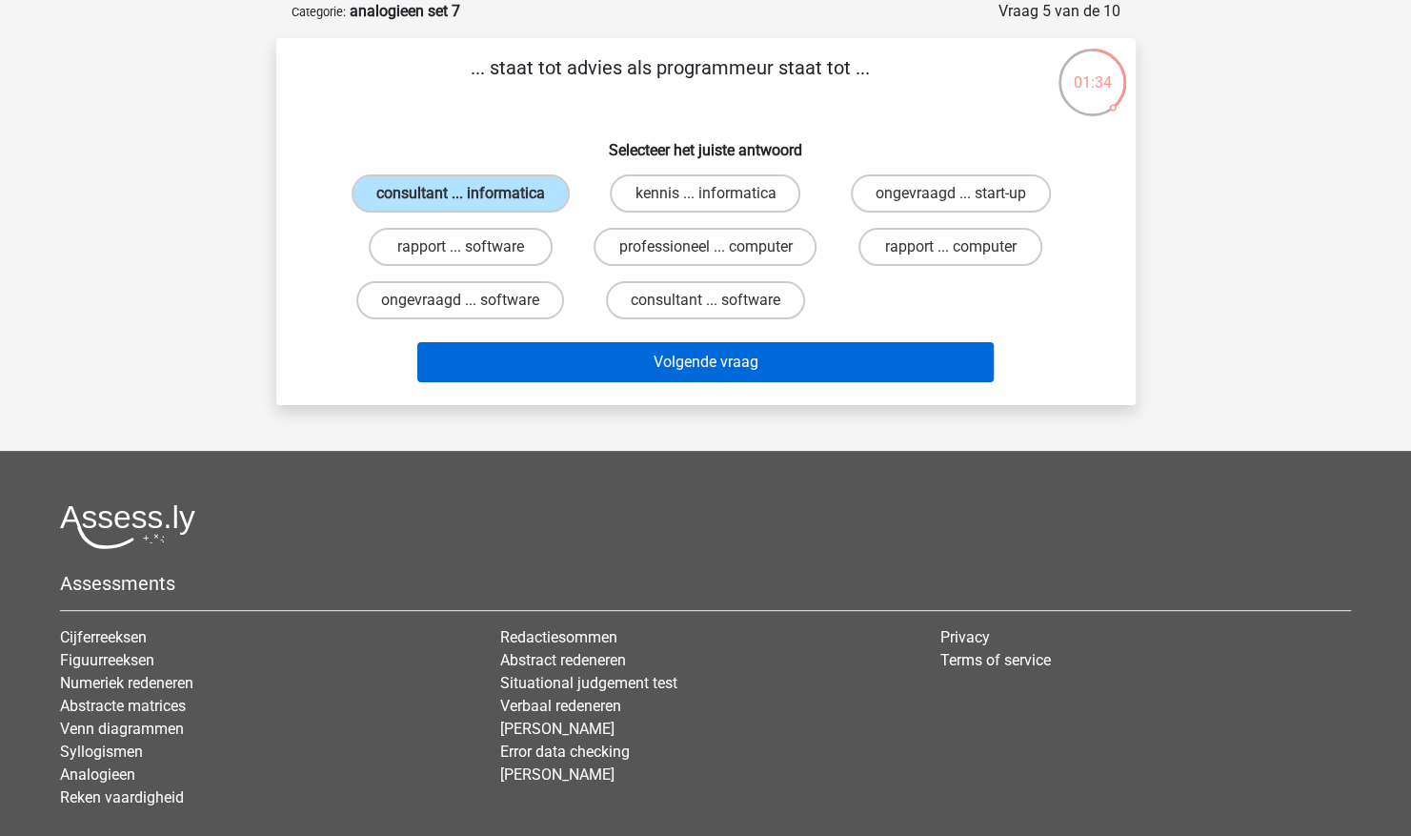
click at [689, 380] on button "Volgende vraag" at bounding box center [705, 362] width 577 height 40
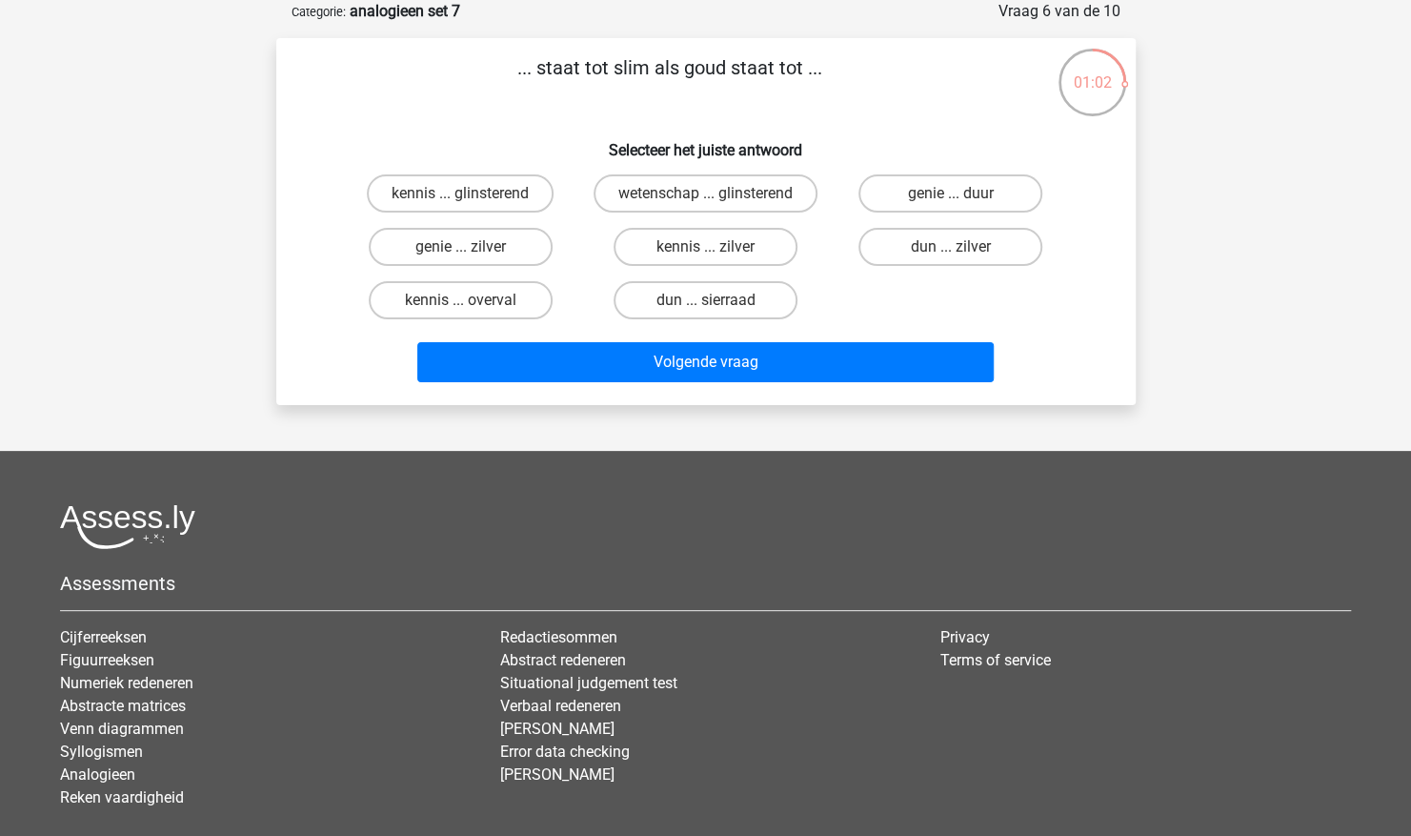
click at [476, 251] on label "genie ... zilver" at bounding box center [461, 247] width 184 height 38
click at [473, 251] on input "genie ... zilver" at bounding box center [466, 253] width 12 height 12
radio input "true"
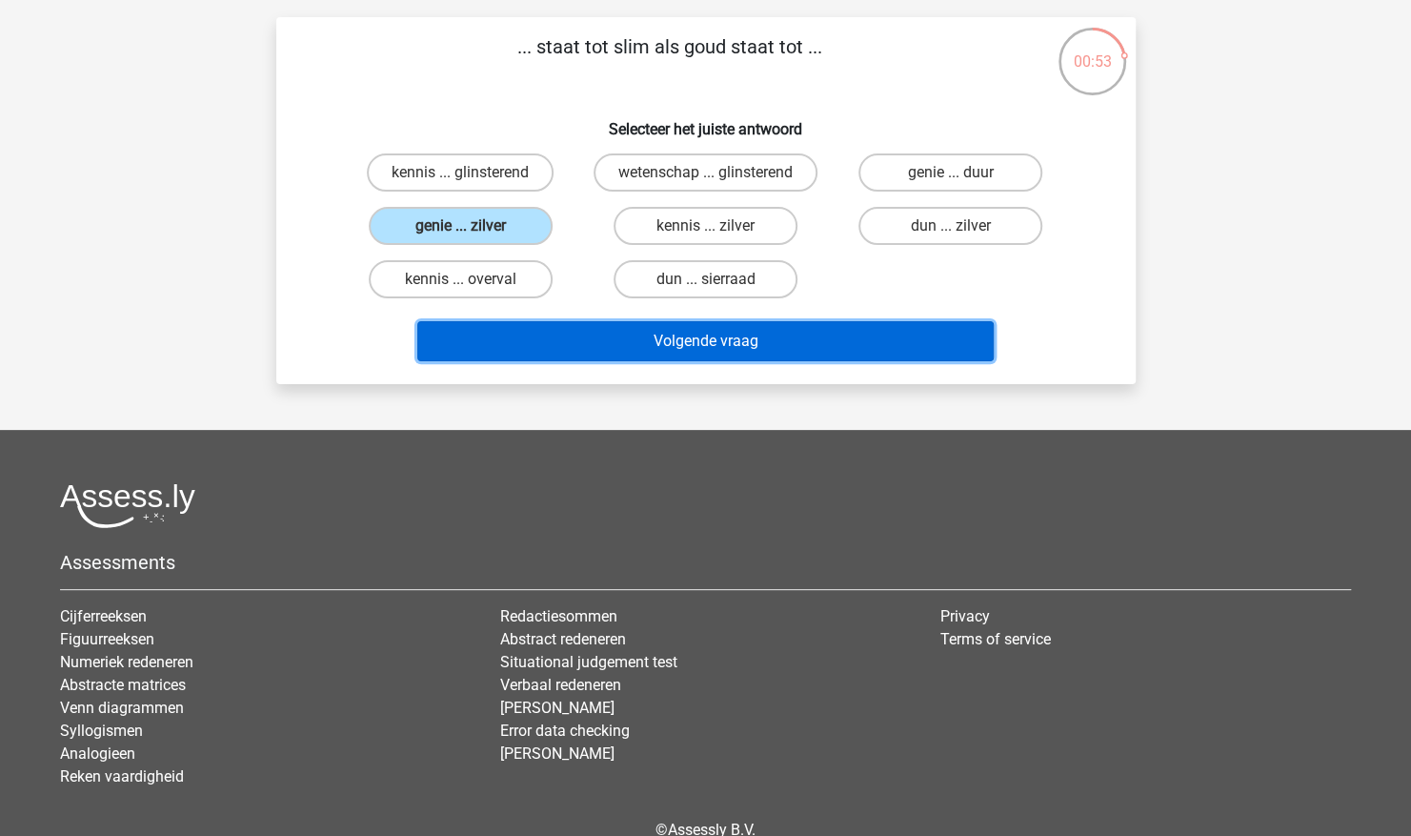
click at [846, 347] on button "Volgende vraag" at bounding box center [705, 341] width 577 height 40
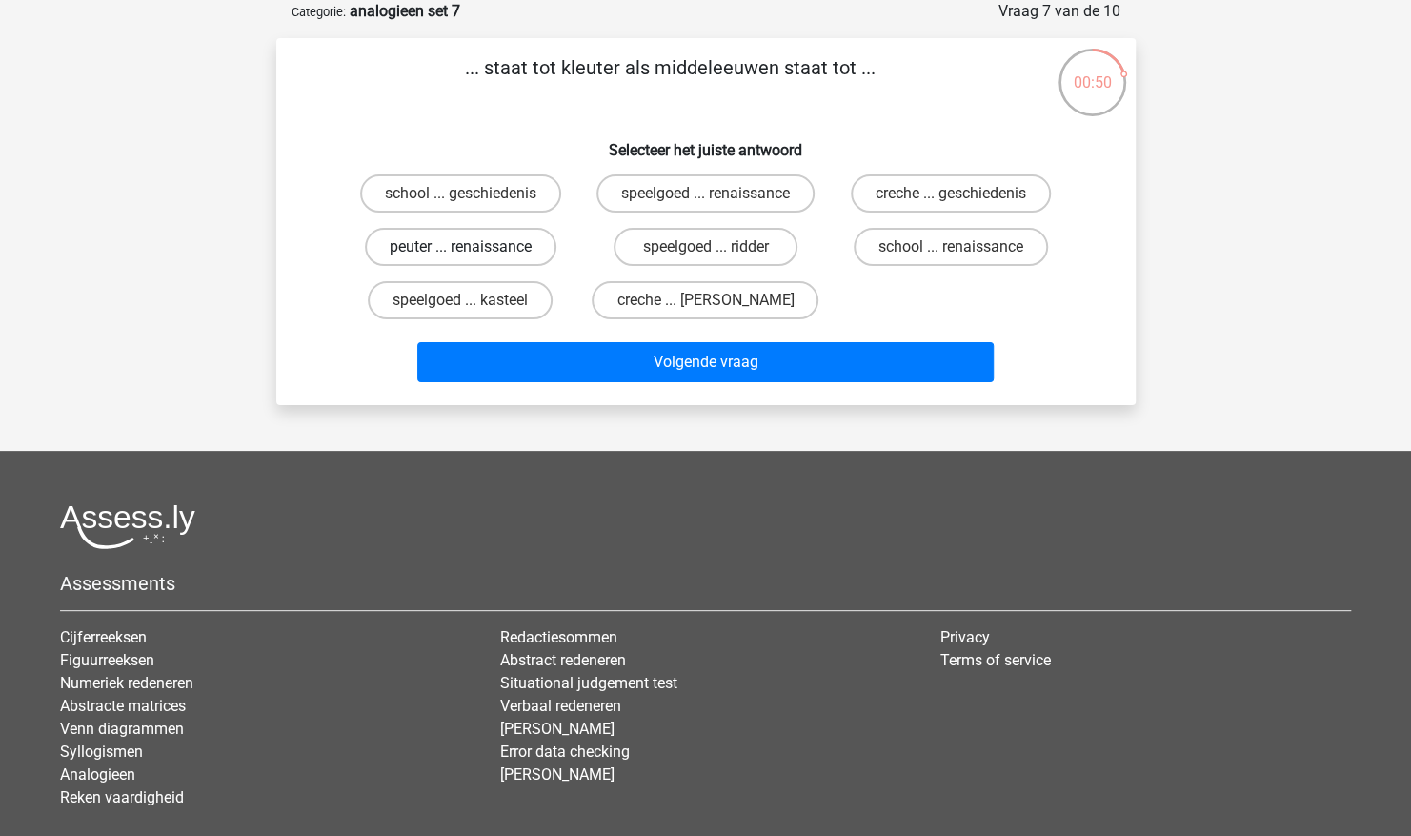
click at [493, 240] on label "peuter ... renaissance" at bounding box center [461, 247] width 192 height 38
click at [473, 247] on input "peuter ... renaissance" at bounding box center [466, 253] width 12 height 12
radio input "true"
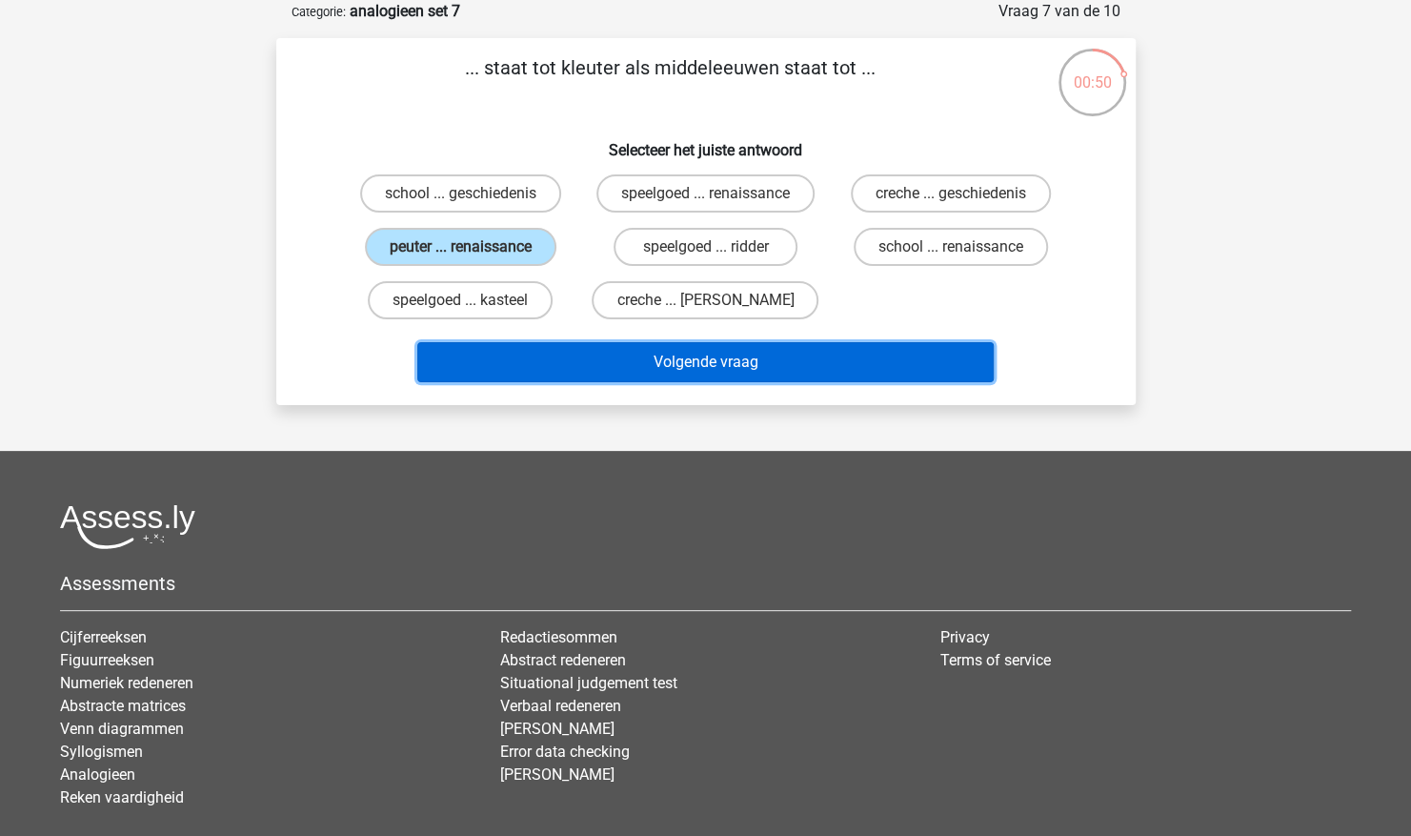
click at [687, 350] on button "Volgende vraag" at bounding box center [705, 362] width 577 height 40
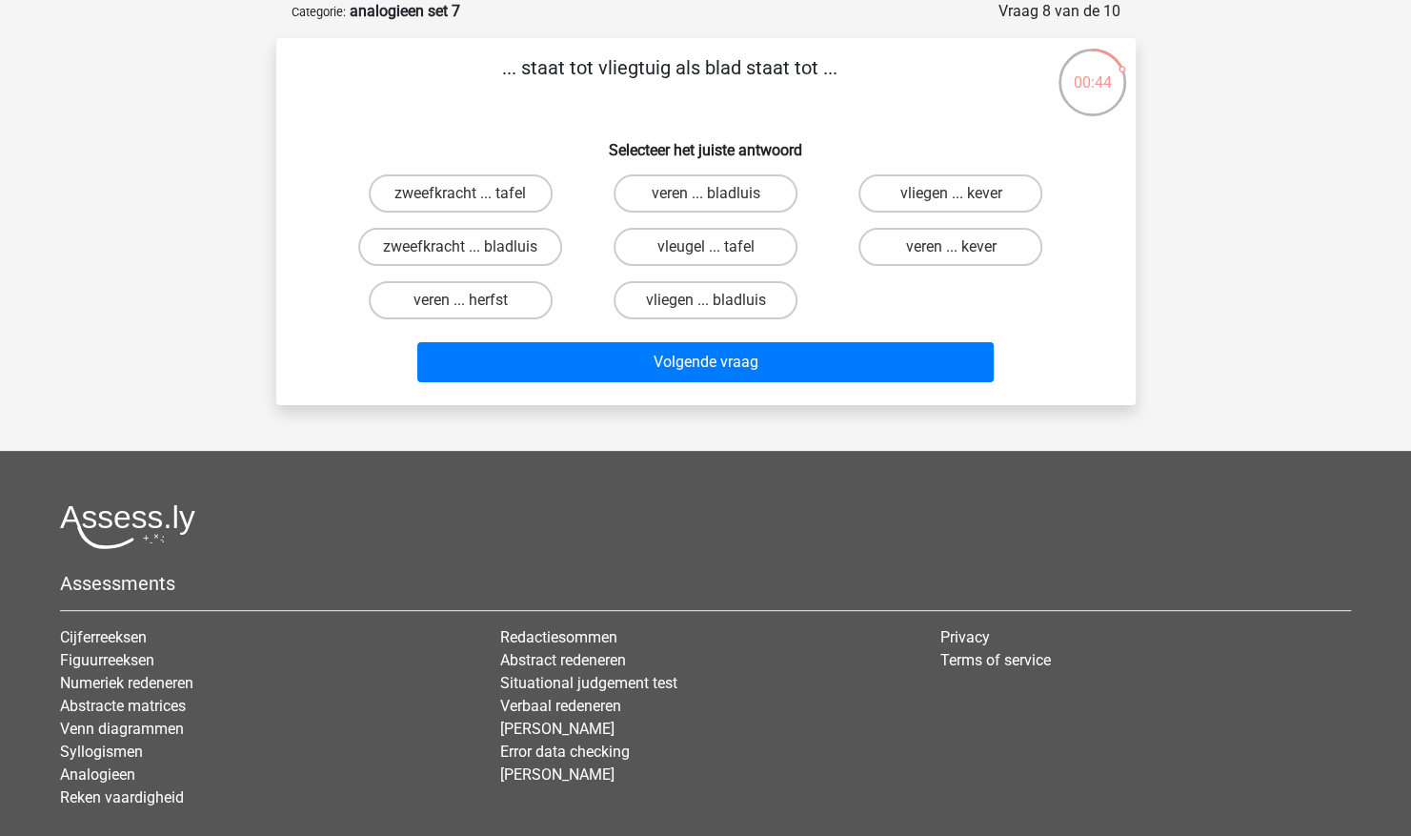
click at [729, 252] on label "vleugel ... tafel" at bounding box center [706, 247] width 184 height 38
click at [718, 252] on input "vleugel ... tafel" at bounding box center [711, 253] width 12 height 12
radio input "true"
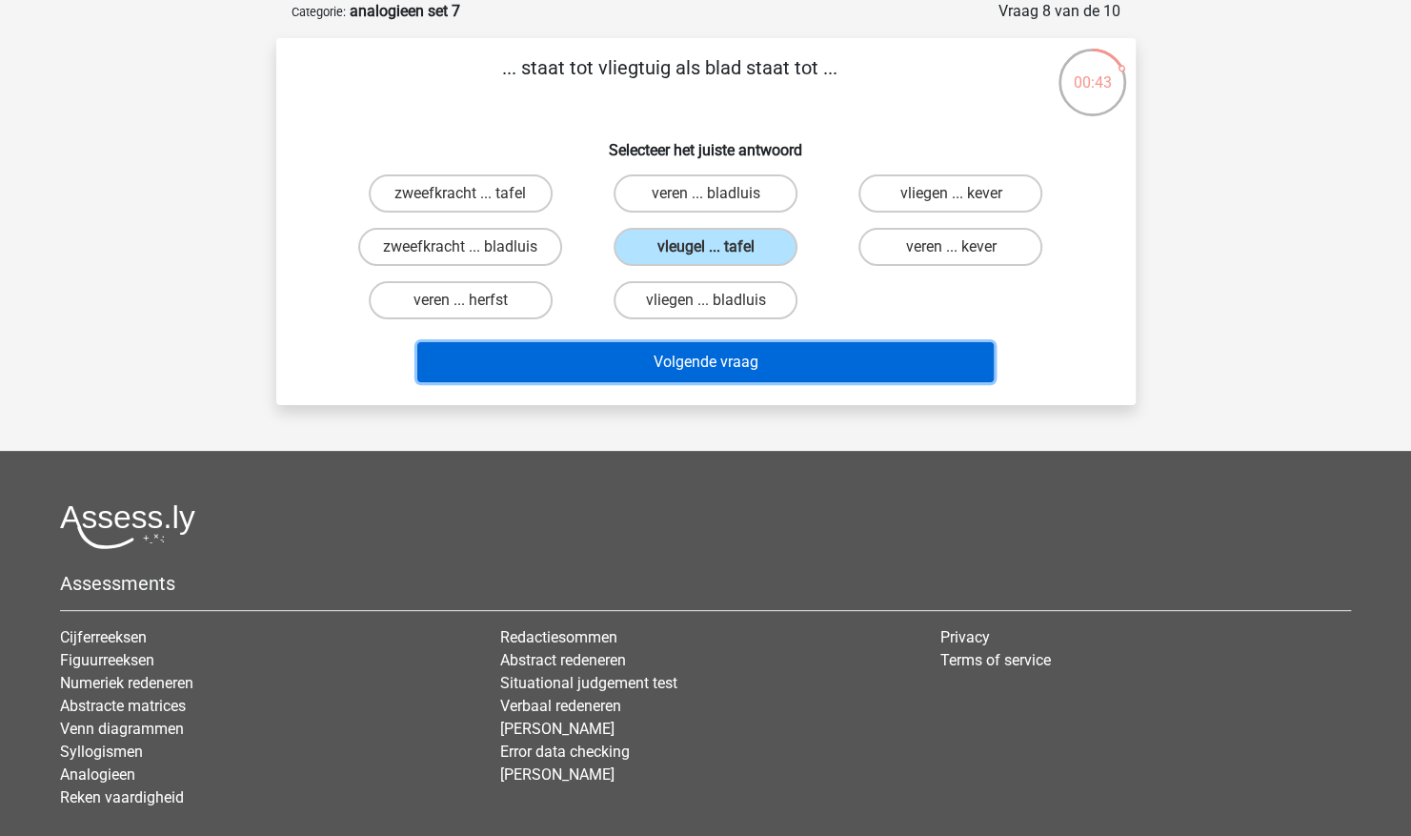
click at [877, 353] on button "Volgende vraag" at bounding box center [705, 362] width 577 height 40
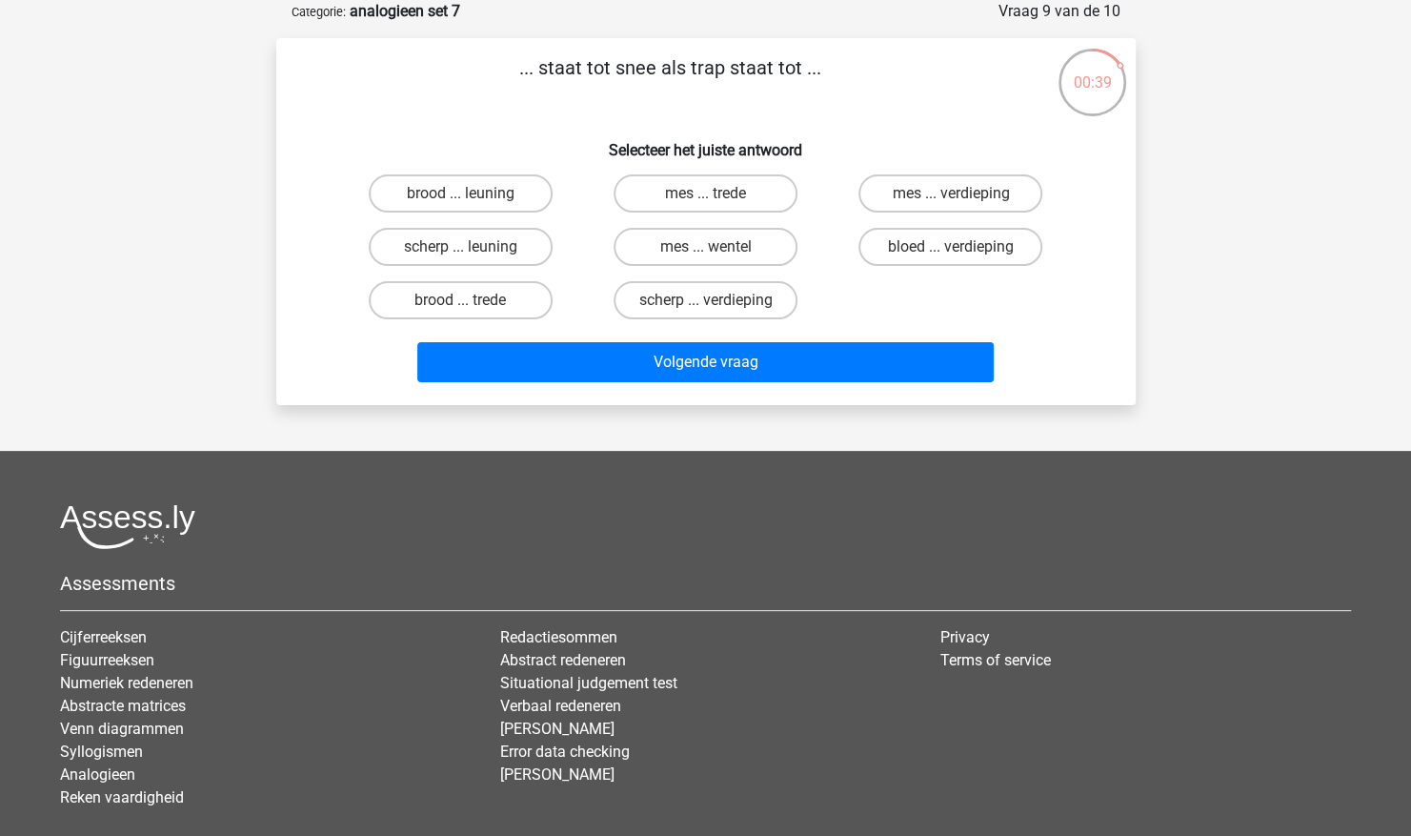
click at [490, 202] on label "brood ... leuning" at bounding box center [461, 193] width 184 height 38
click at [473, 202] on input "brood ... leuning" at bounding box center [466, 199] width 12 height 12
radio input "true"
click at [503, 310] on label "brood ... trede" at bounding box center [461, 300] width 184 height 38
click at [473, 310] on input "brood ... trede" at bounding box center [466, 306] width 12 height 12
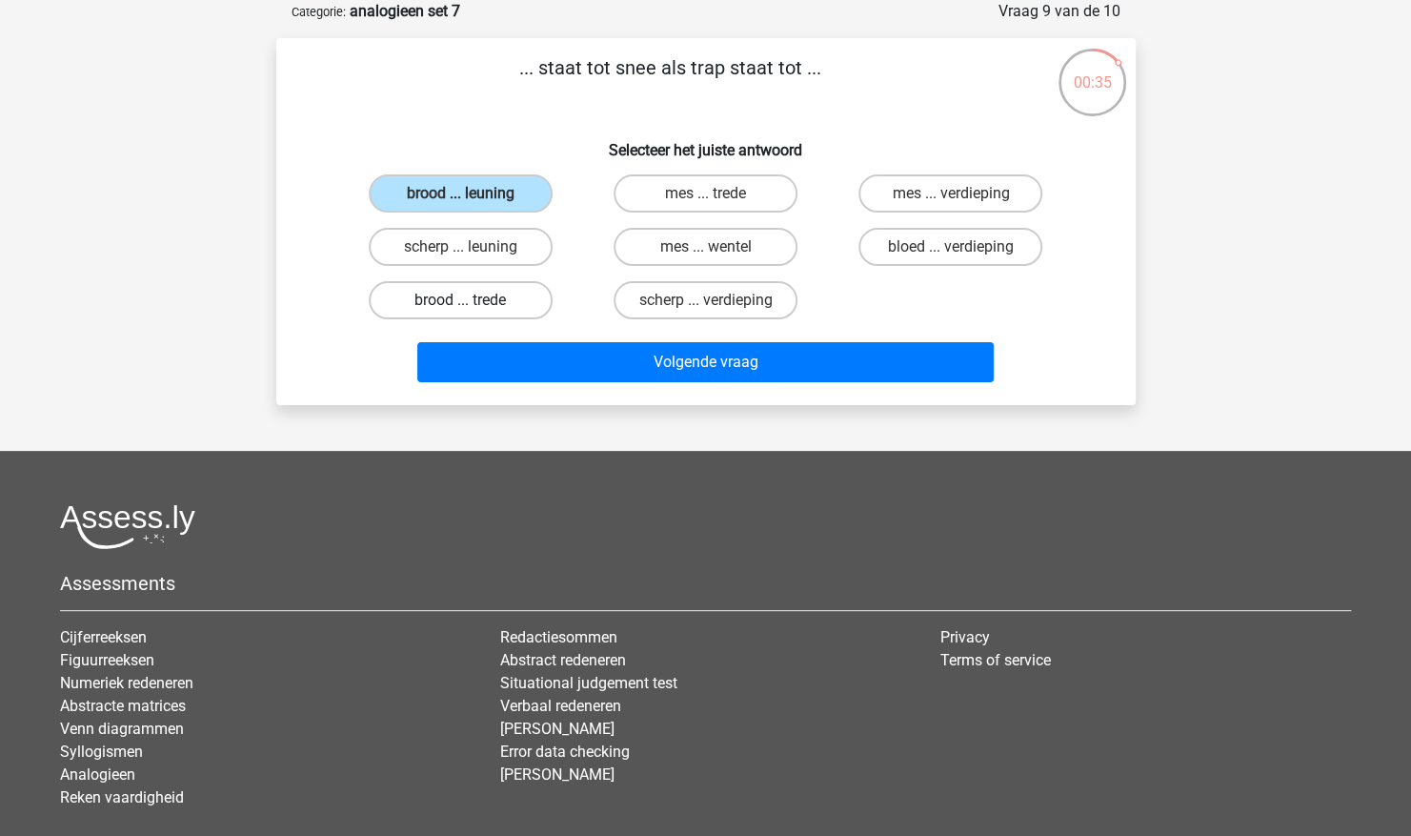
radio input "true"
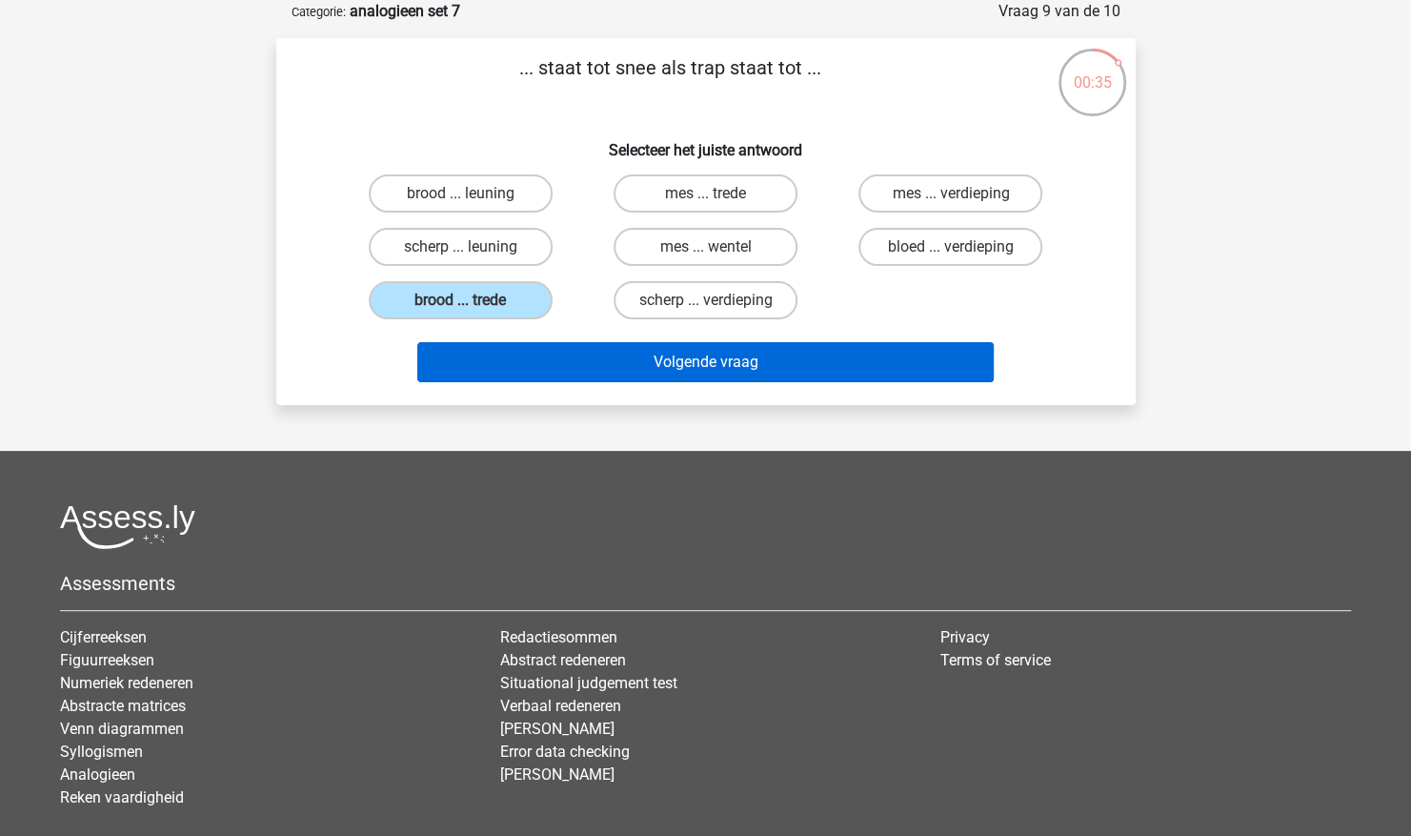
click at [717, 372] on button "Volgende vraag" at bounding box center [705, 362] width 577 height 40
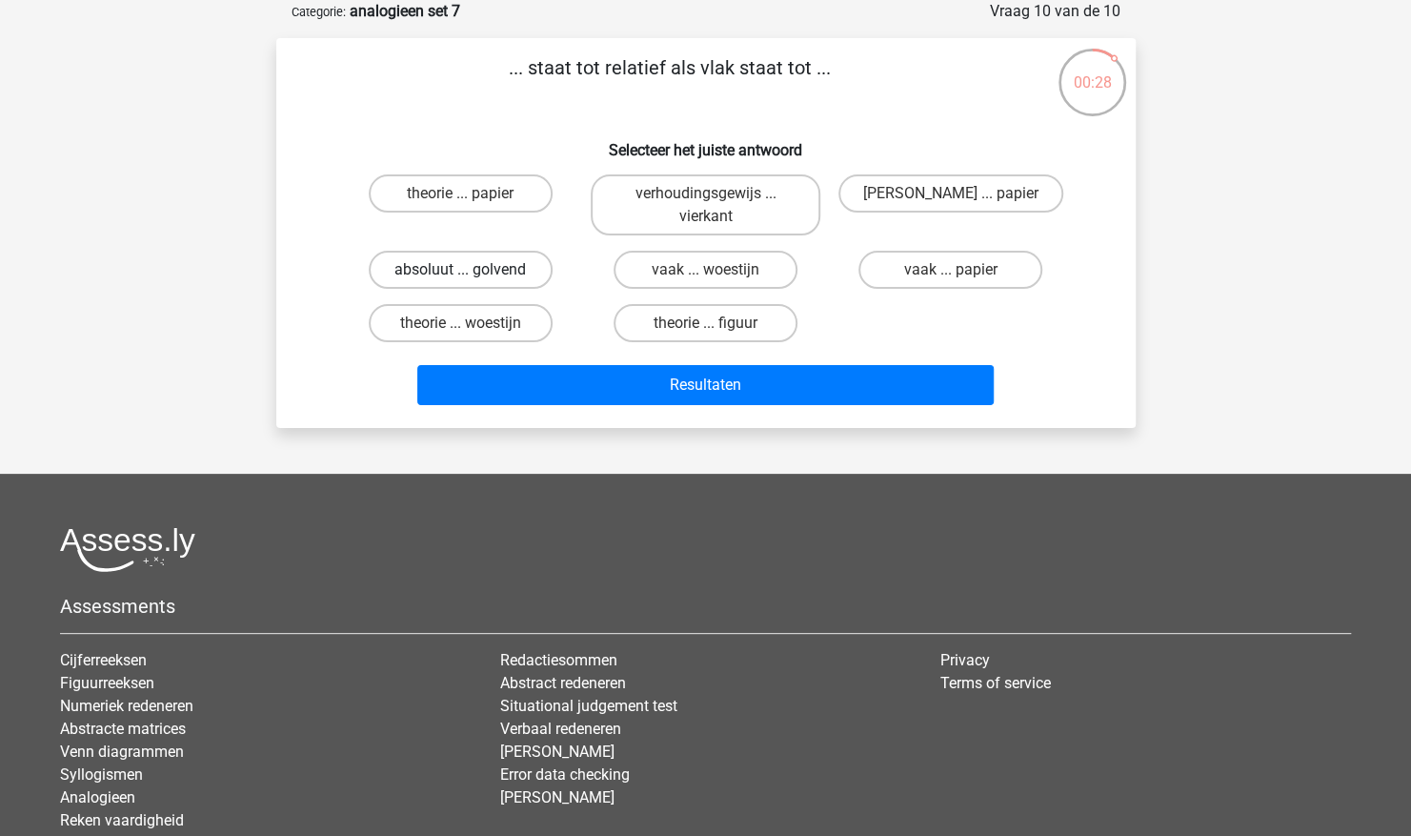
click at [503, 280] on label "absoluut ... golvend" at bounding box center [461, 270] width 184 height 38
click at [473, 280] on input "absoluut ... golvend" at bounding box center [466, 276] width 12 height 12
radio input "true"
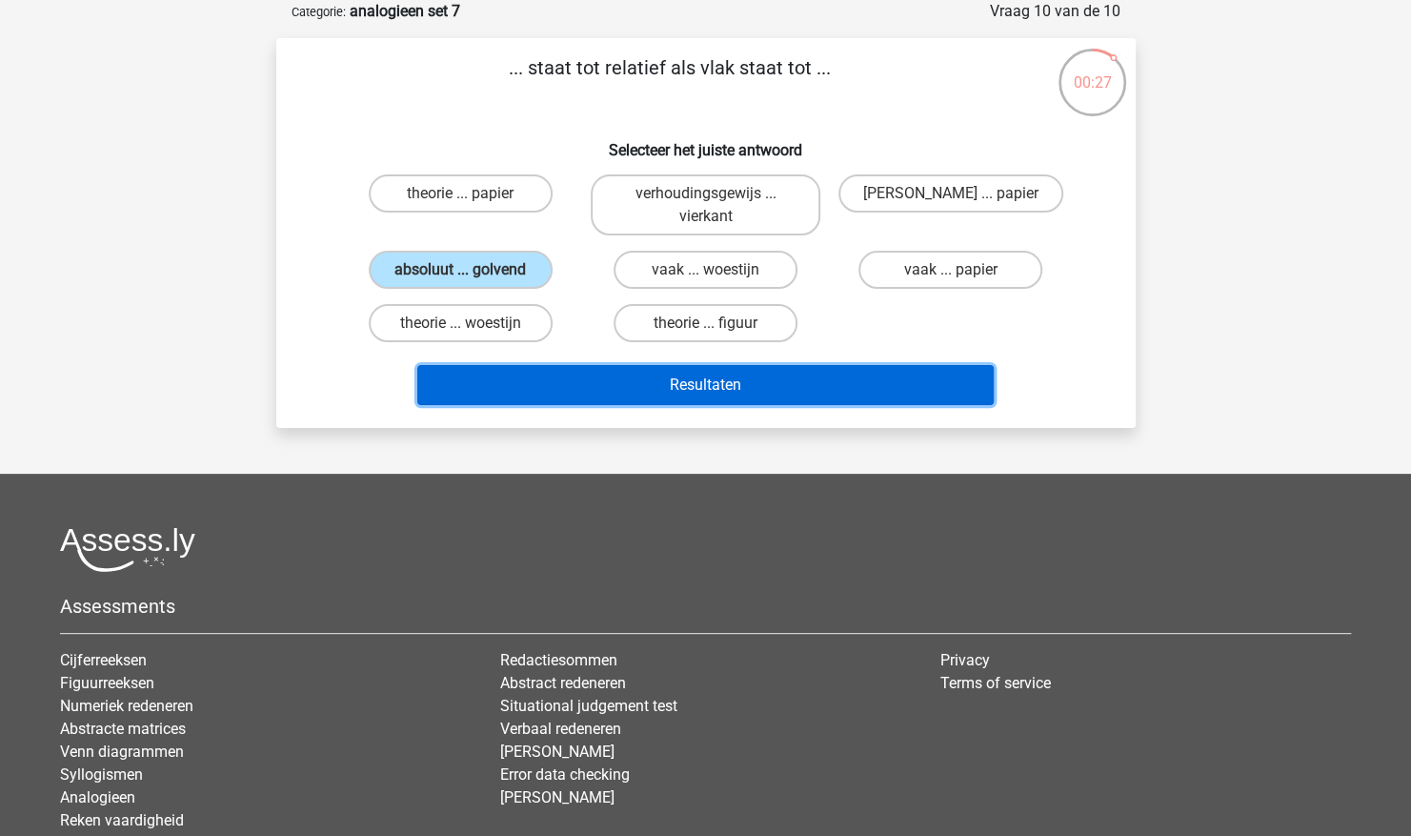
click at [725, 391] on button "Resultaten" at bounding box center [705, 385] width 577 height 40
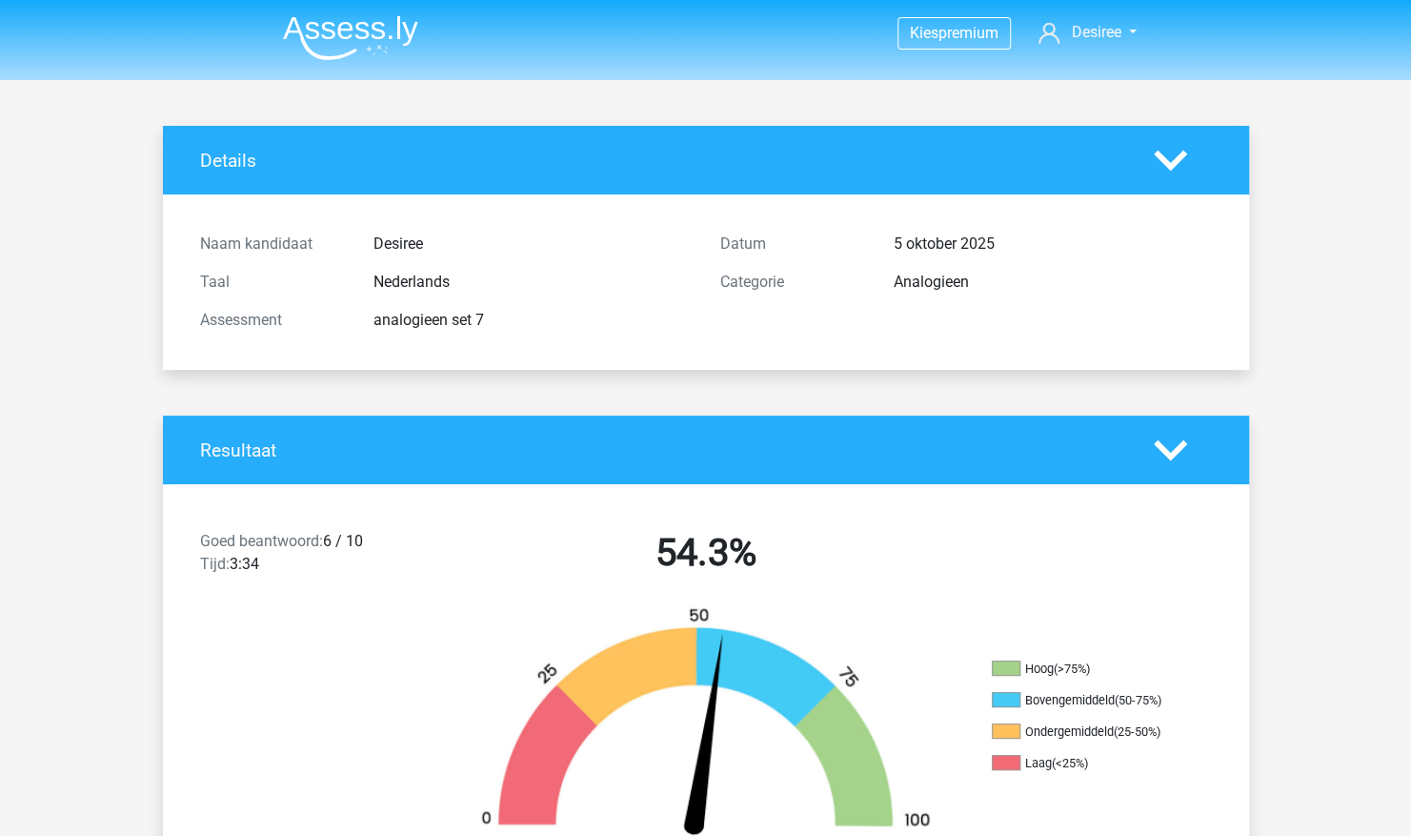
click at [323, 18] on img at bounding box center [350, 37] width 135 height 45
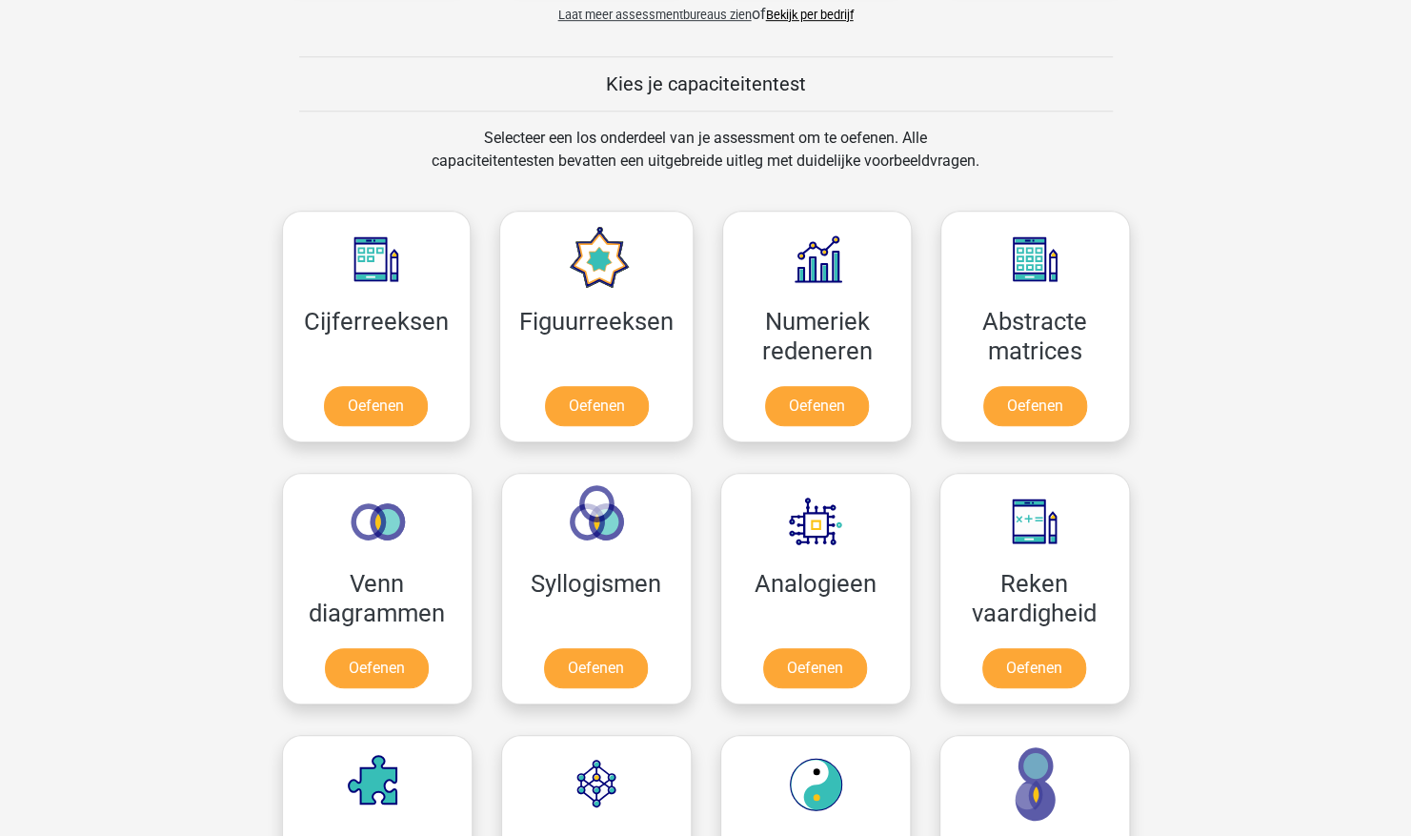
scroll to position [684, 0]
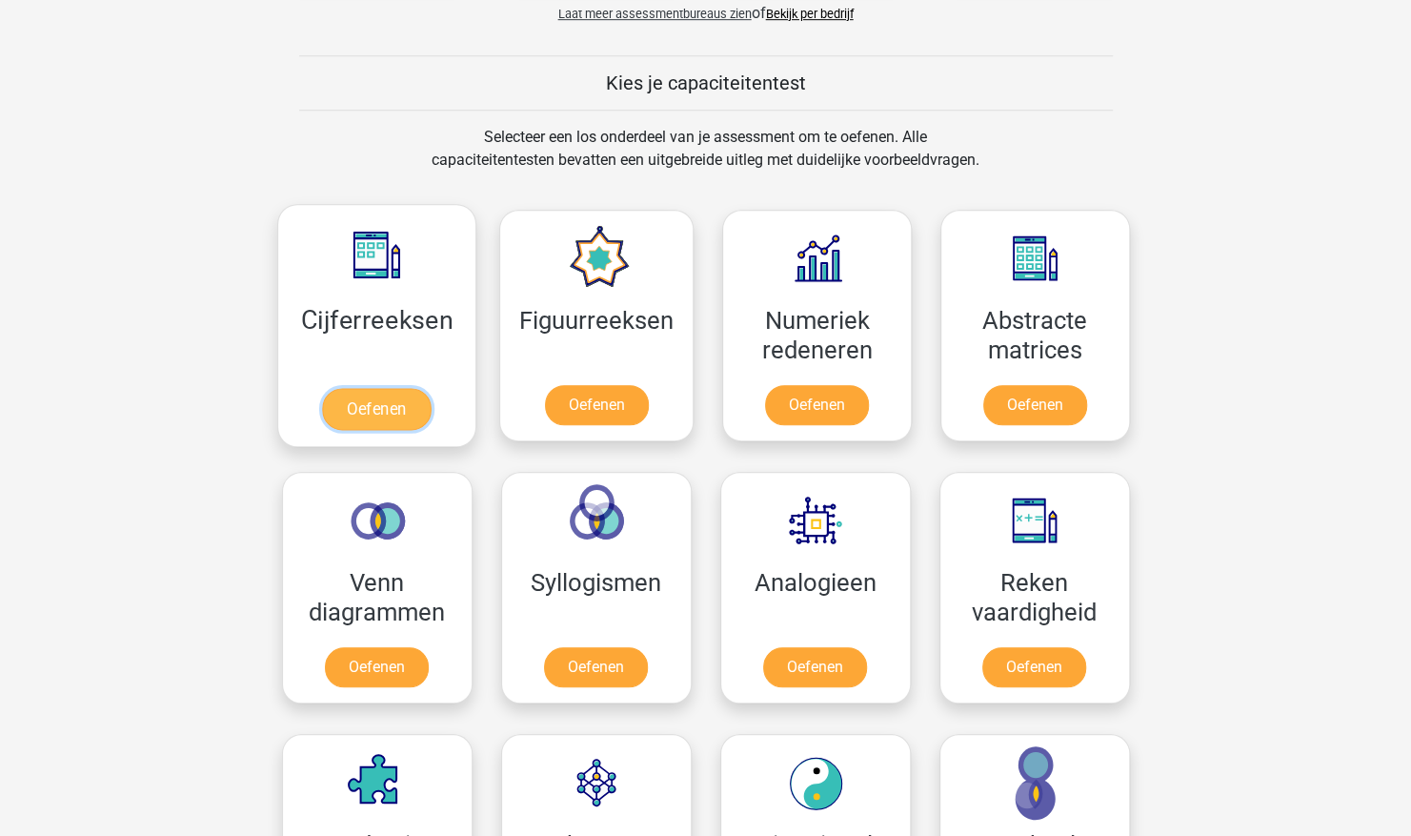
click at [387, 388] on link "Oefenen" at bounding box center [376, 409] width 109 height 42
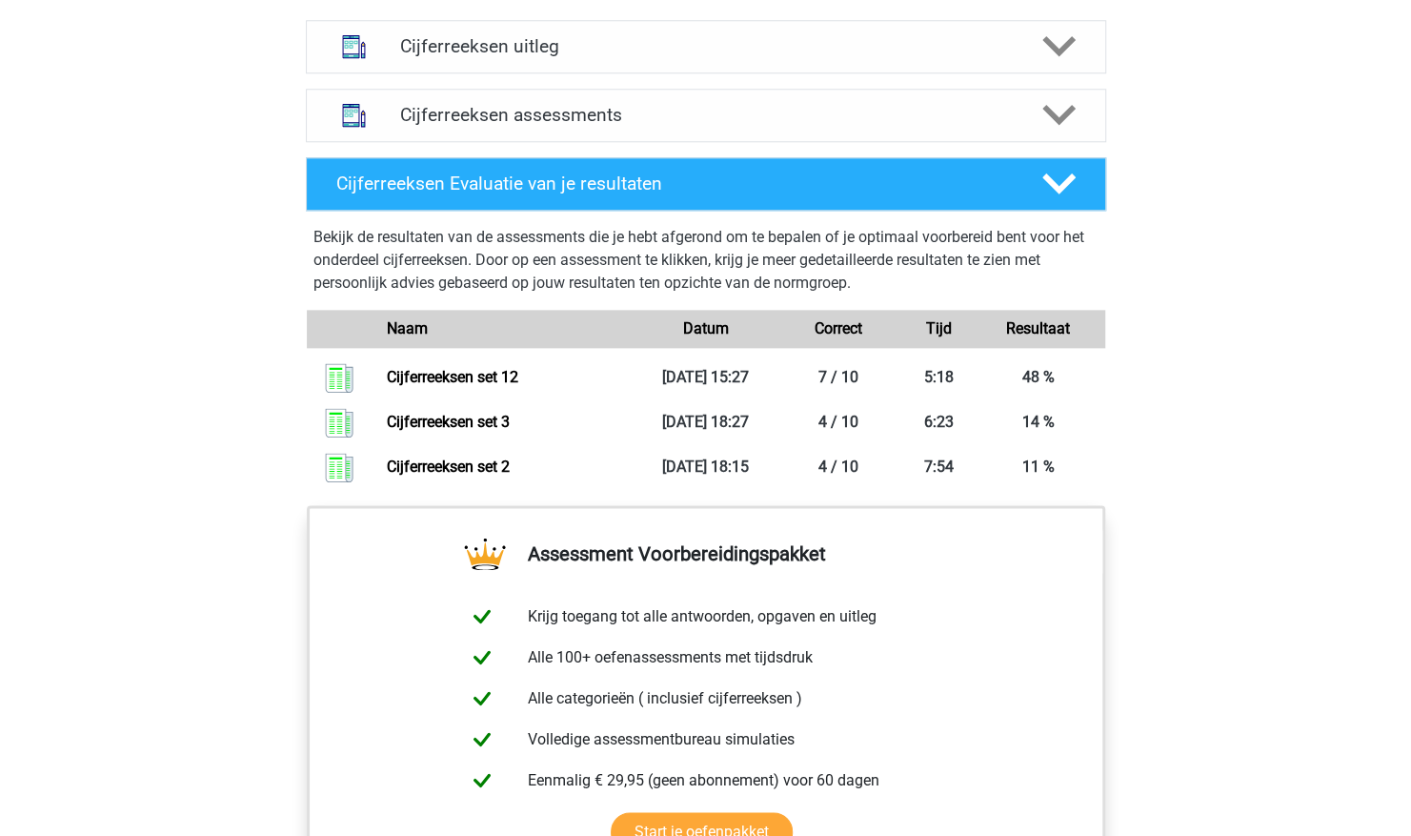
scroll to position [1188, 0]
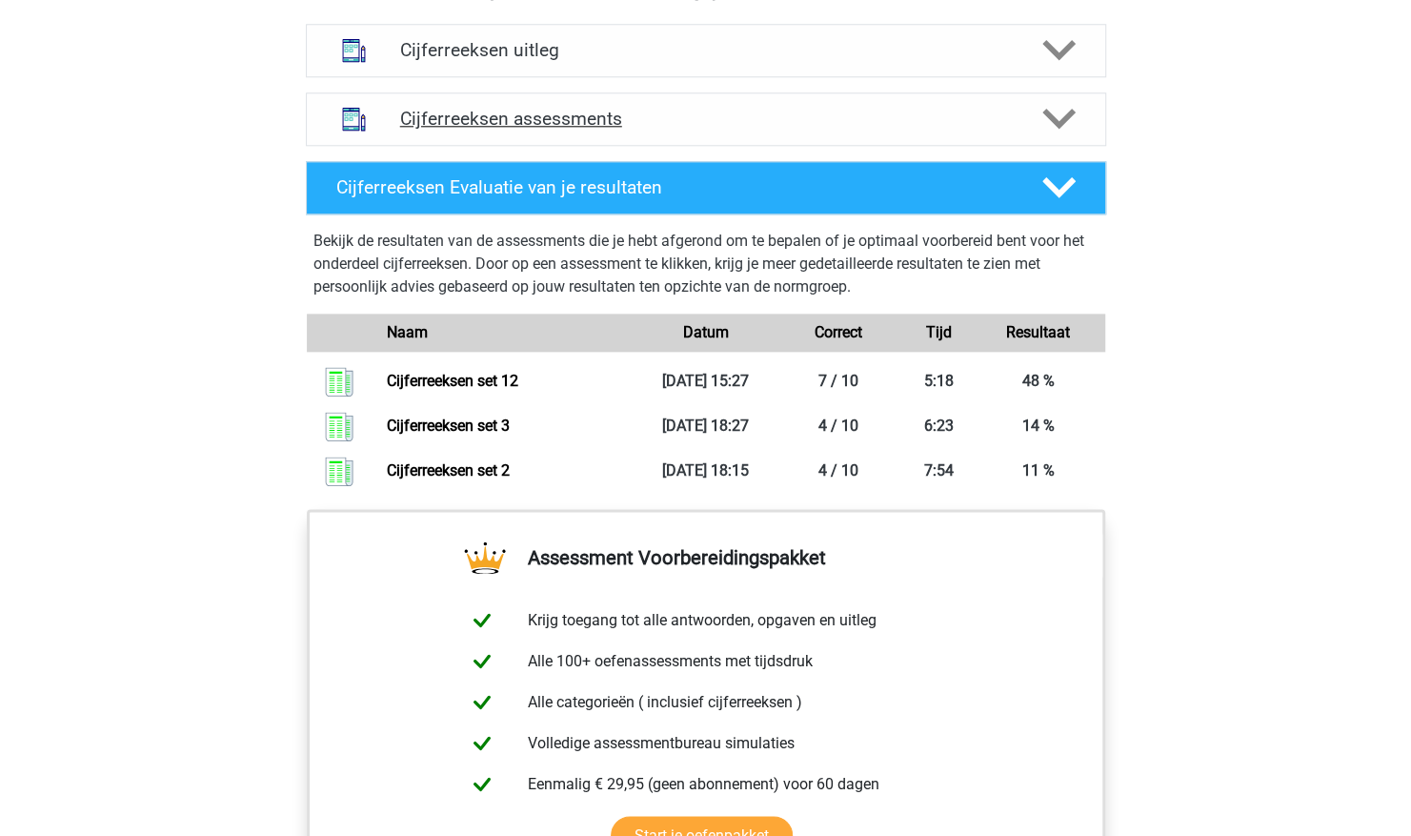
click at [1051, 130] on polygon at bounding box center [1059, 119] width 33 height 21
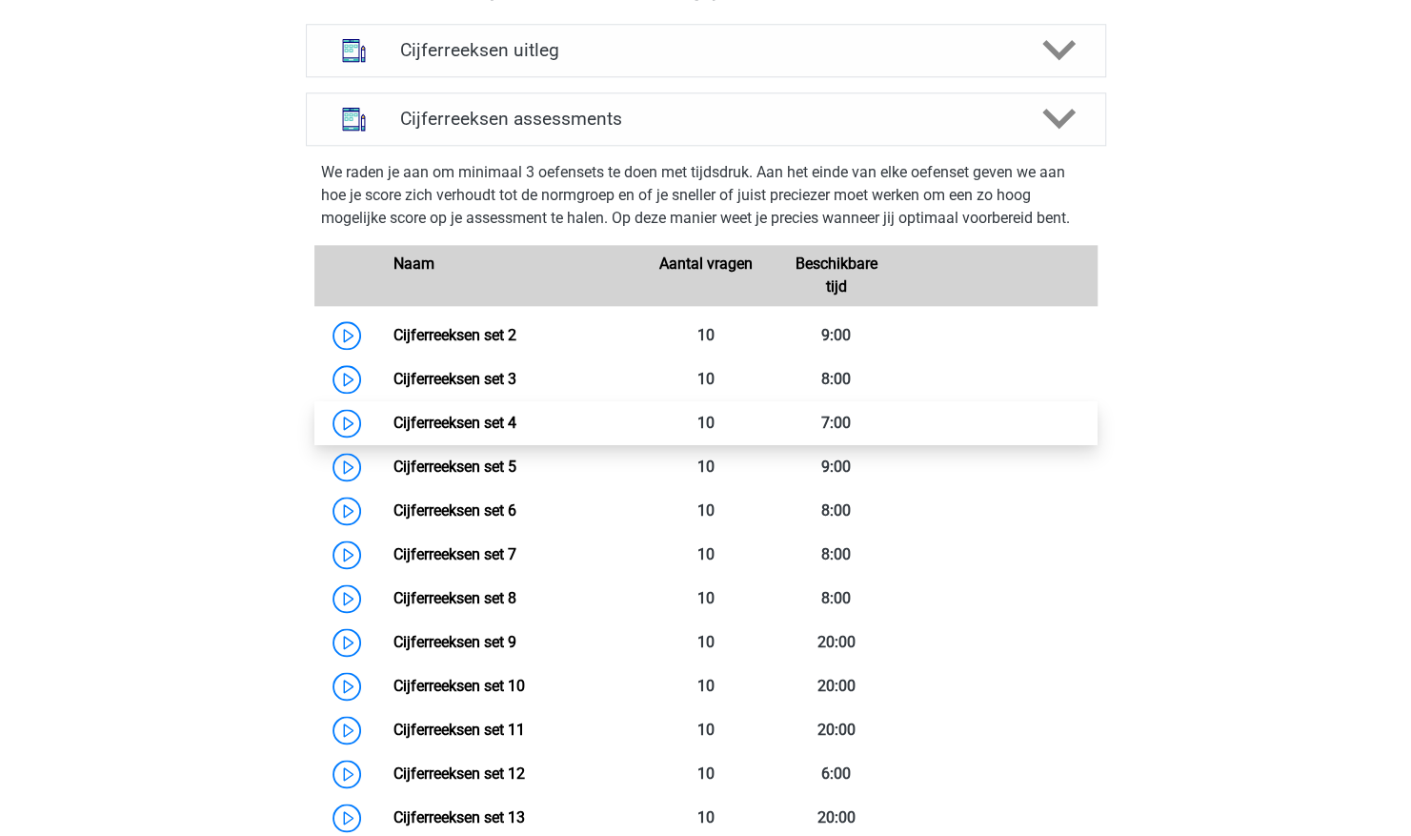
click at [517, 432] on link "Cijferreeksen set 4" at bounding box center [455, 423] width 123 height 18
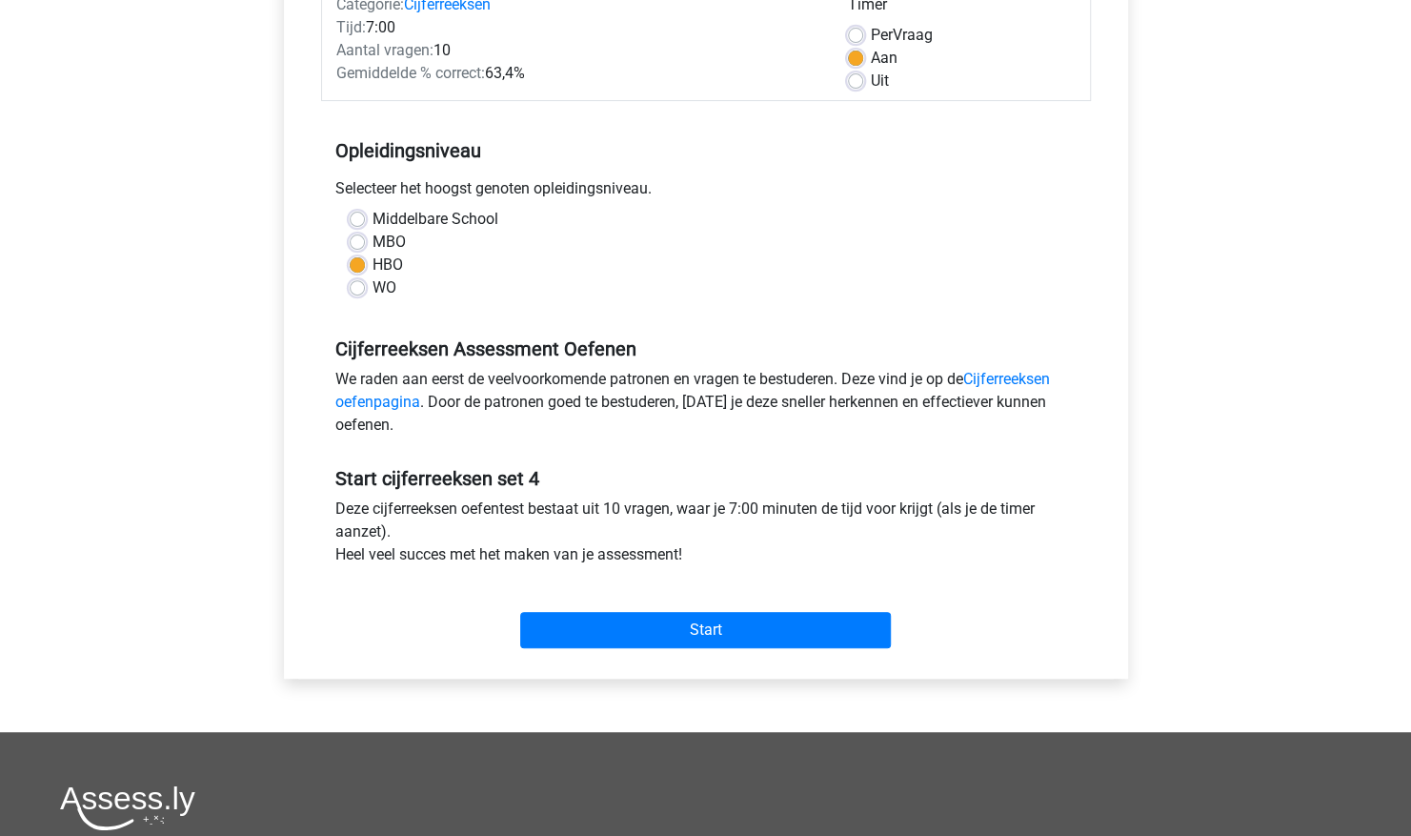
scroll to position [272, 0]
click at [794, 644] on input "Start" at bounding box center [705, 629] width 371 height 36
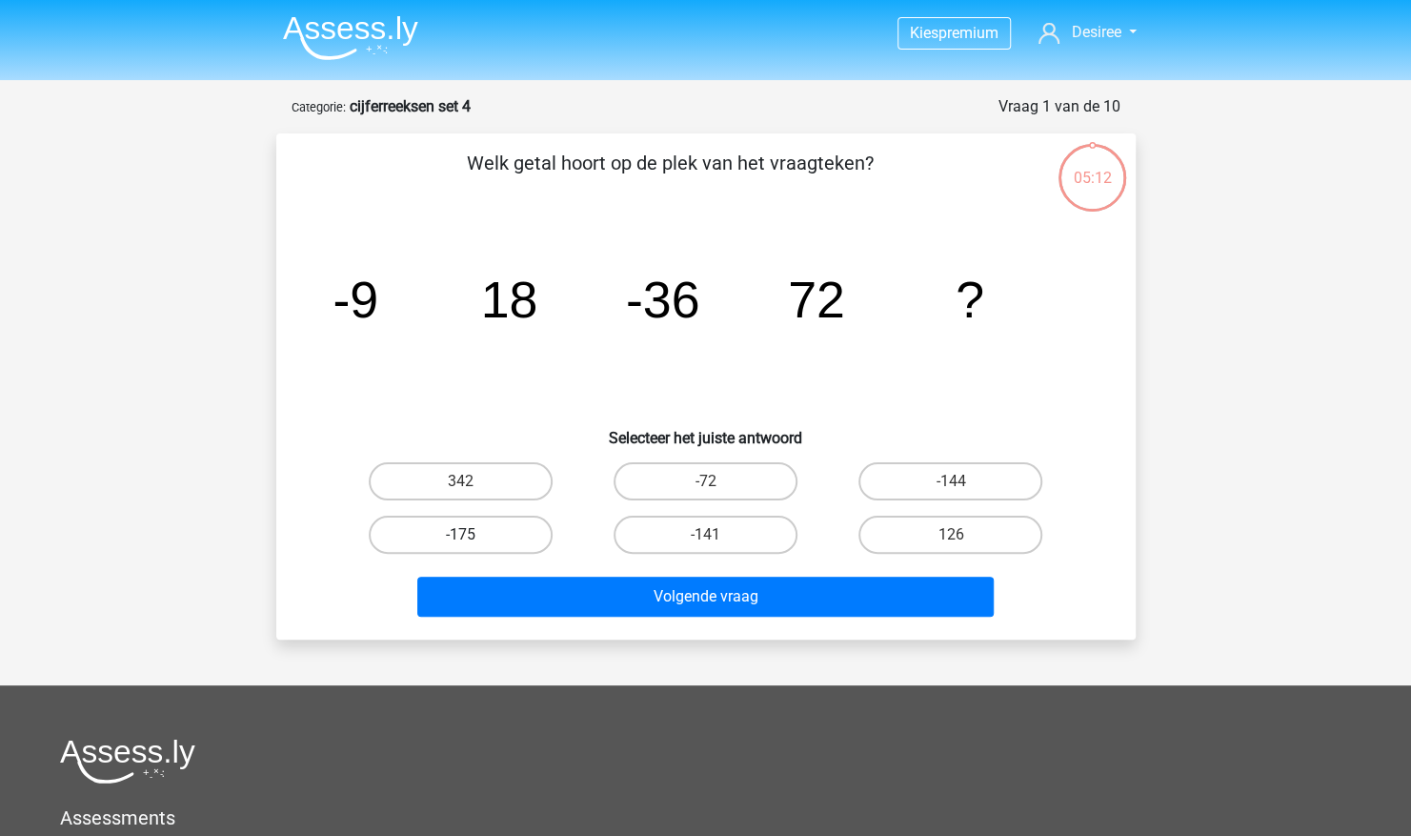
click at [478, 530] on label "-175" at bounding box center [461, 535] width 184 height 38
click at [473, 535] on input "-175" at bounding box center [466, 541] width 12 height 12
radio input "true"
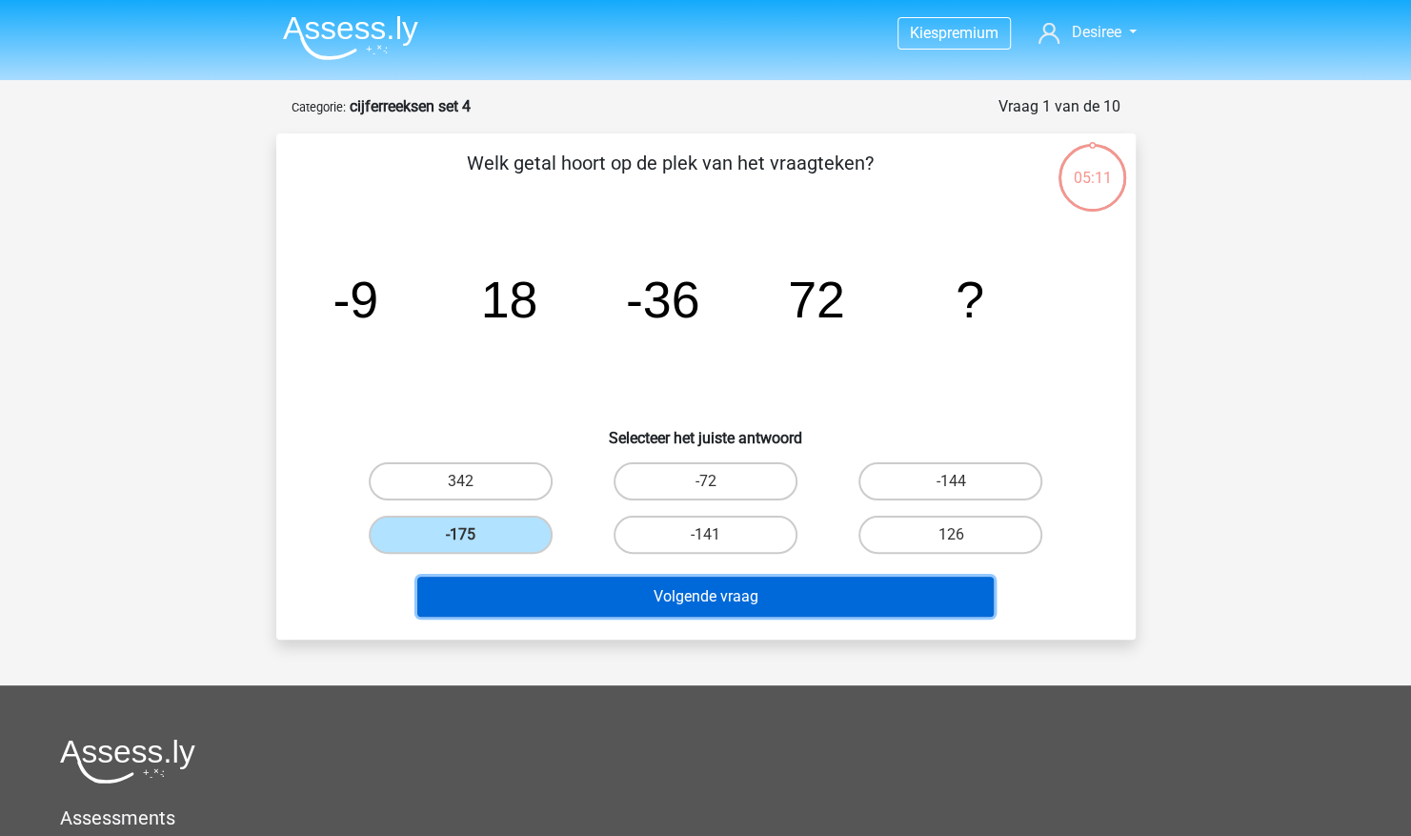
click at [623, 595] on button "Volgende vraag" at bounding box center [705, 597] width 577 height 40
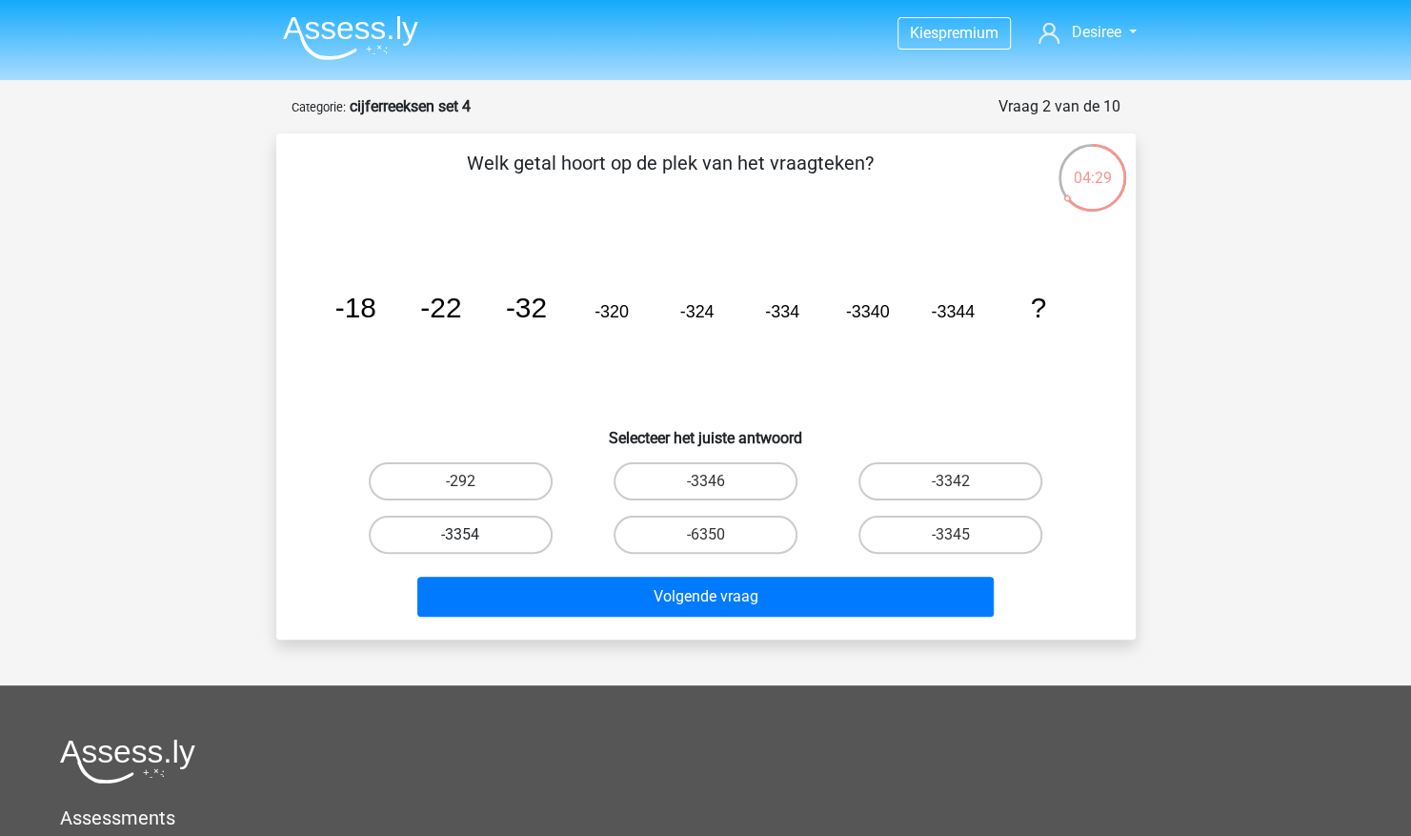
click at [485, 534] on label "-3354" at bounding box center [461, 535] width 184 height 38
click at [473, 535] on input "-3354" at bounding box center [466, 541] width 12 height 12
radio input "true"
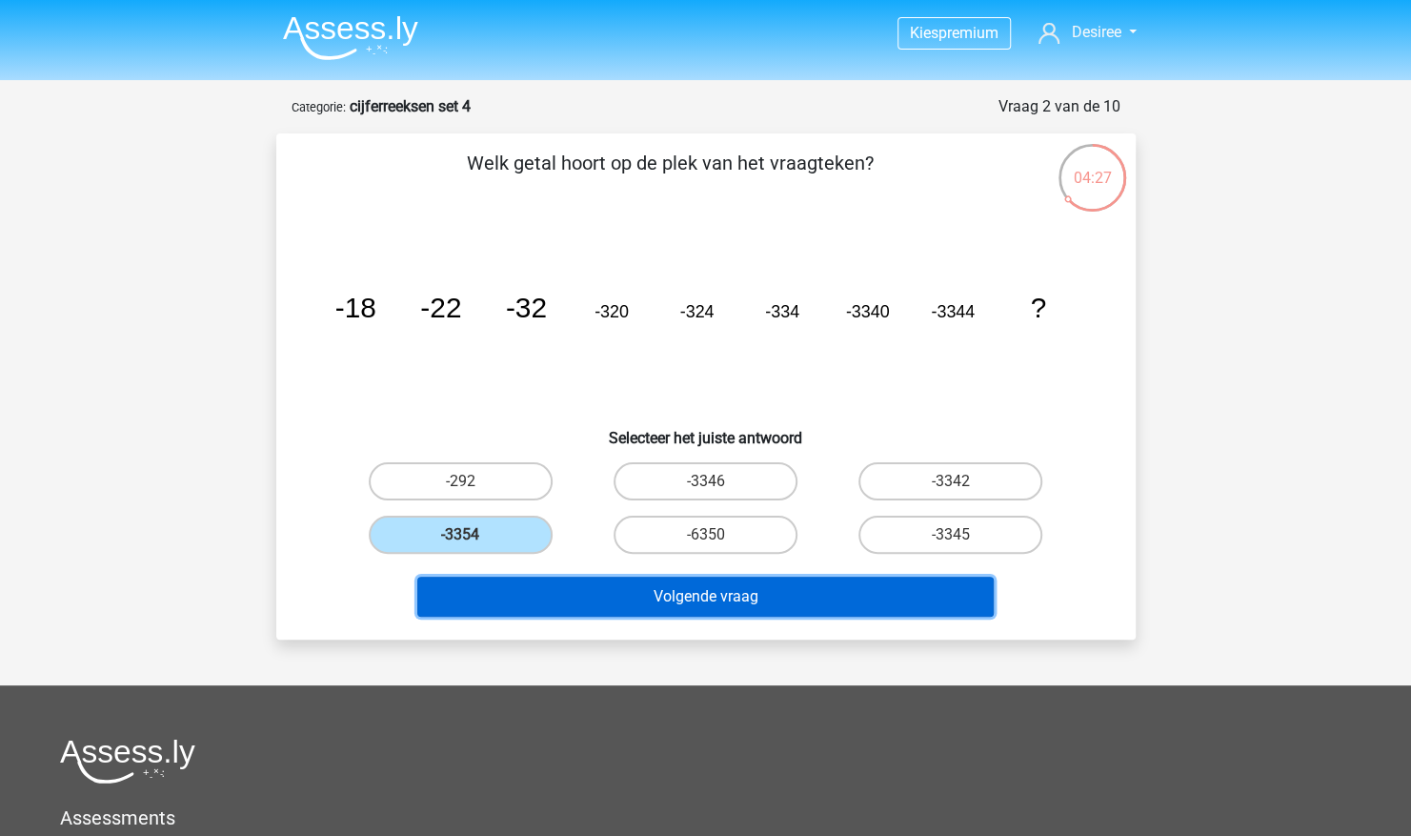
click at [658, 586] on button "Volgende vraag" at bounding box center [705, 597] width 577 height 40
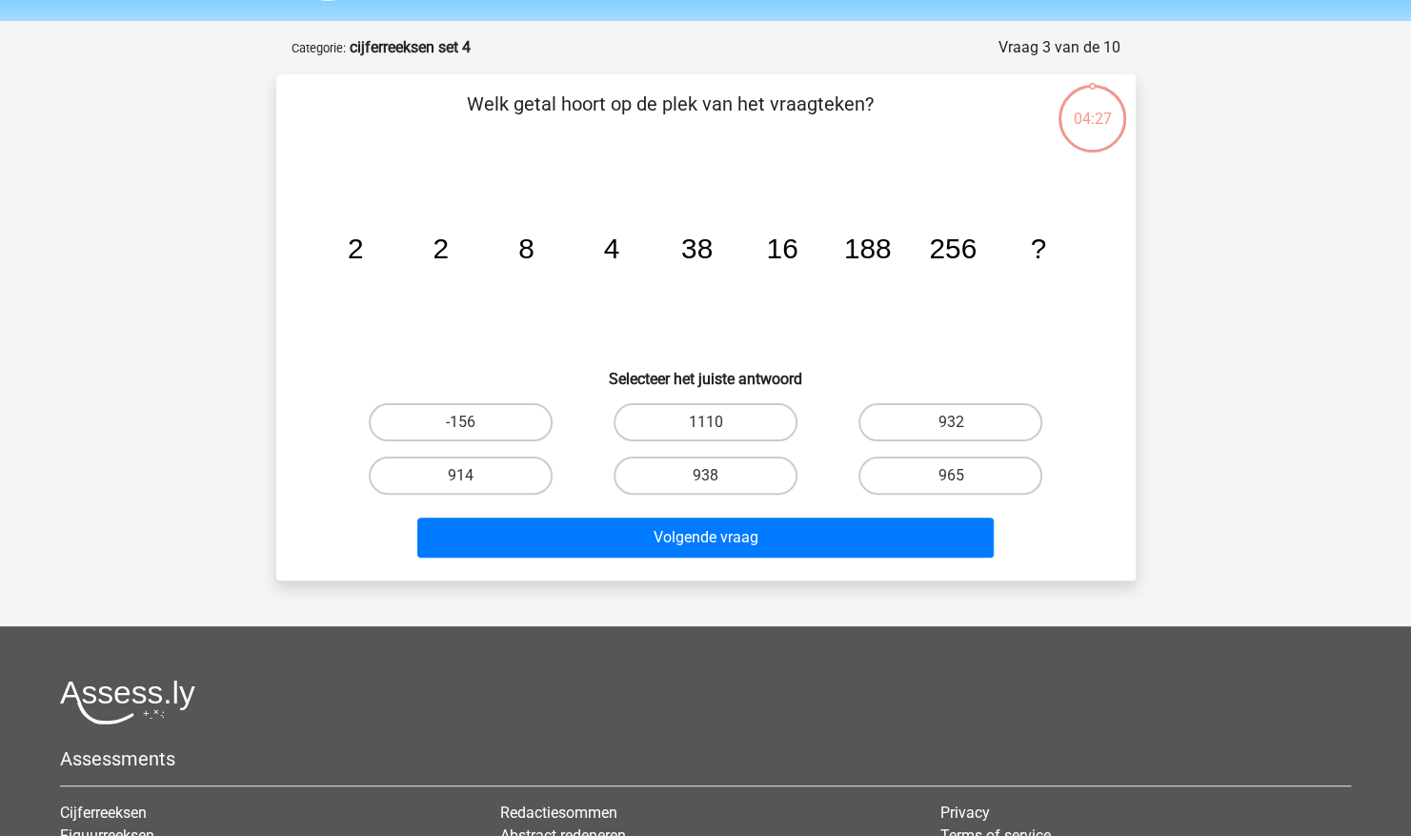
scroll to position [95, 0]
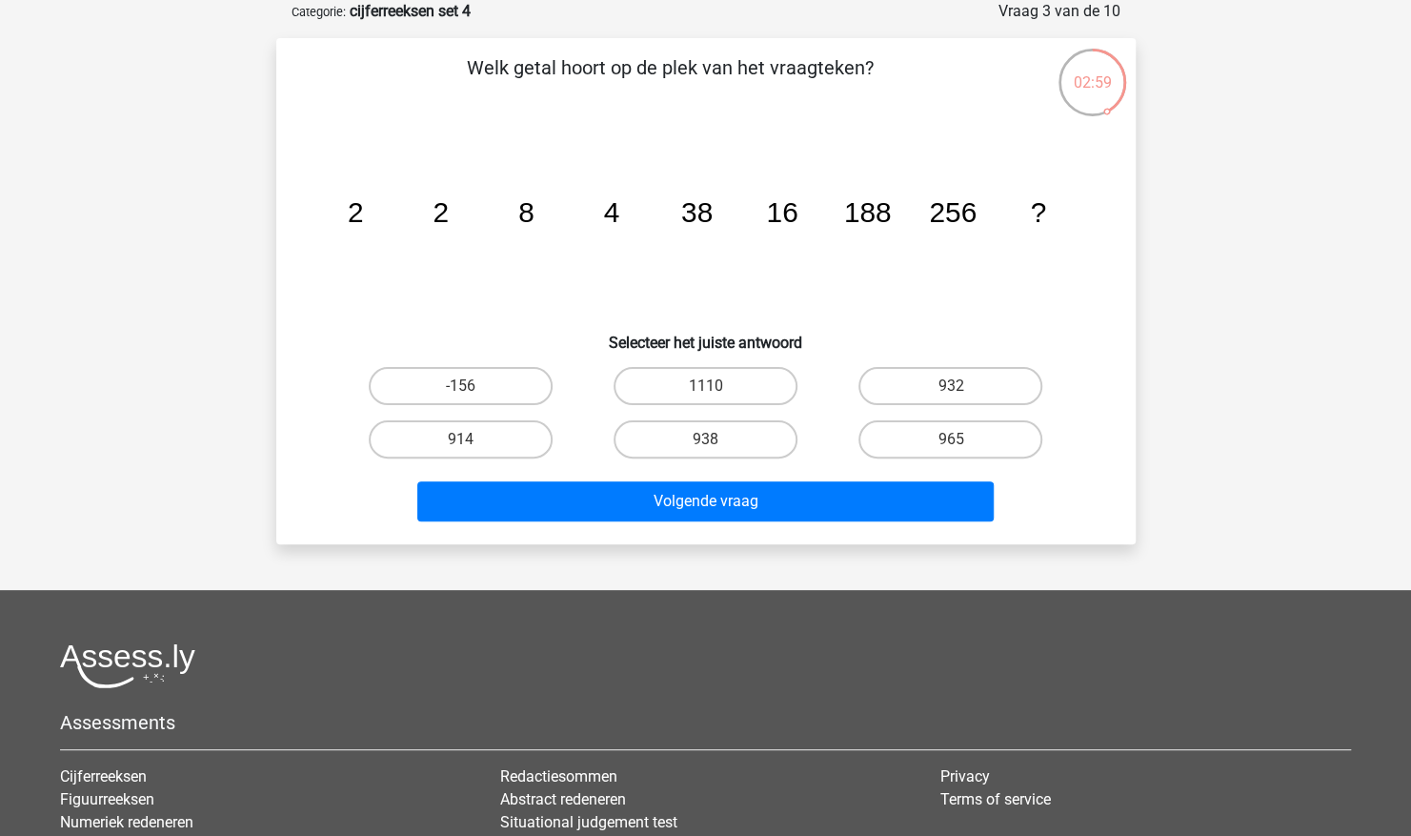
click at [511, 426] on label "914" at bounding box center [461, 439] width 184 height 38
click at [473, 439] on input "914" at bounding box center [466, 445] width 12 height 12
radio input "true"
click at [964, 383] on label "932" at bounding box center [951, 386] width 184 height 38
click at [963, 386] on input "932" at bounding box center [957, 392] width 12 height 12
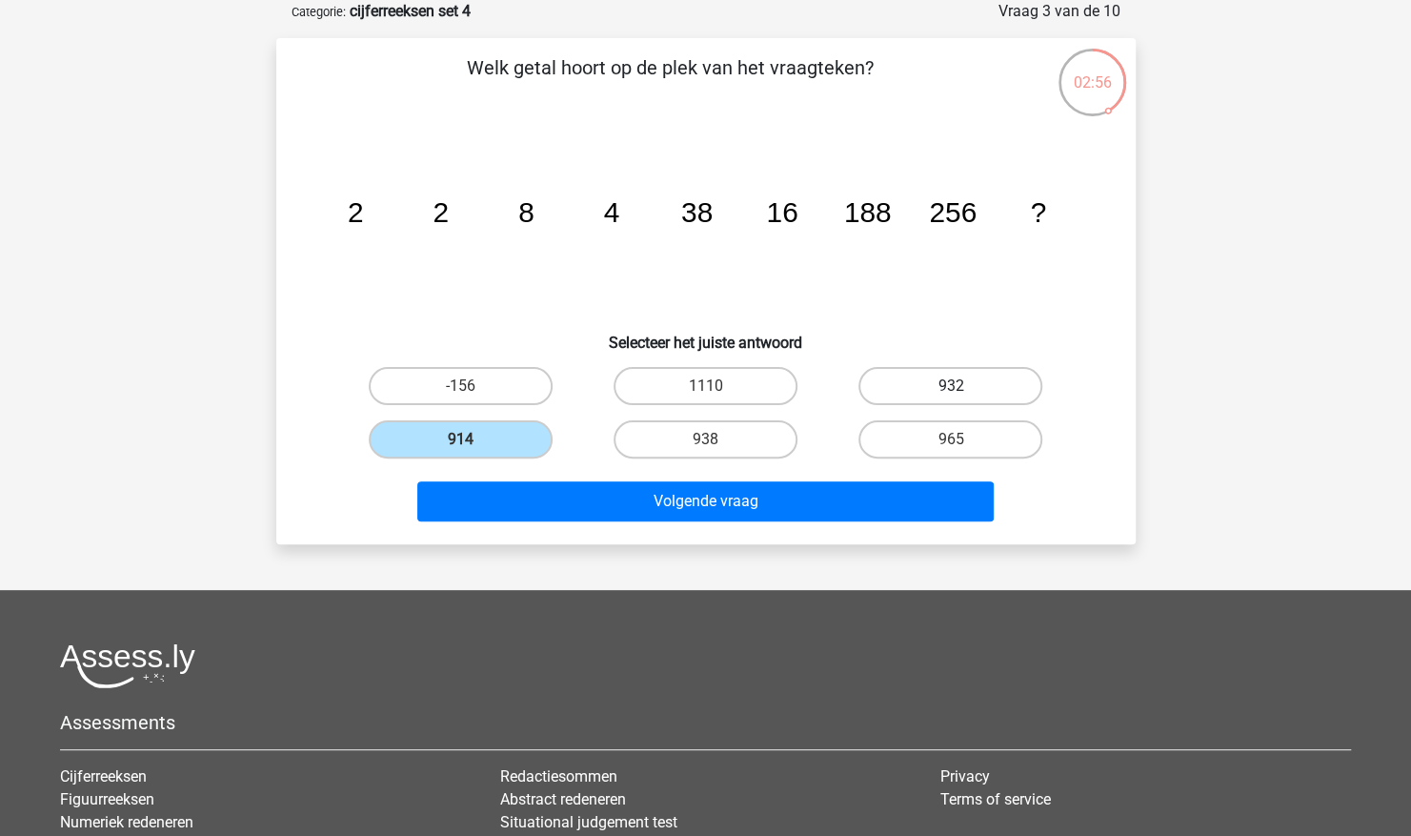
radio input "true"
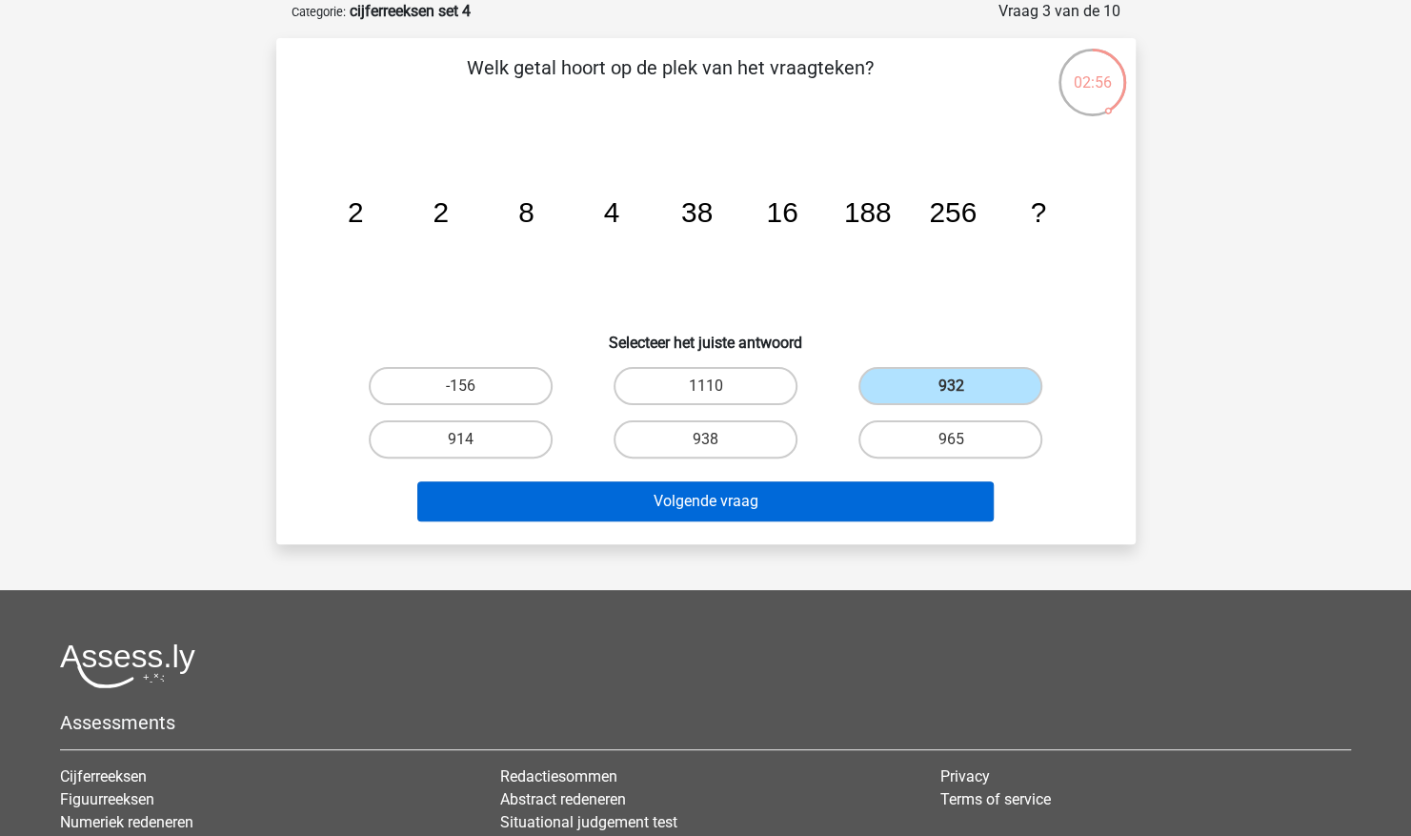
click at [835, 489] on button "Volgende vraag" at bounding box center [705, 501] width 577 height 40
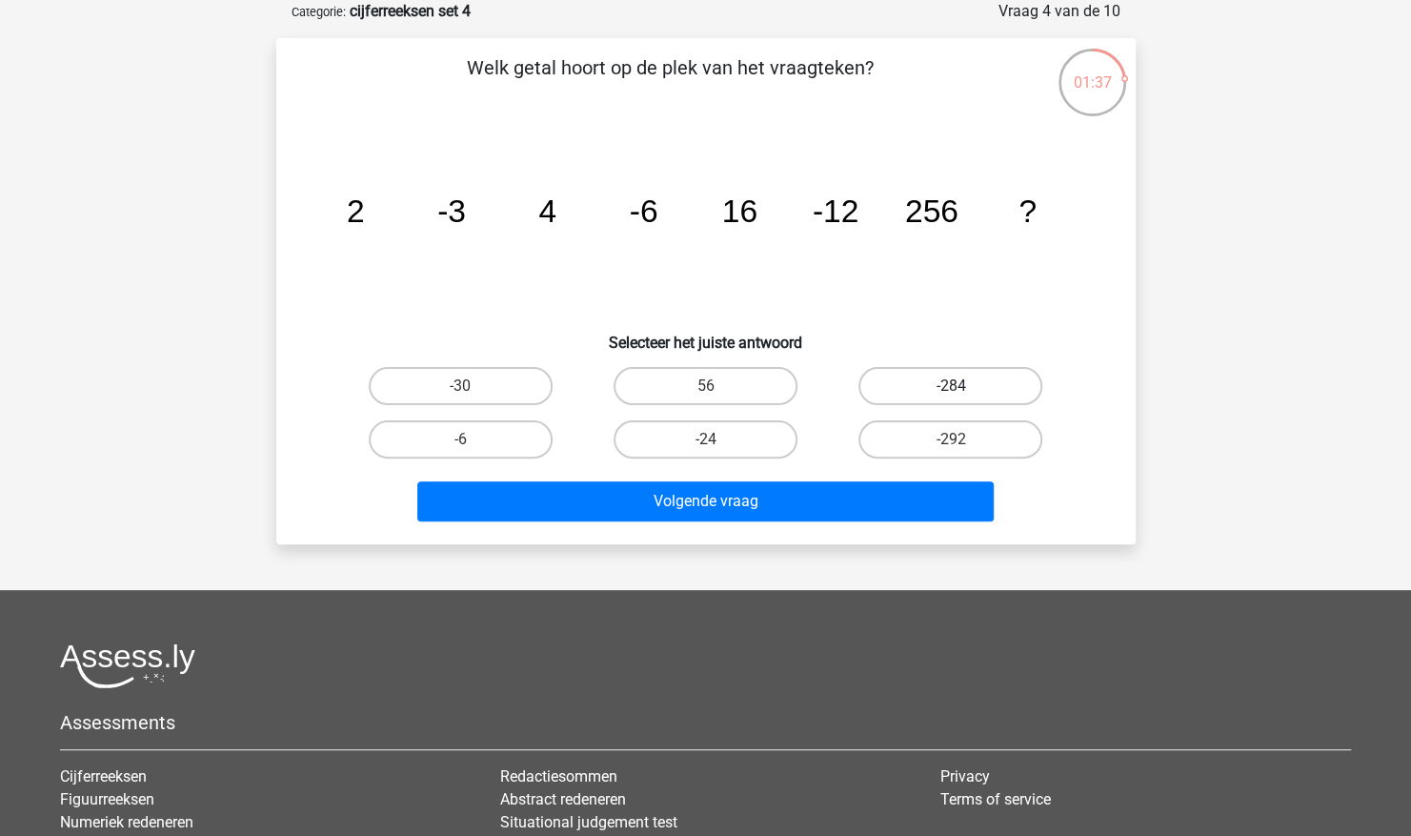
click at [965, 386] on label "-284" at bounding box center [951, 386] width 184 height 38
click at [963, 386] on input "-284" at bounding box center [957, 392] width 12 height 12
radio input "true"
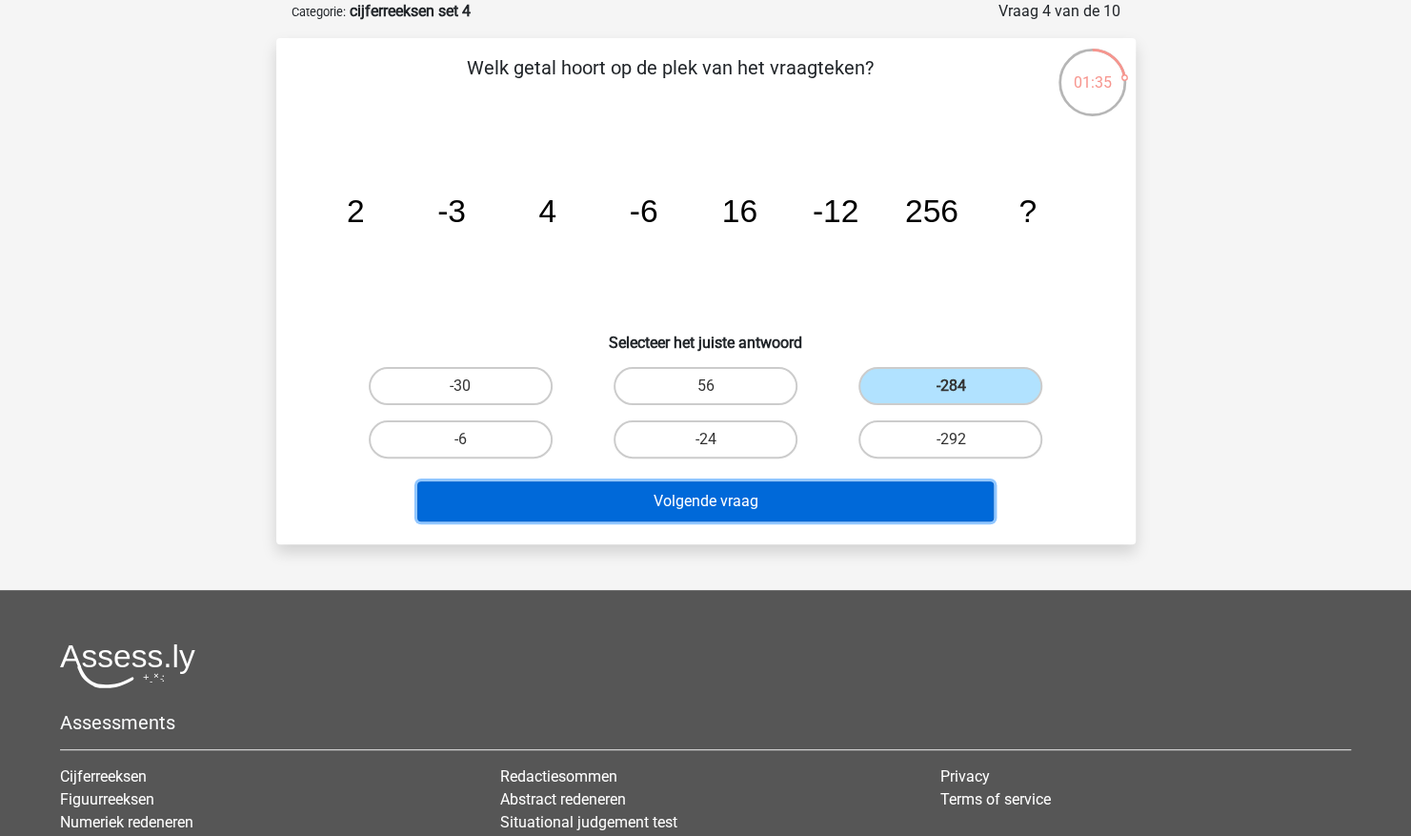
click at [845, 507] on button "Volgende vraag" at bounding box center [705, 501] width 577 height 40
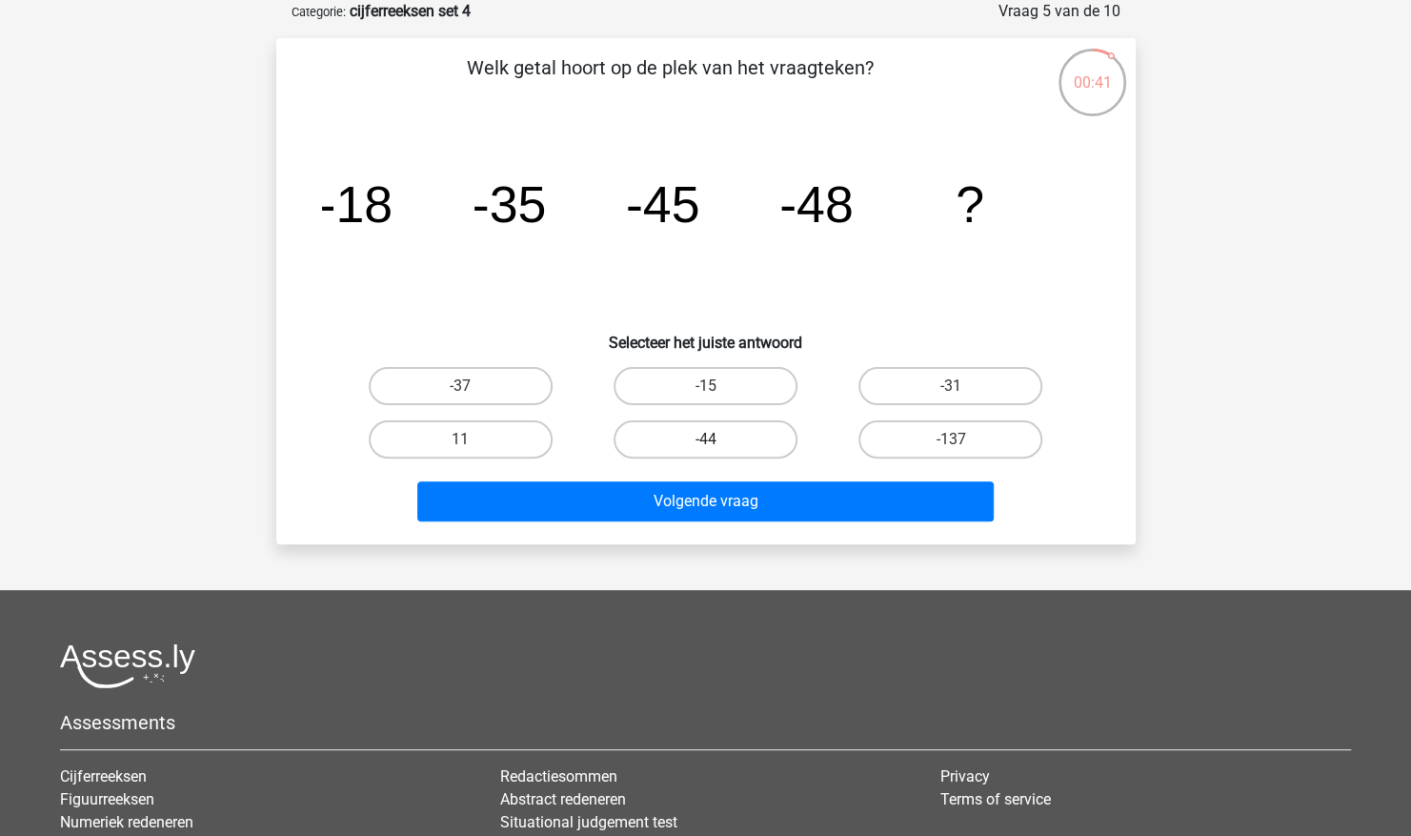
click at [700, 438] on label "-44" at bounding box center [706, 439] width 184 height 38
click at [705, 439] on input "-44" at bounding box center [711, 445] width 12 height 12
radio input "true"
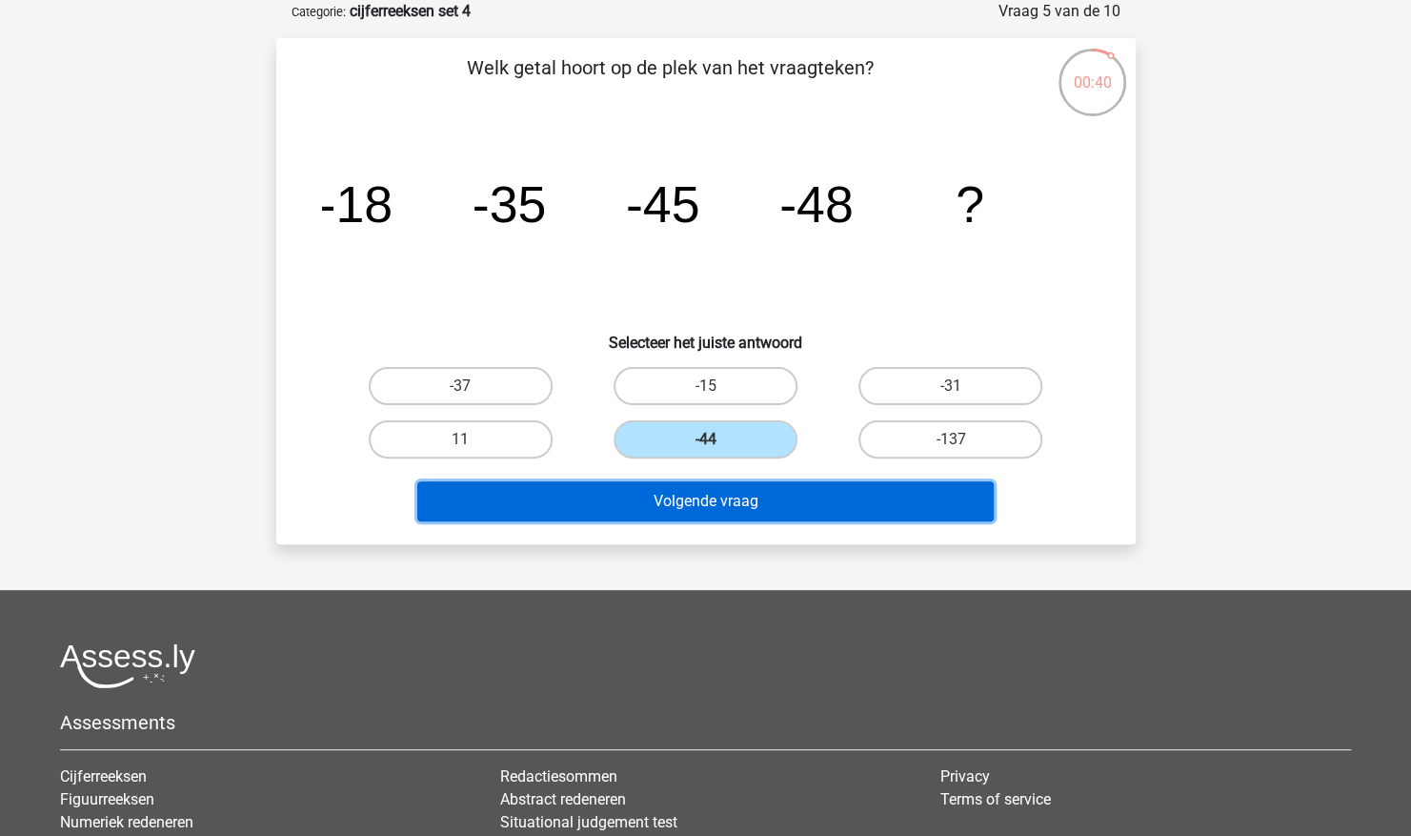
click at [714, 515] on button "Volgende vraag" at bounding box center [705, 501] width 577 height 40
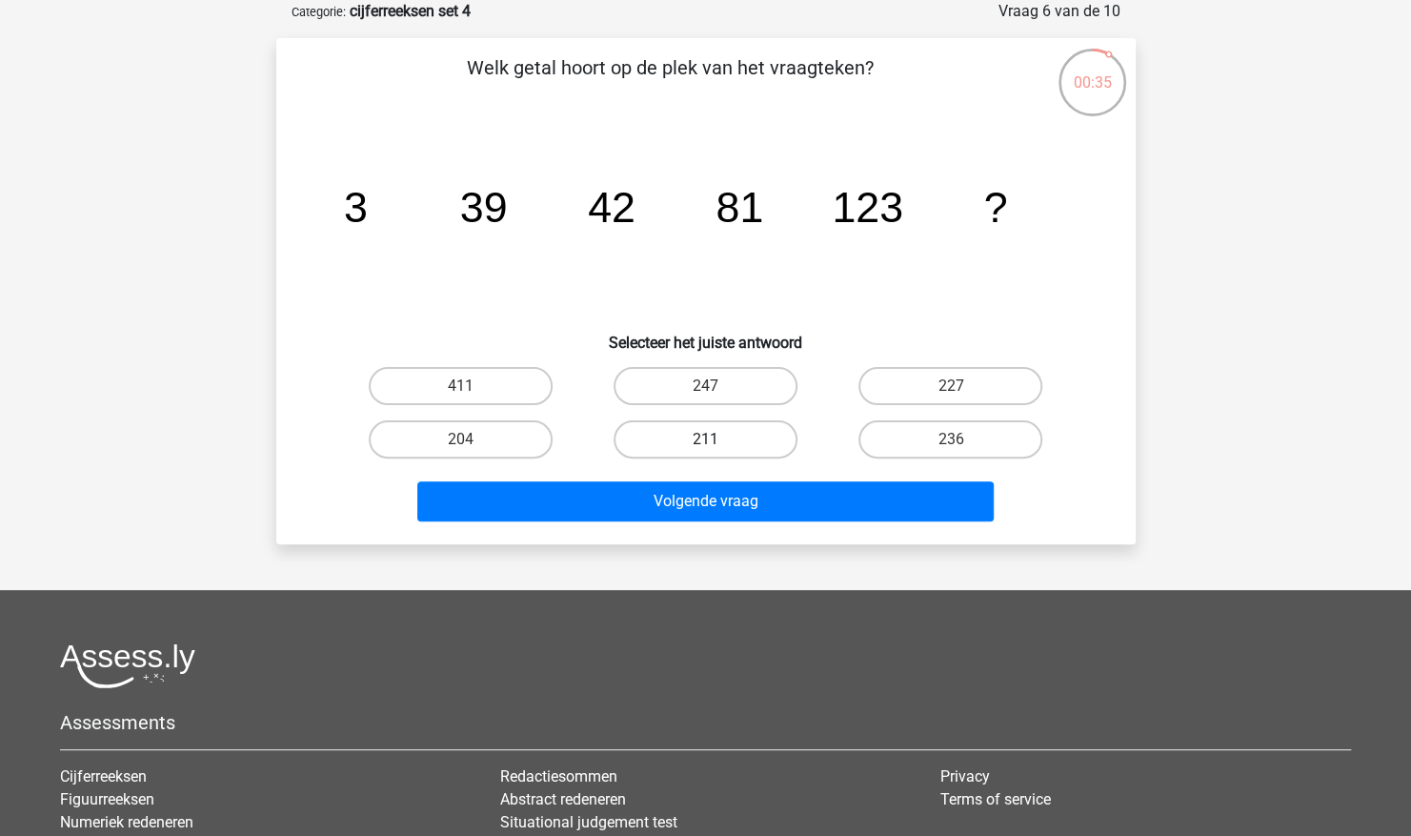
click at [735, 457] on label "211" at bounding box center [706, 439] width 184 height 38
click at [718, 452] on input "211" at bounding box center [711, 445] width 12 height 12
radio input "true"
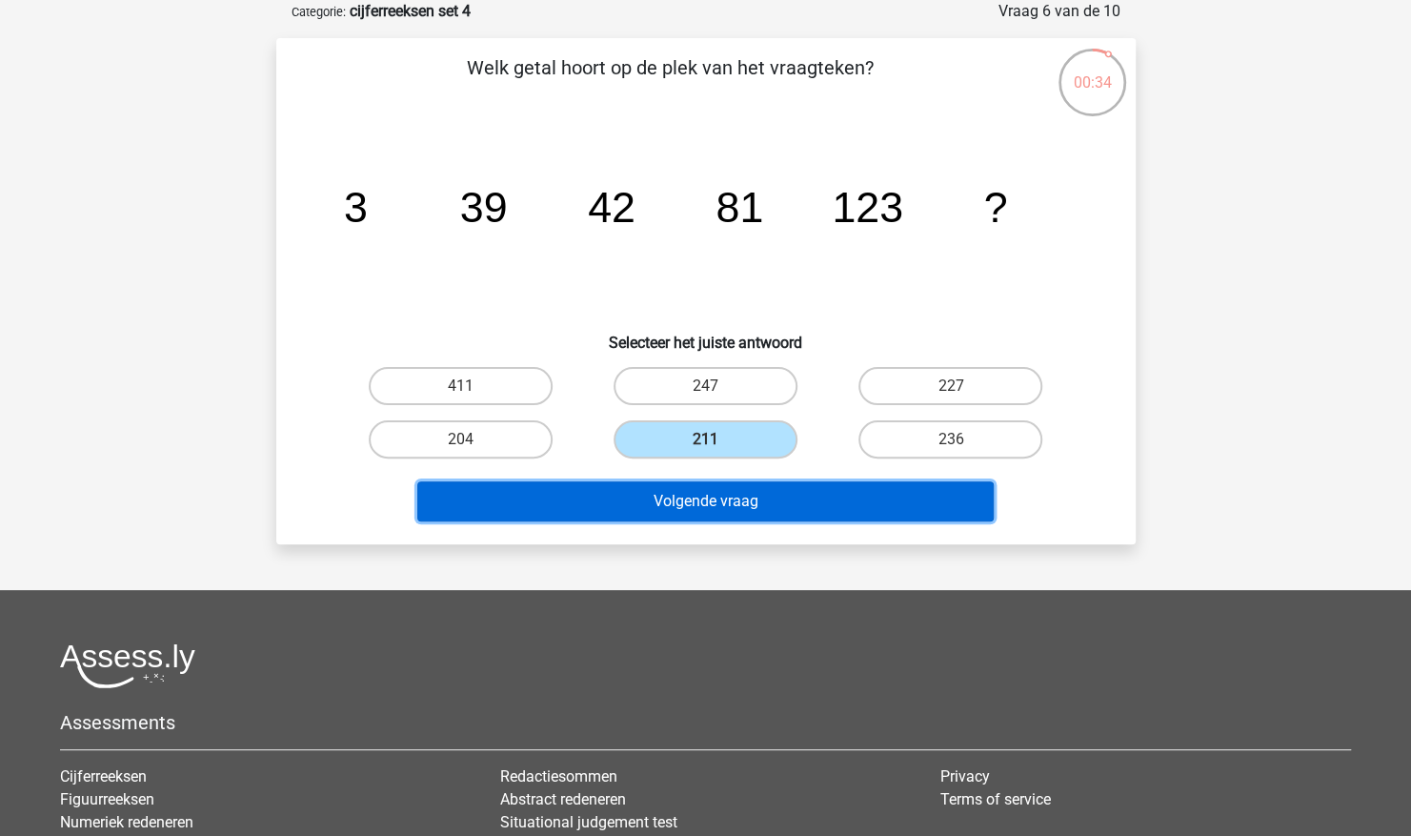
click at [712, 513] on button "Volgende vraag" at bounding box center [705, 501] width 577 height 40
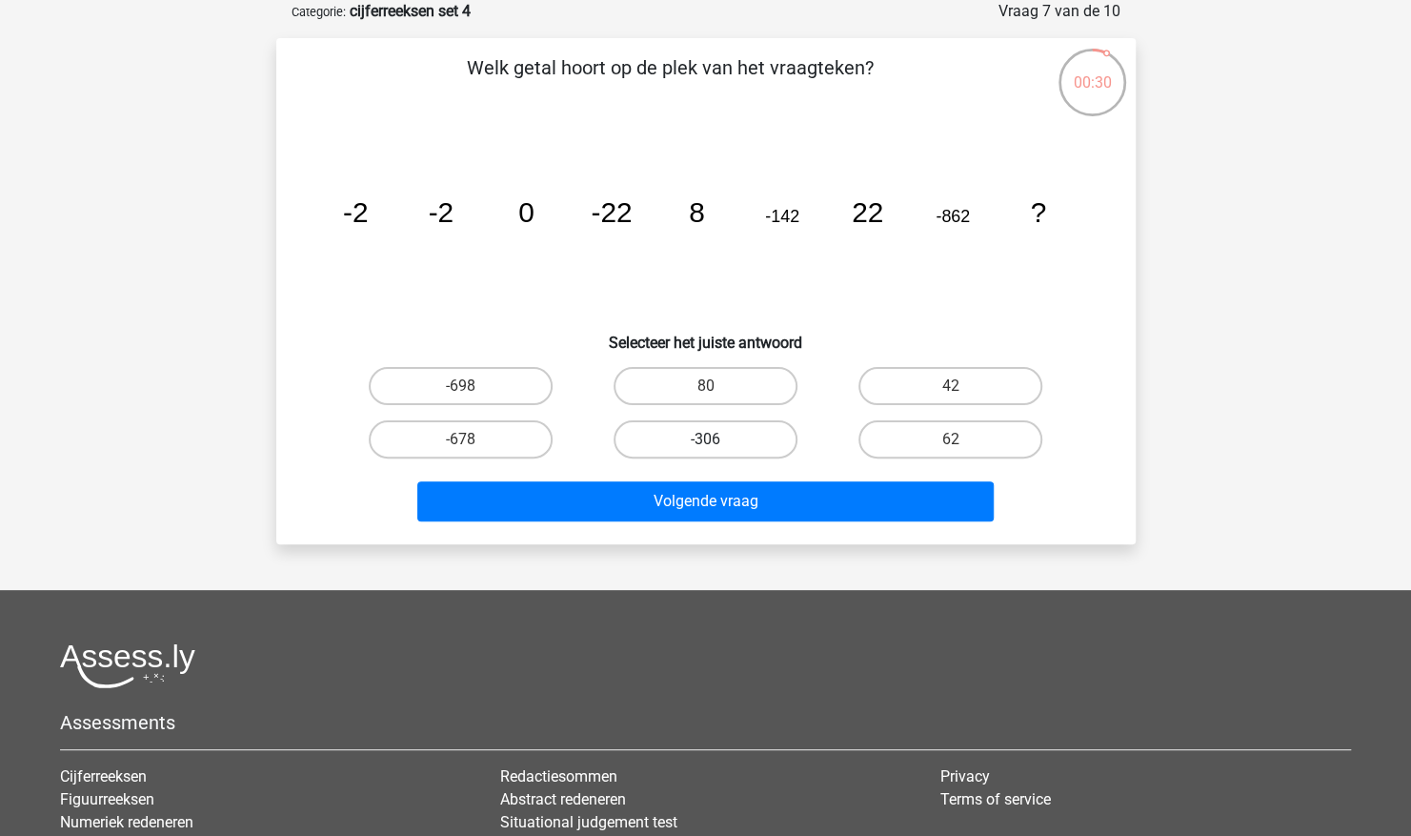
click at [743, 451] on label "-306" at bounding box center [706, 439] width 184 height 38
click at [718, 451] on input "-306" at bounding box center [711, 445] width 12 height 12
radio input "true"
click at [896, 393] on label "42" at bounding box center [951, 386] width 184 height 38
click at [951, 393] on input "42" at bounding box center [957, 392] width 12 height 12
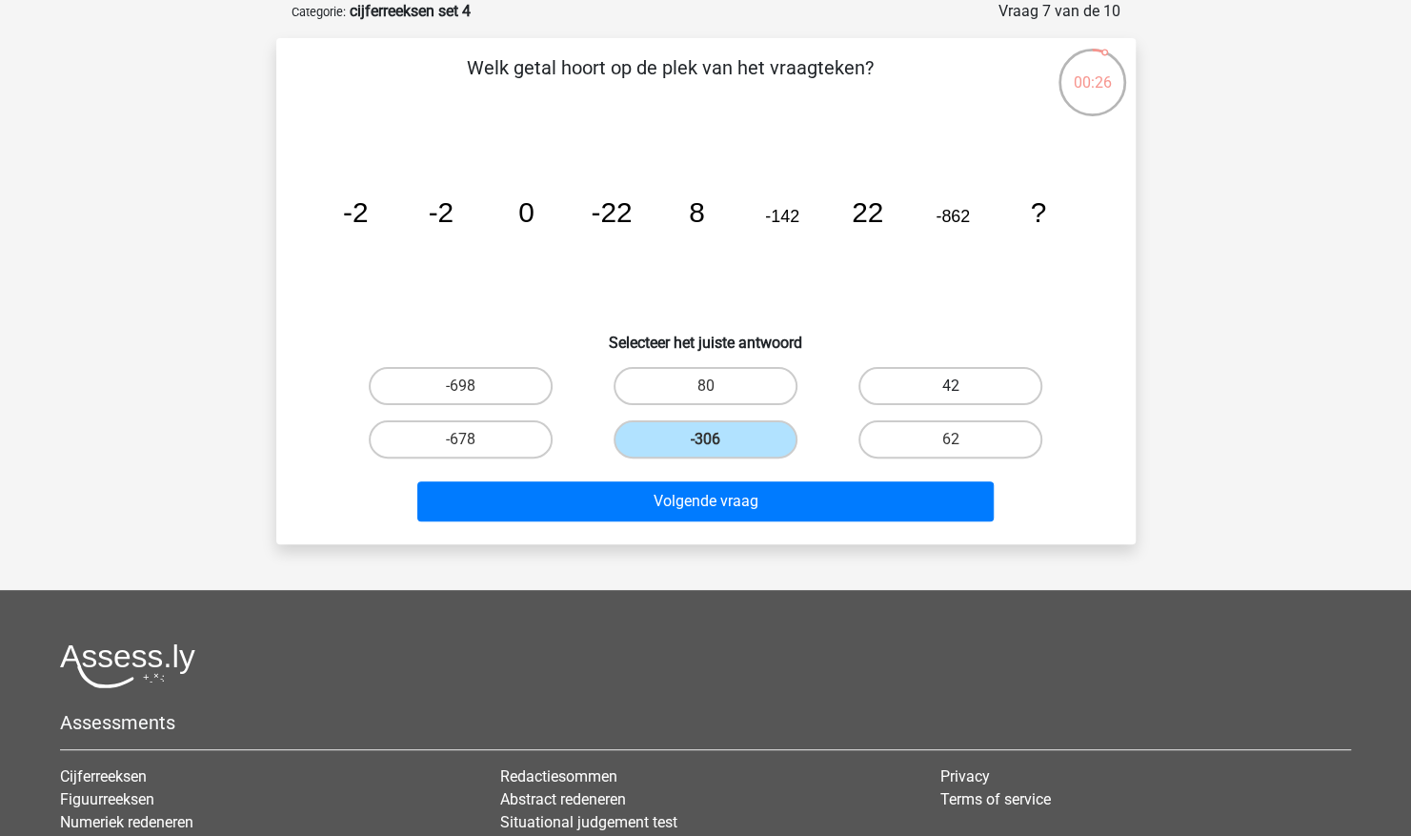
radio input "true"
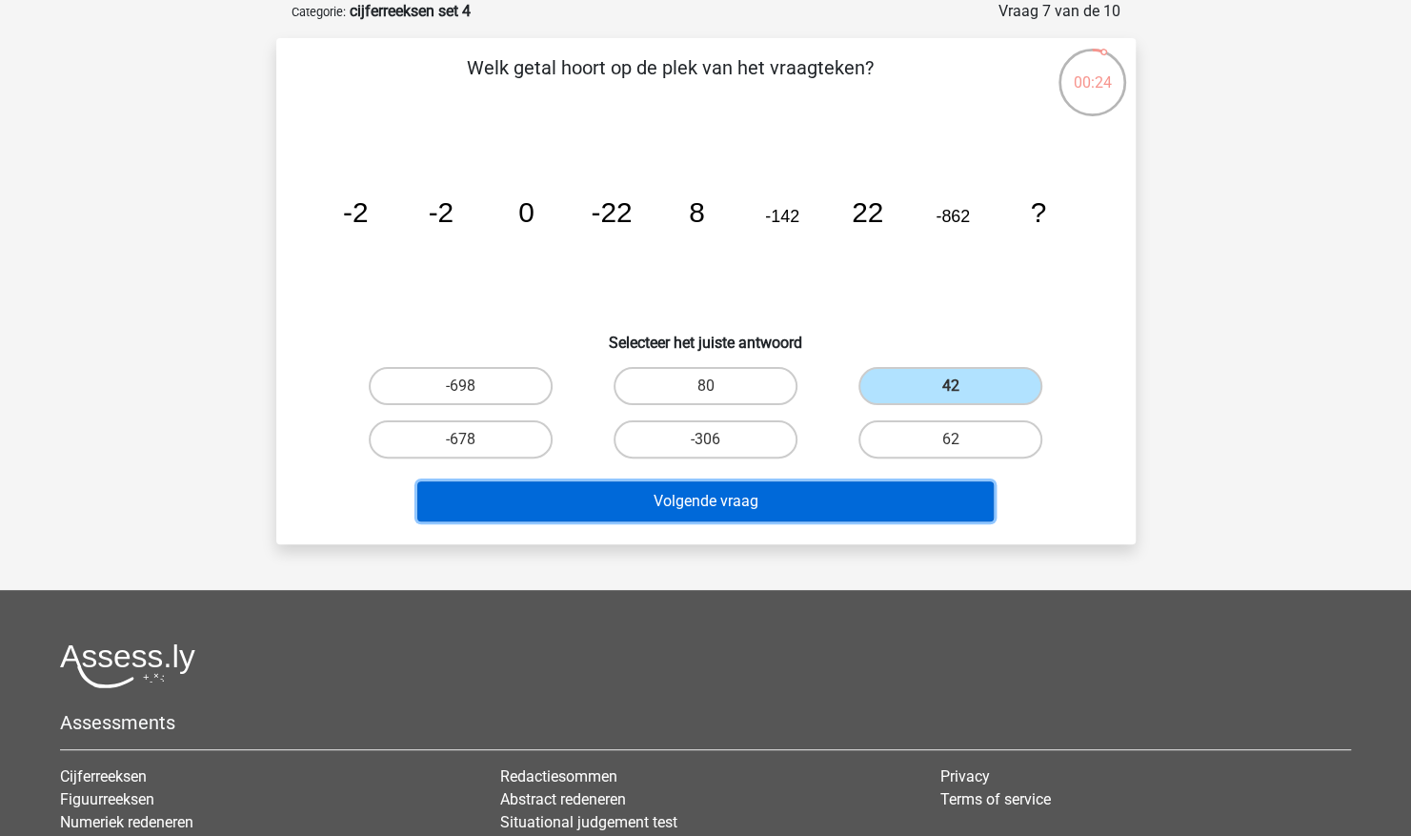
click at [762, 487] on button "Volgende vraag" at bounding box center [705, 501] width 577 height 40
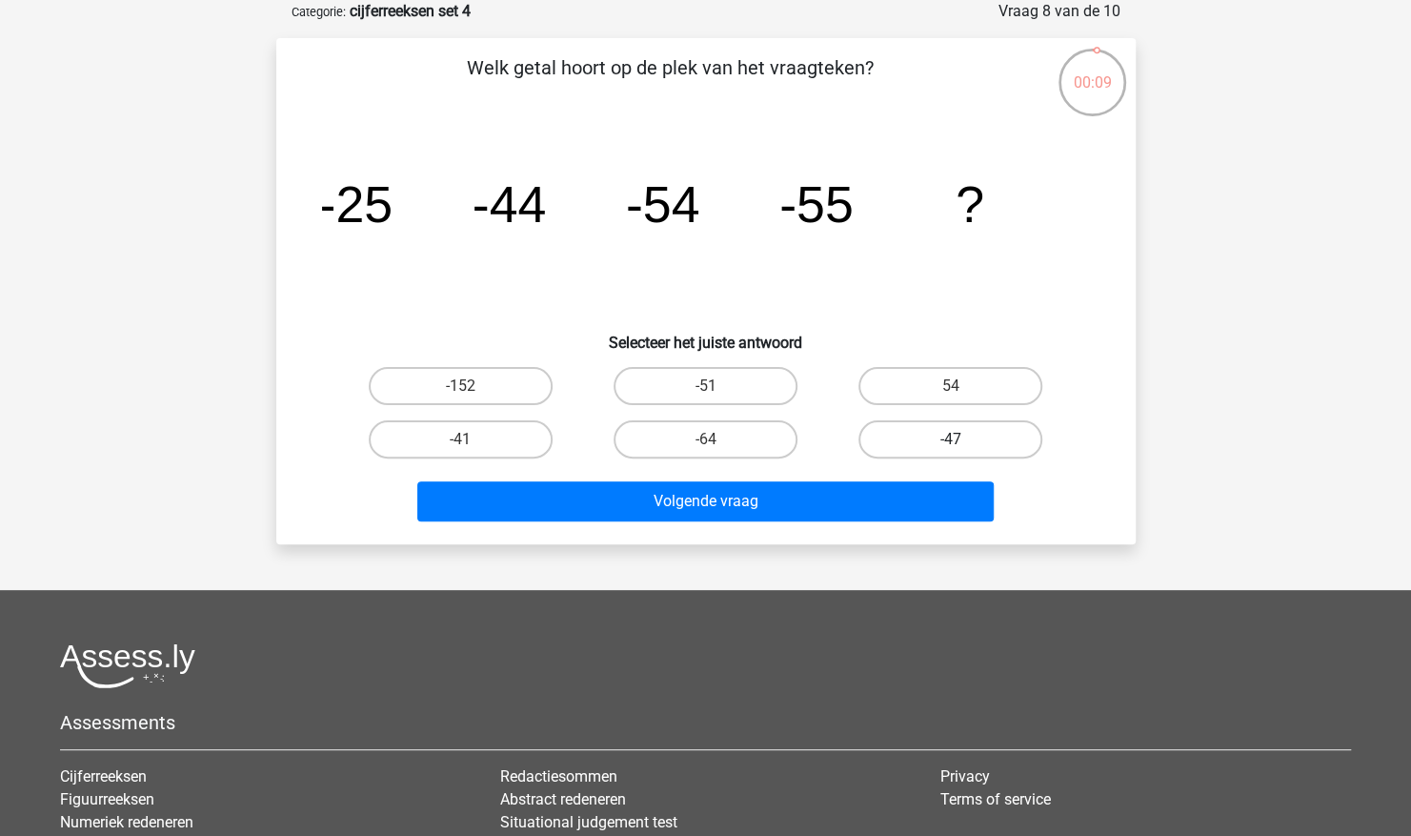
click at [898, 435] on label "-47" at bounding box center [951, 439] width 184 height 38
click at [951, 439] on input "-47" at bounding box center [957, 445] width 12 height 12
radio input "true"
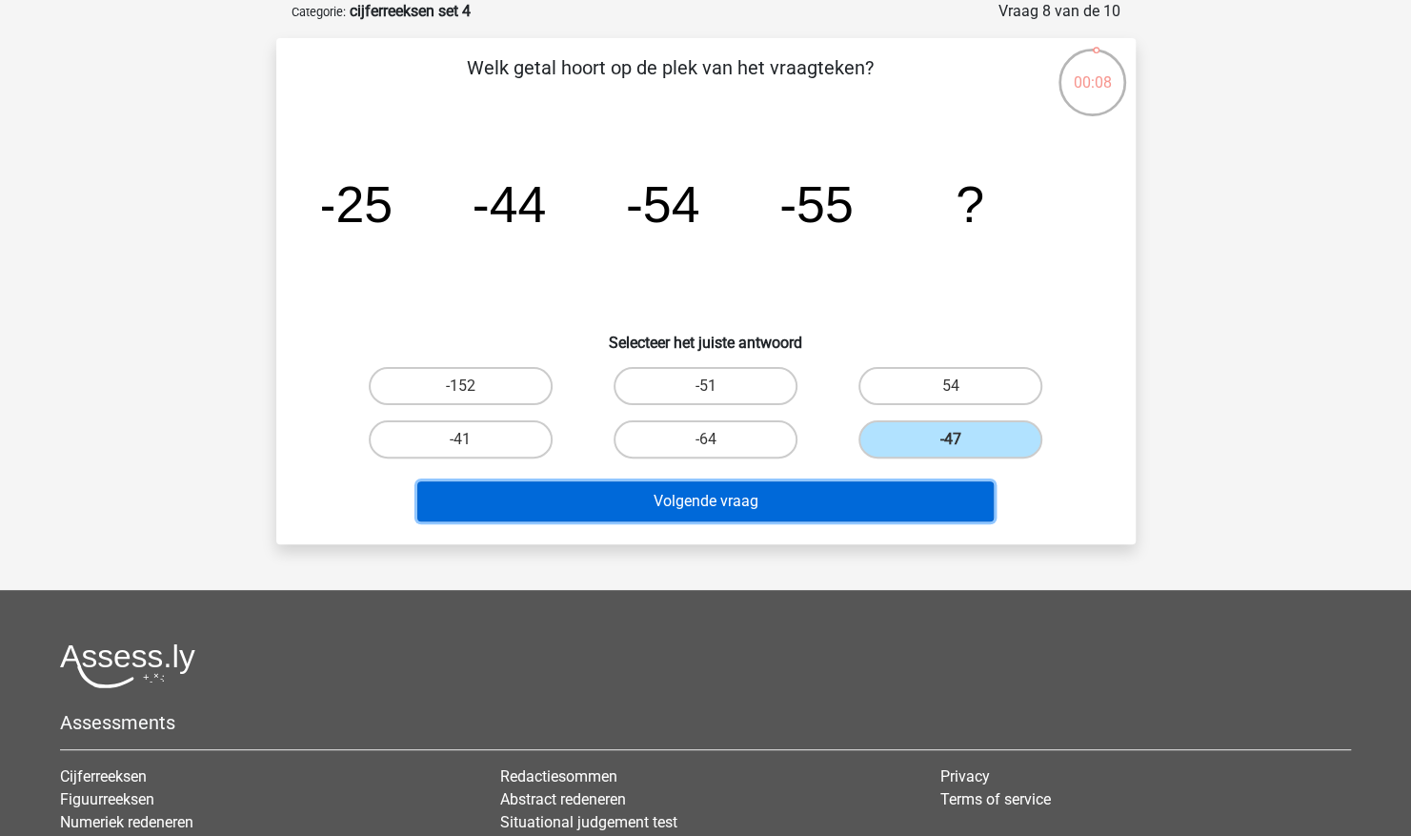
click at [844, 492] on button "Volgende vraag" at bounding box center [705, 501] width 577 height 40
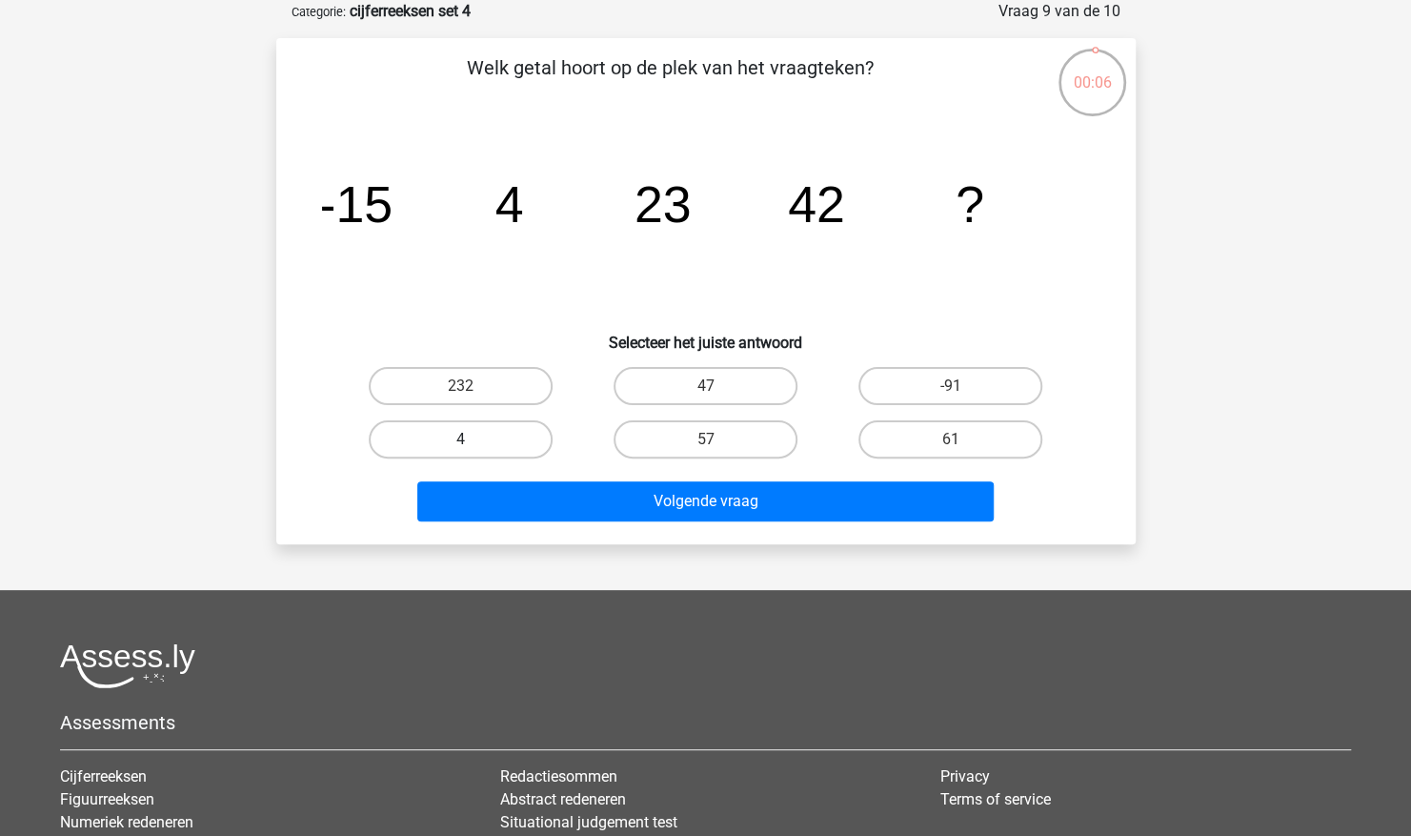
click at [457, 444] on label "4" at bounding box center [461, 439] width 184 height 38
click at [460, 444] on input "4" at bounding box center [466, 445] width 12 height 12
radio input "true"
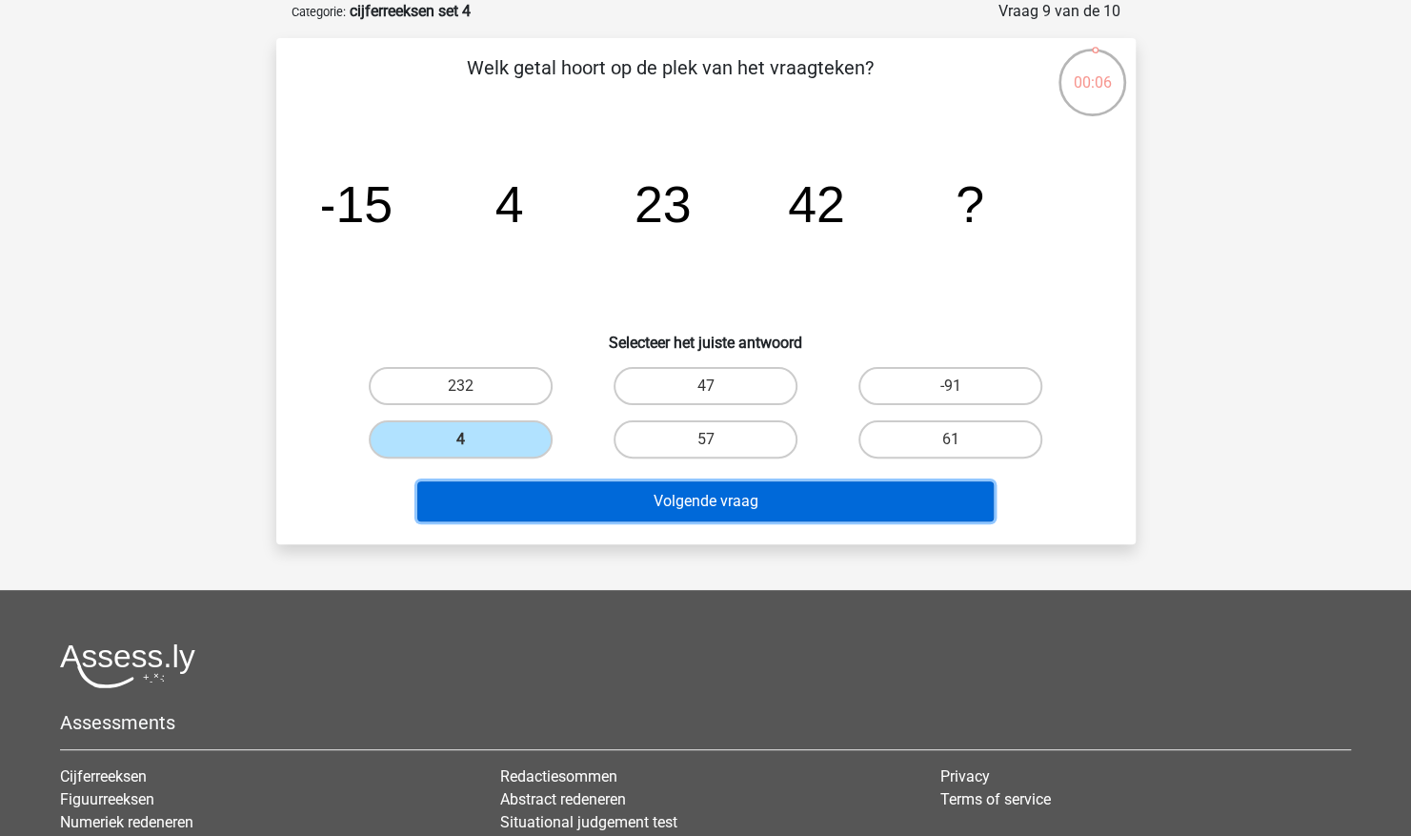
click at [525, 498] on button "Volgende vraag" at bounding box center [705, 501] width 577 height 40
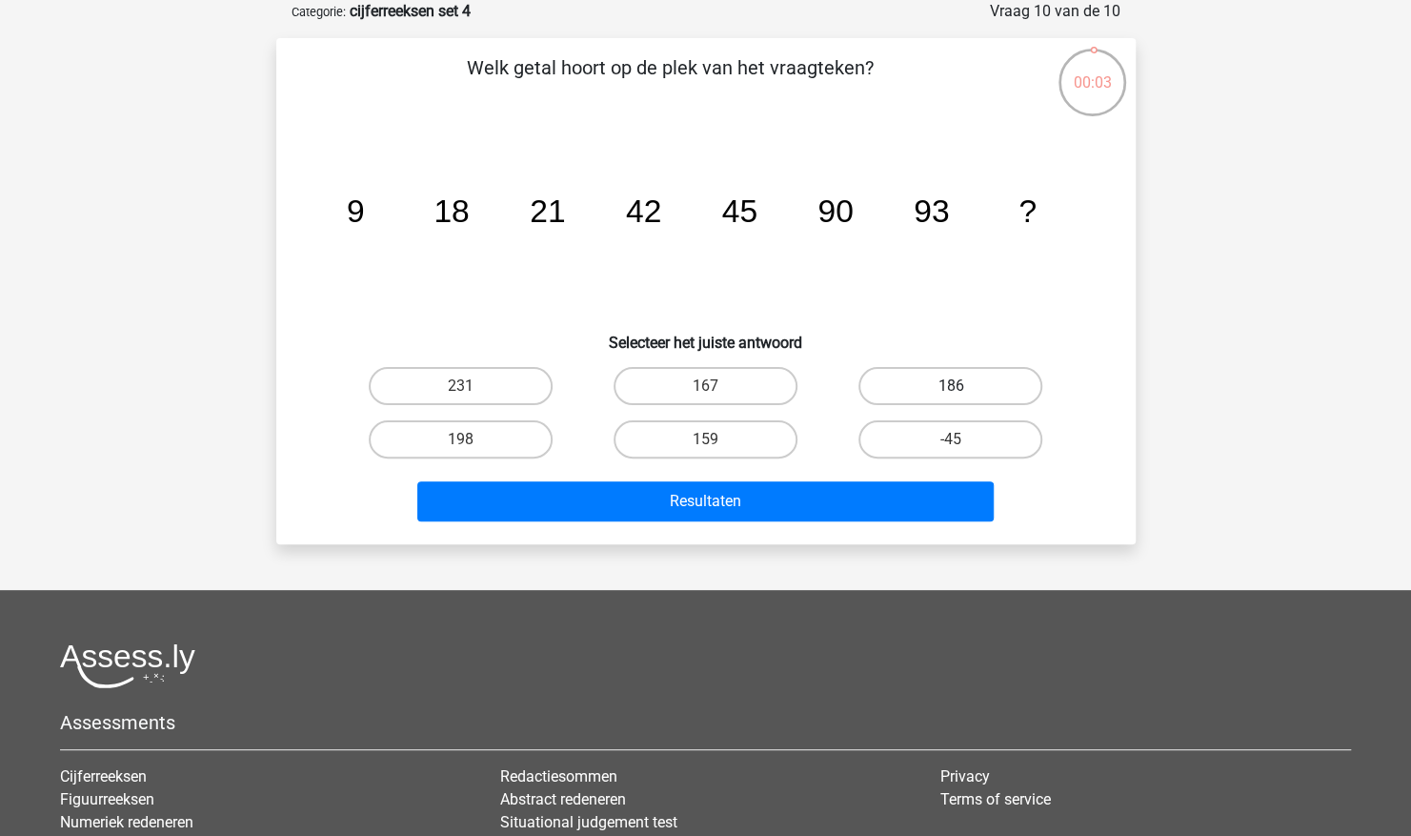
click at [904, 391] on label "186" at bounding box center [951, 386] width 184 height 38
click at [951, 391] on input "186" at bounding box center [957, 392] width 12 height 12
radio input "true"
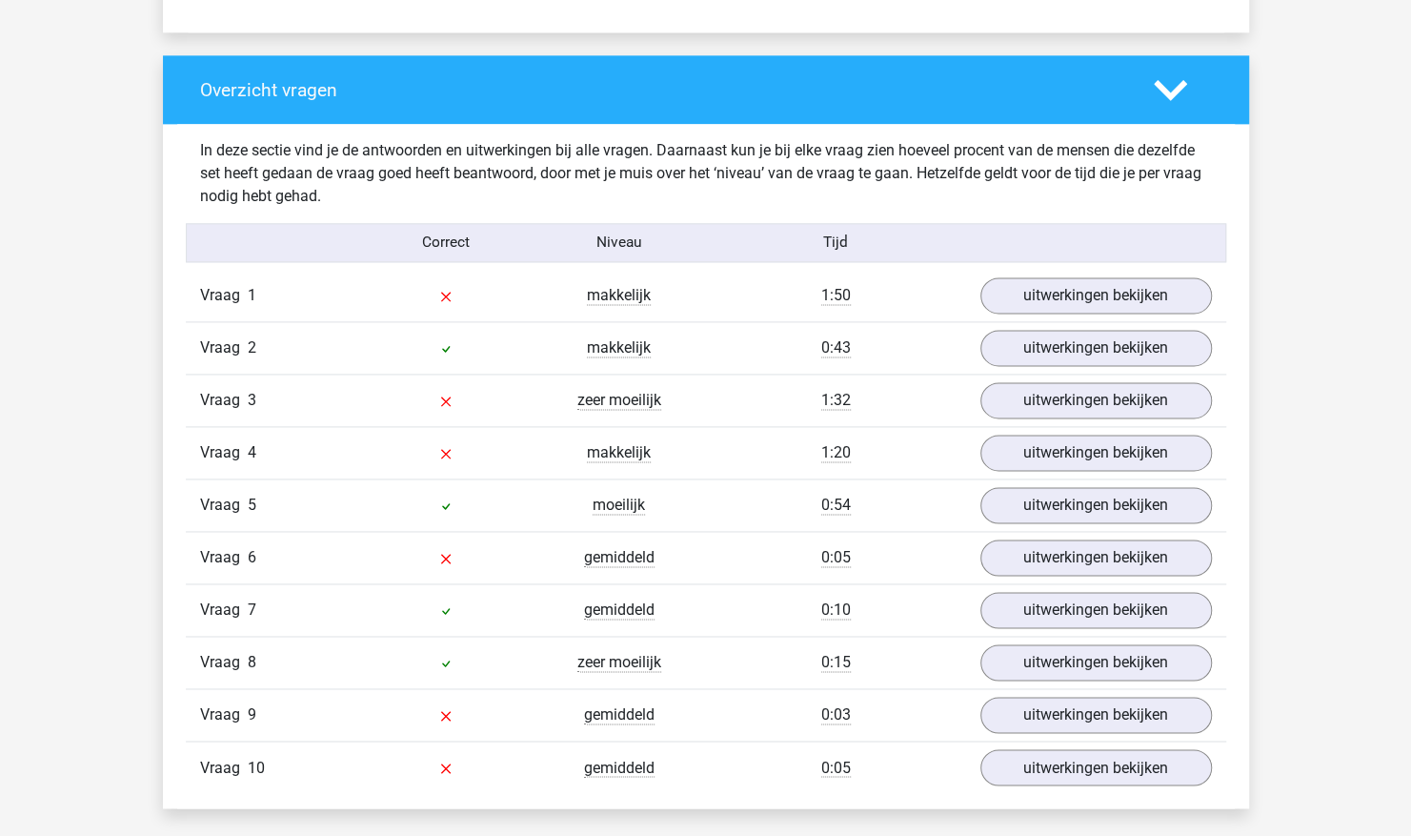
scroll to position [1376, 0]
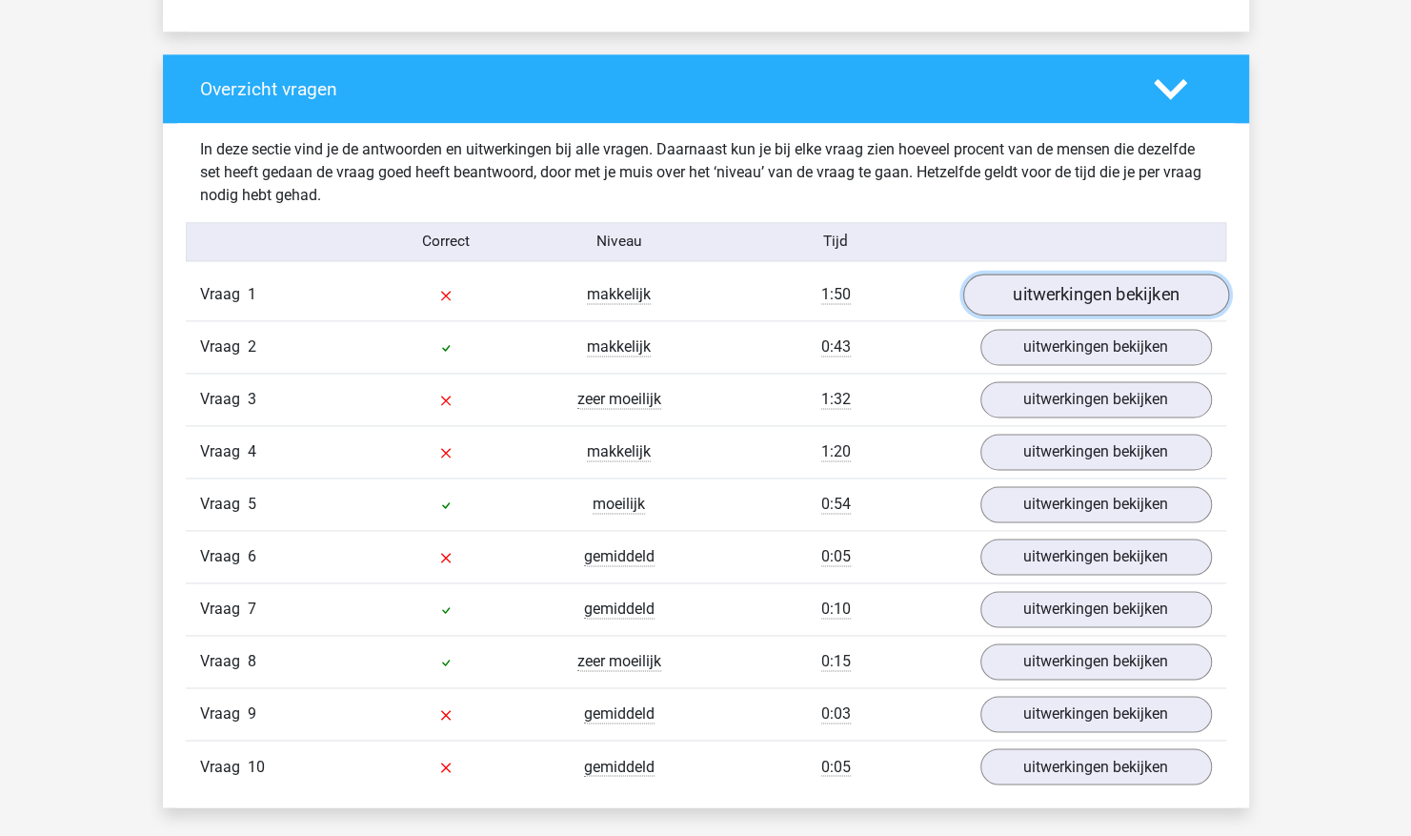
click at [1111, 290] on link "uitwerkingen bekijken" at bounding box center [1096, 295] width 266 height 42
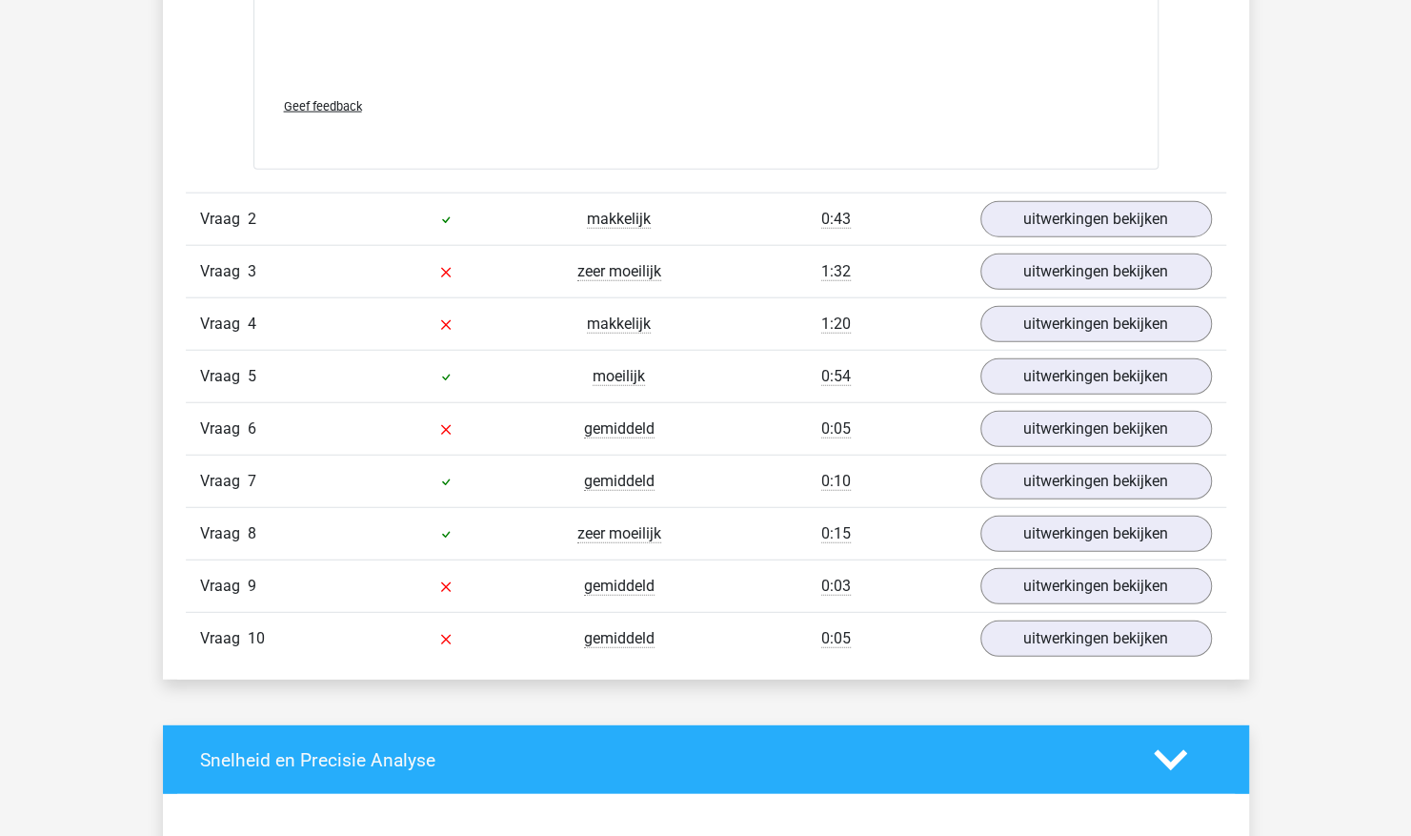
scroll to position [2663, 0]
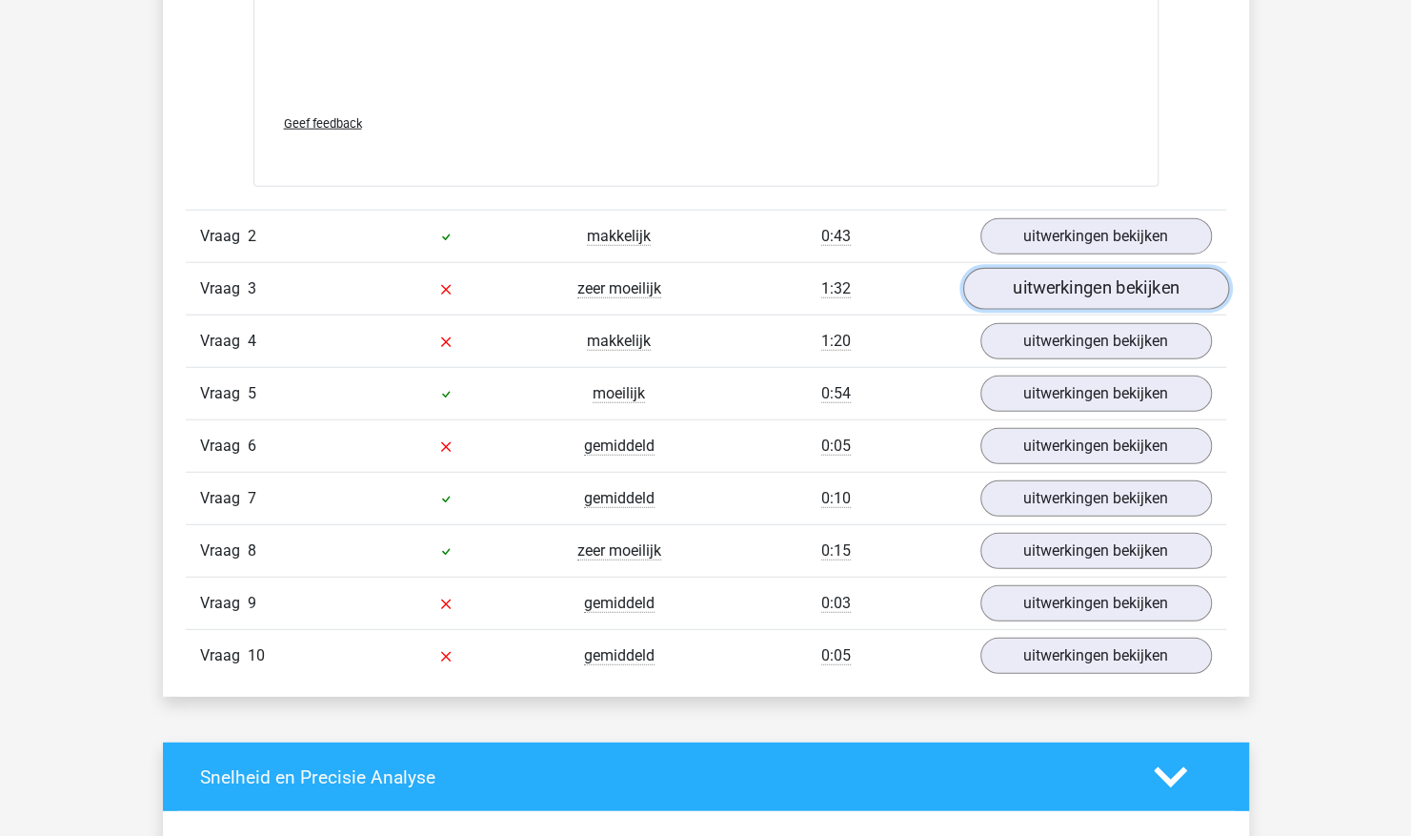
click at [1035, 283] on link "uitwerkingen bekijken" at bounding box center [1096, 289] width 266 height 42
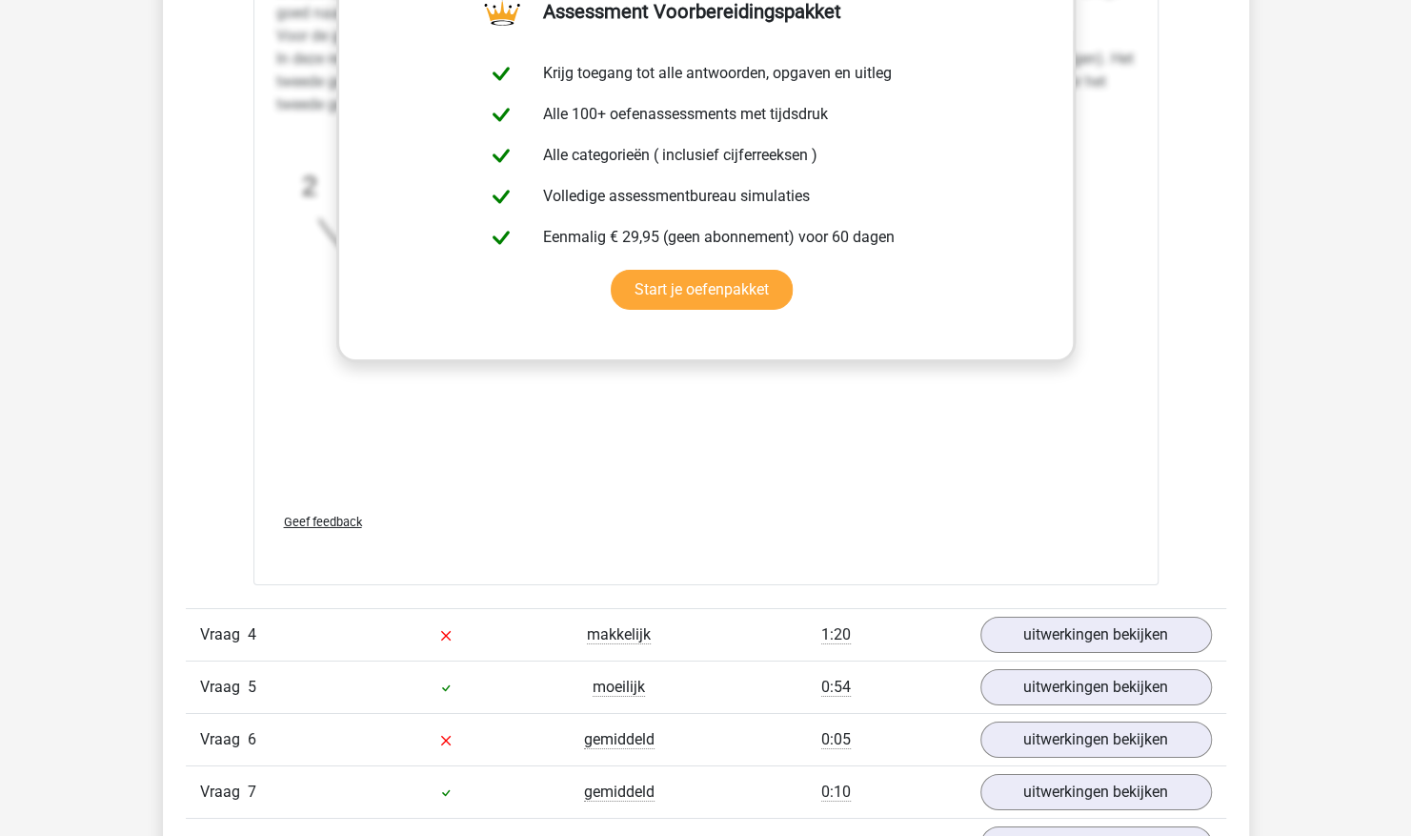
scroll to position [3863, 0]
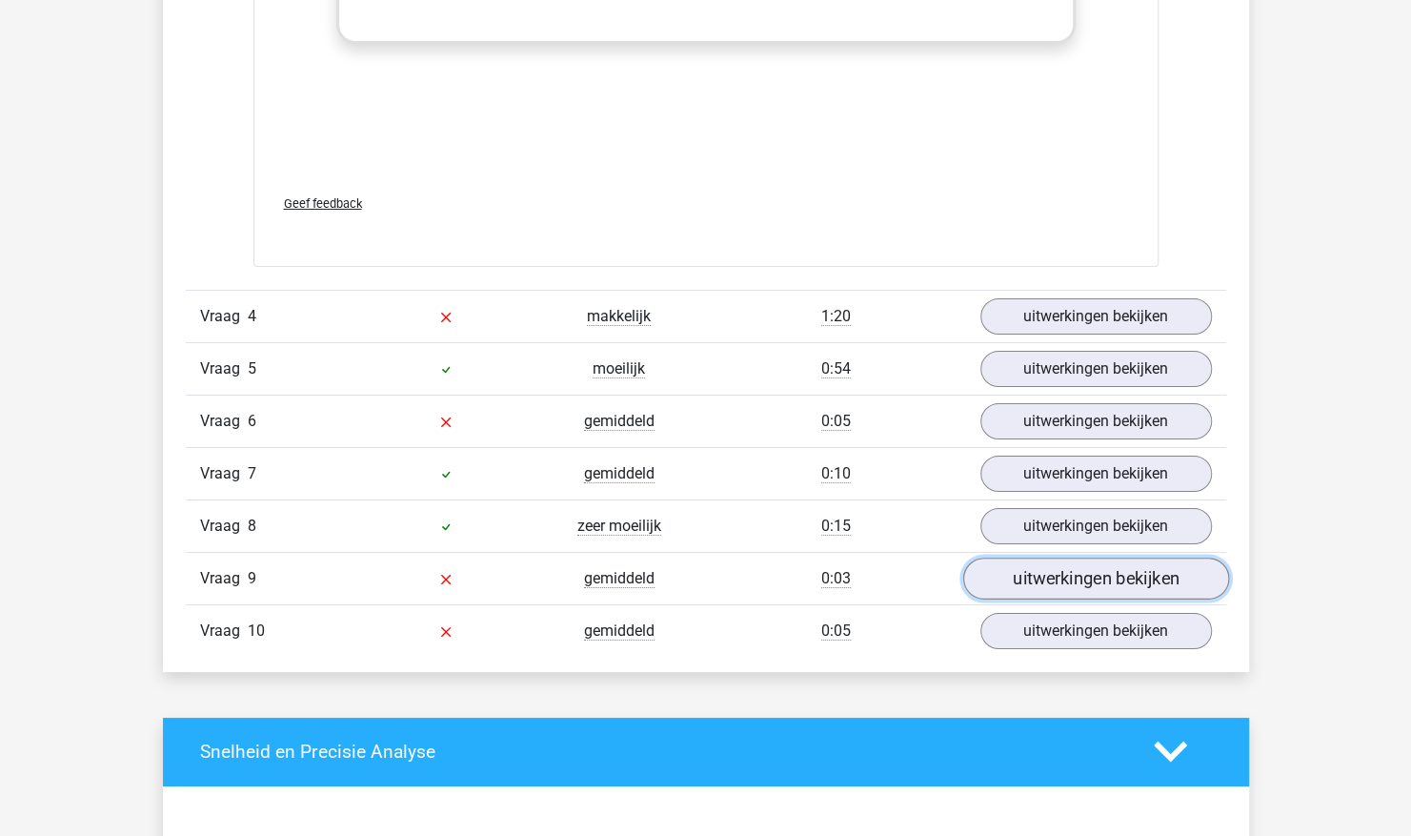
click at [1102, 557] on link "uitwerkingen bekijken" at bounding box center [1096, 578] width 266 height 42
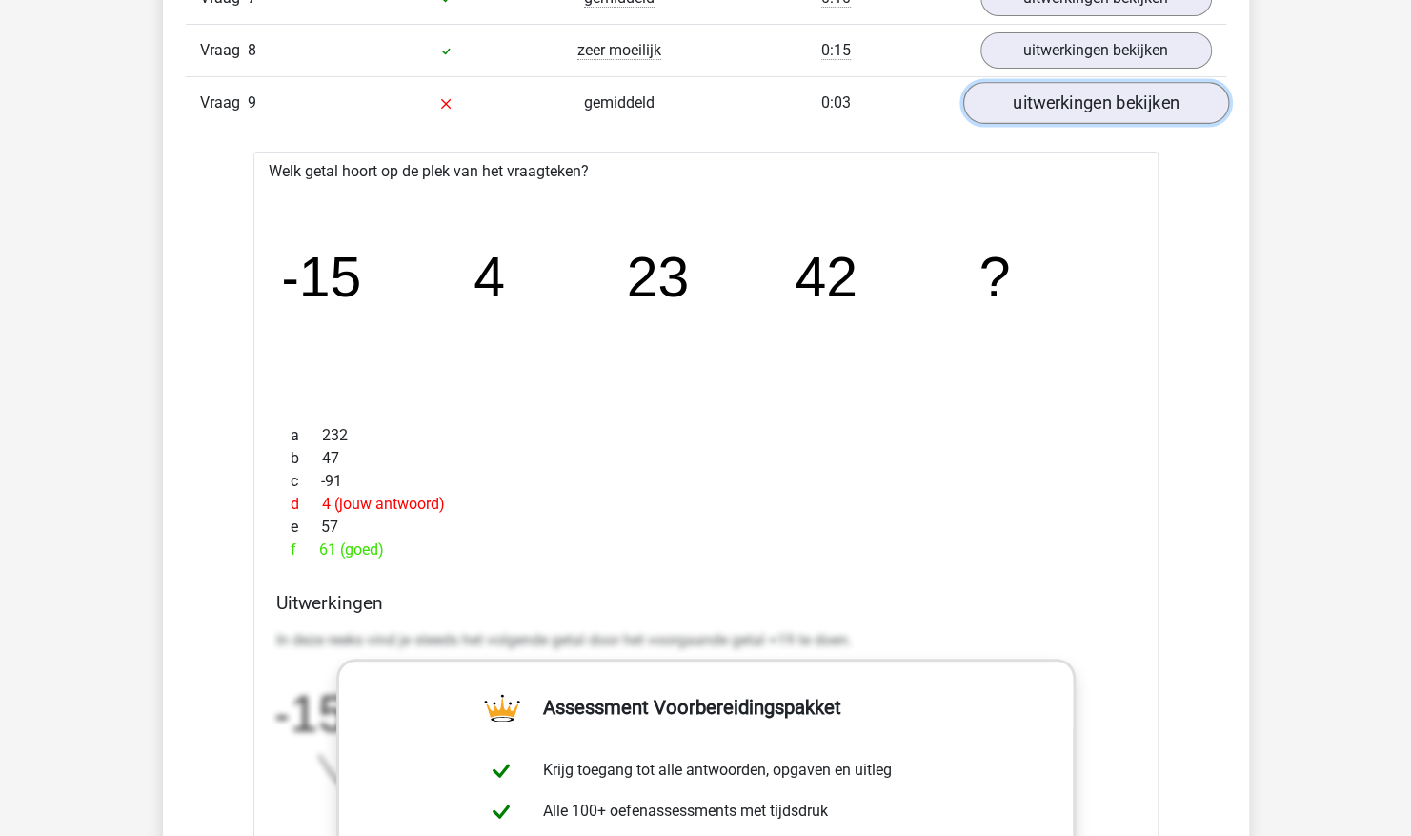
scroll to position [4391, 0]
